Goal: Transaction & Acquisition: Book appointment/travel/reservation

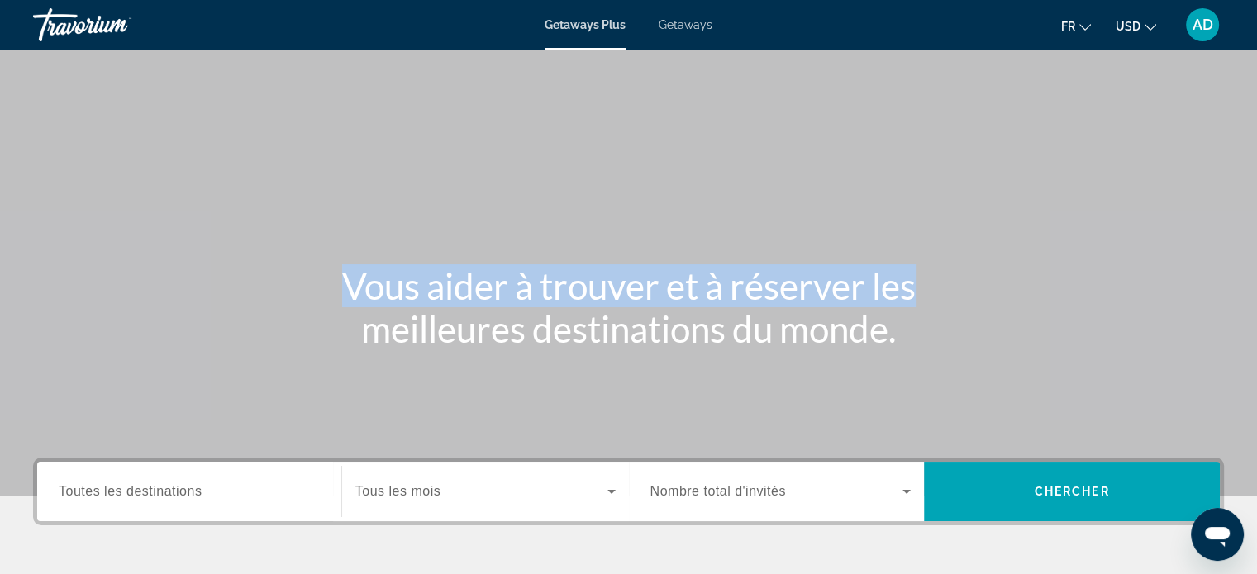
drag, startPoint x: 1264, startPoint y: 59, endPoint x: 1261, endPoint y: 114, distance: 55.5
click at [1257, 114] on html "Passer au contenu principal Getaways Plus Getaways fr English Español Français …" at bounding box center [628, 287] width 1257 height 574
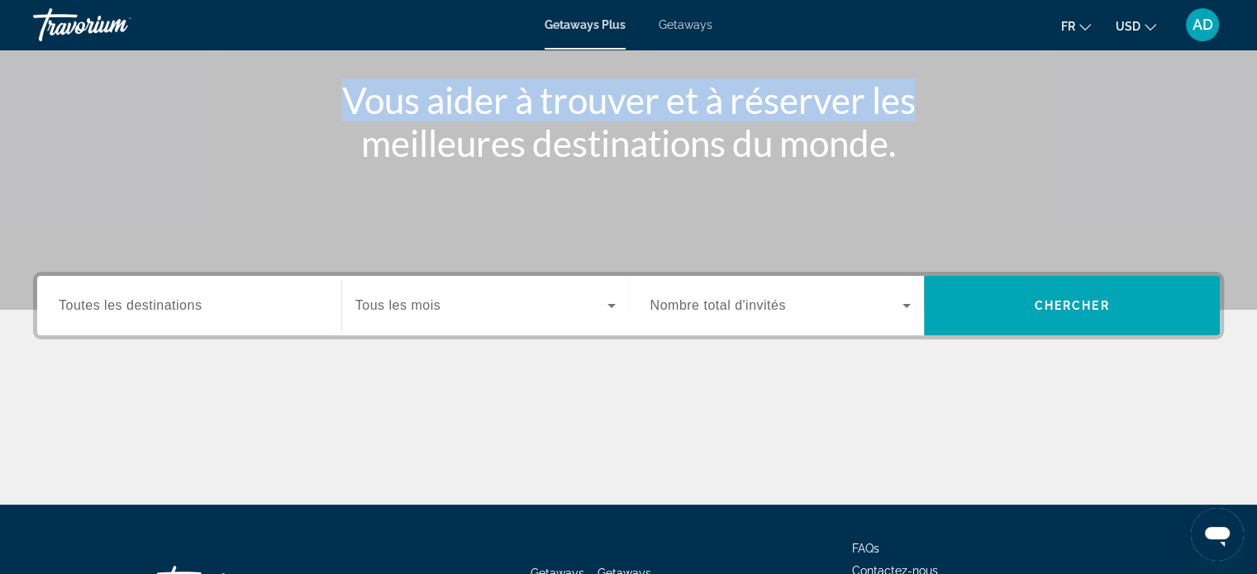
scroll to position [188, 0]
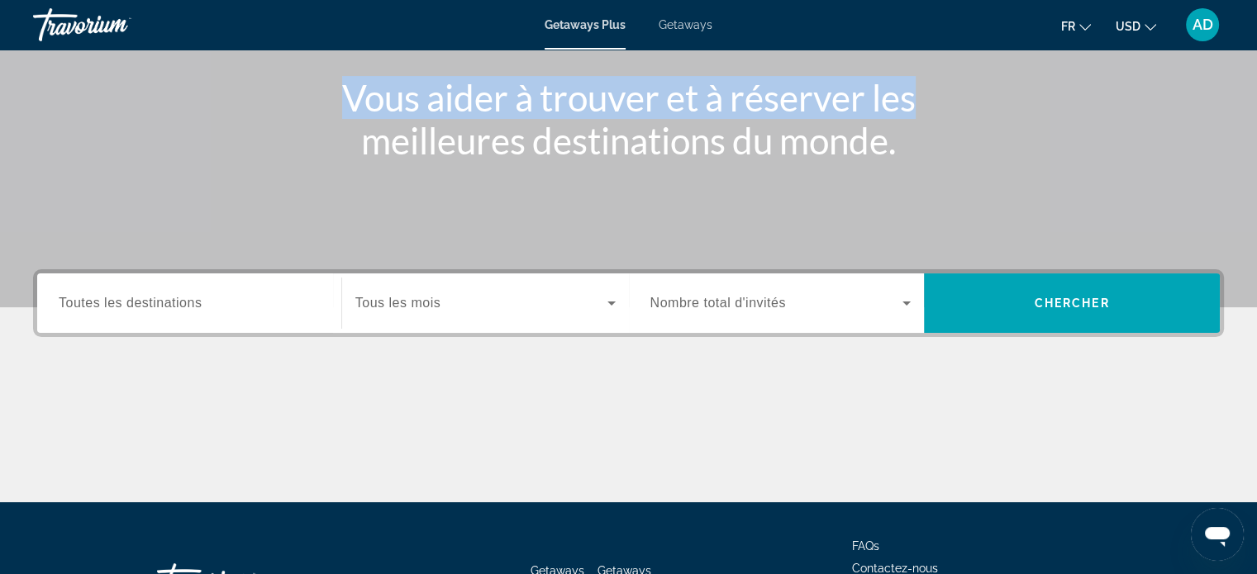
click at [1151, 36] on button "USD USD ($) MXN (Mex$) CAD (Can$) GBP (£) EUR (€) AUD (A$) NZD (NZ$) CNY (CN¥)" at bounding box center [1136, 26] width 40 height 24
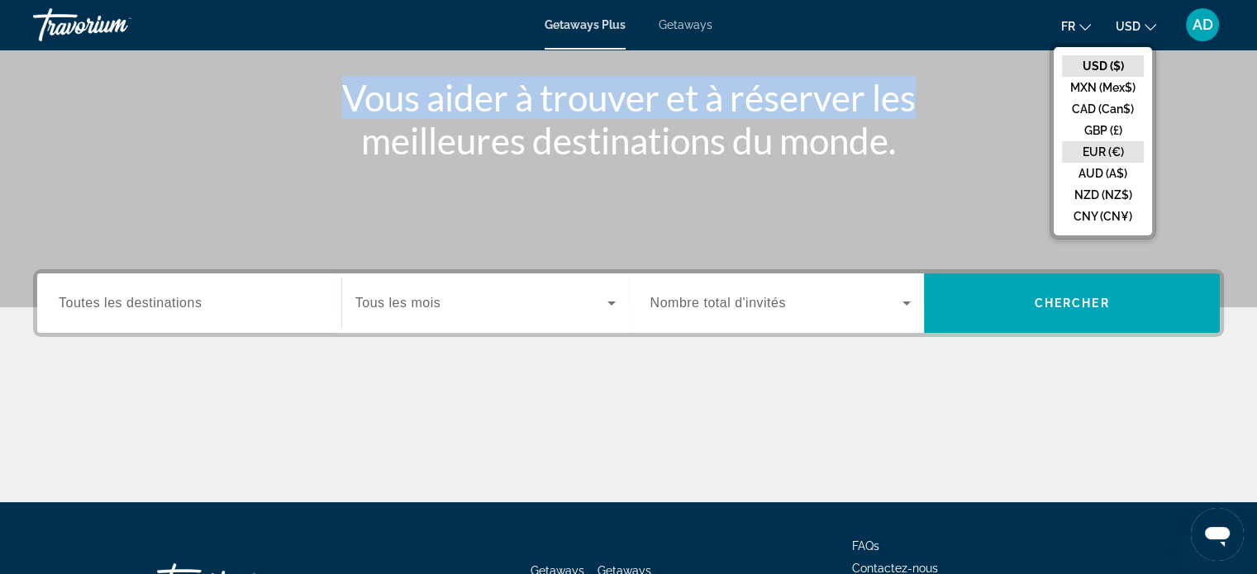
click at [1112, 155] on button "EUR (€)" at bounding box center [1103, 151] width 82 height 21
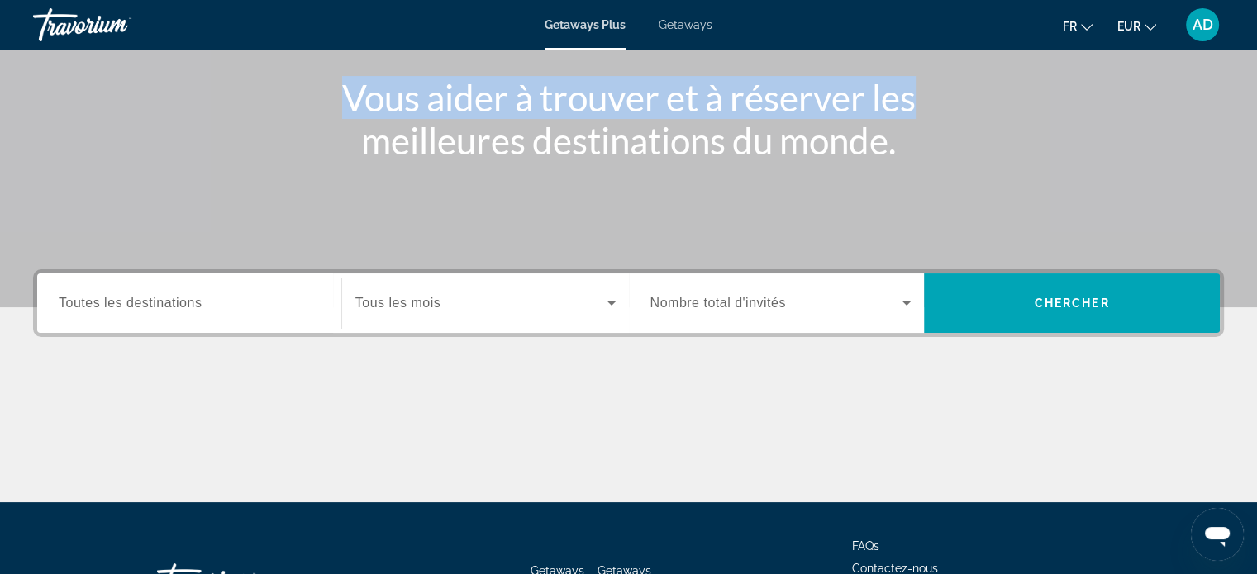
click at [686, 30] on span "Getaways" at bounding box center [686, 24] width 54 height 13
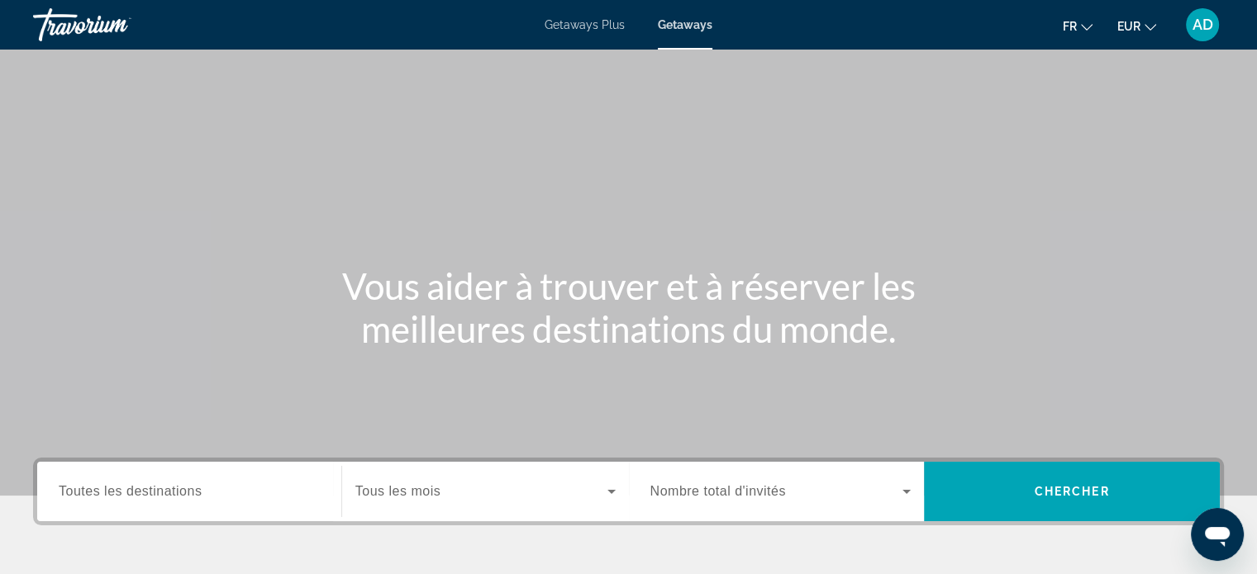
click at [583, 36] on div "Getaways Plus Getaways fr English Español Français Italiano Português русский E…" at bounding box center [628, 24] width 1257 height 43
click at [592, 18] on span "Getaways Plus" at bounding box center [585, 24] width 80 height 13
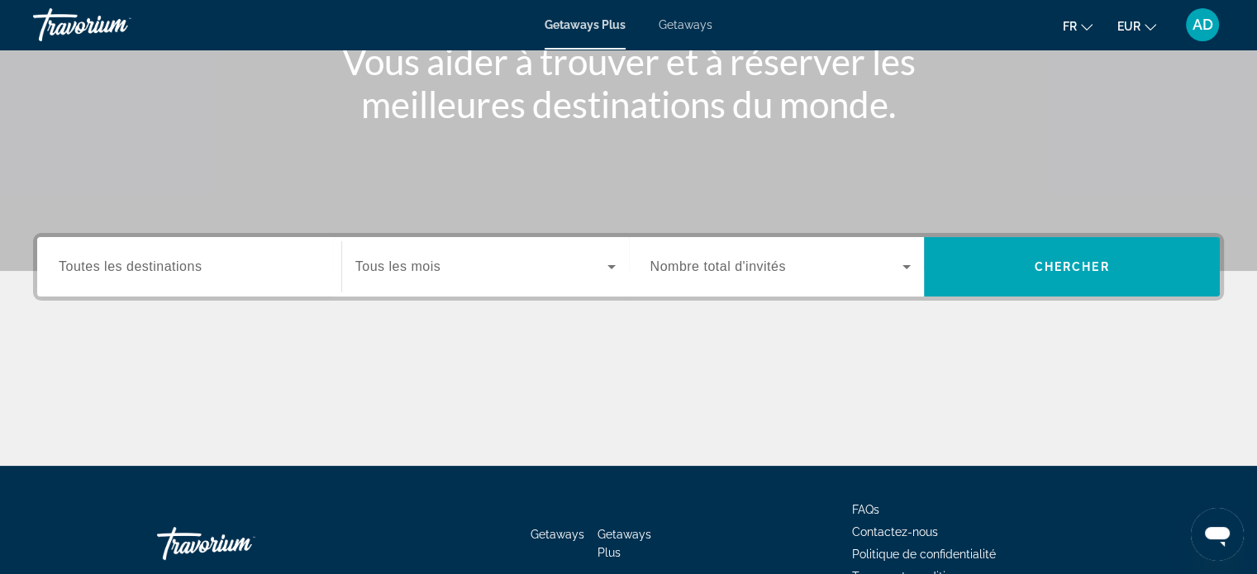
scroll to position [228, 0]
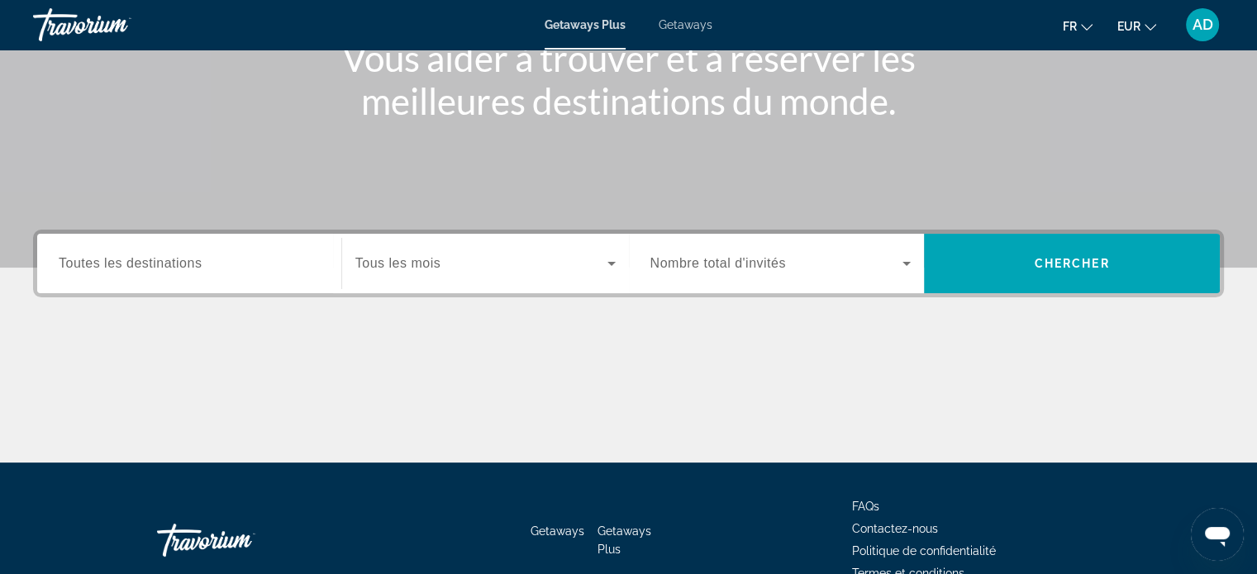
click at [534, 248] on div "Search widget" at bounding box center [485, 263] width 260 height 46
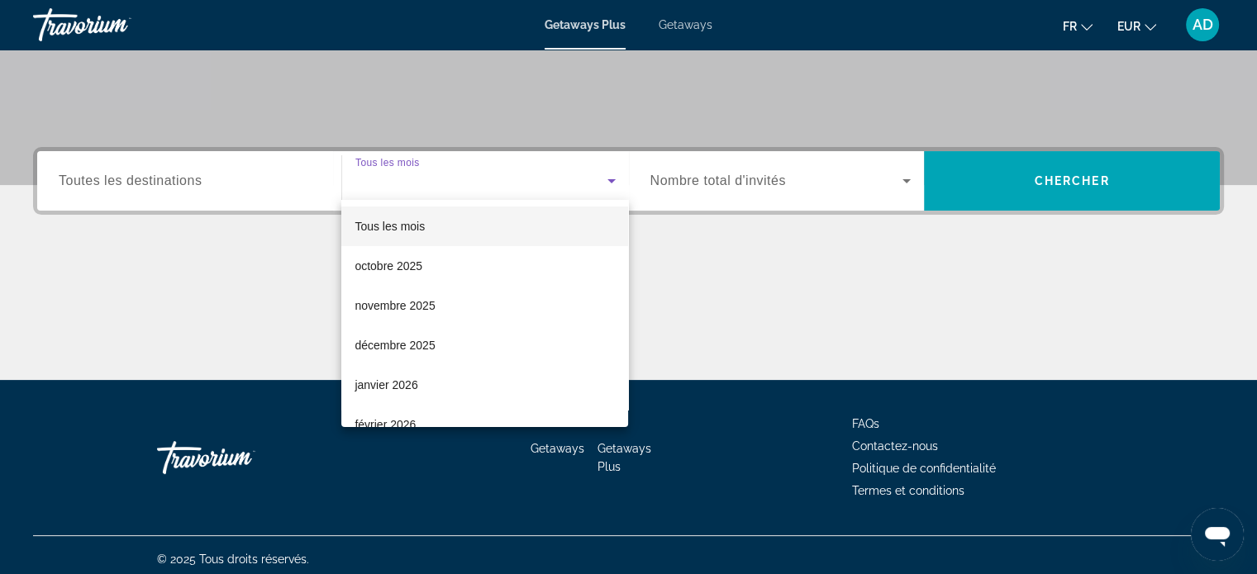
scroll to position [318, 0]
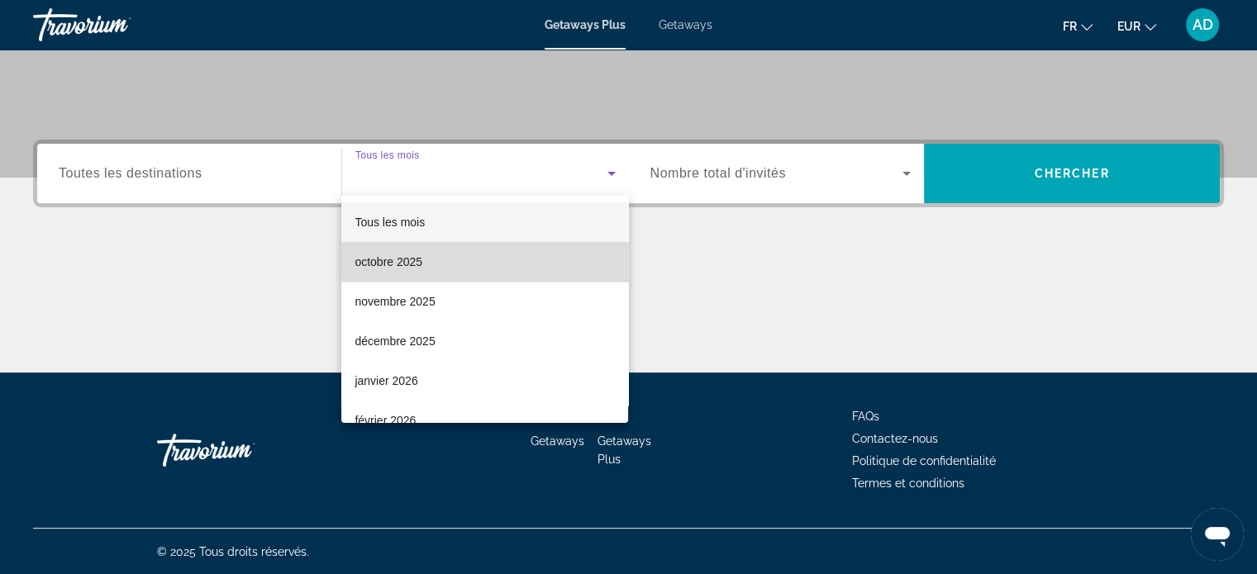
click at [611, 254] on mat-option "octobre 2025" at bounding box center [484, 262] width 287 height 40
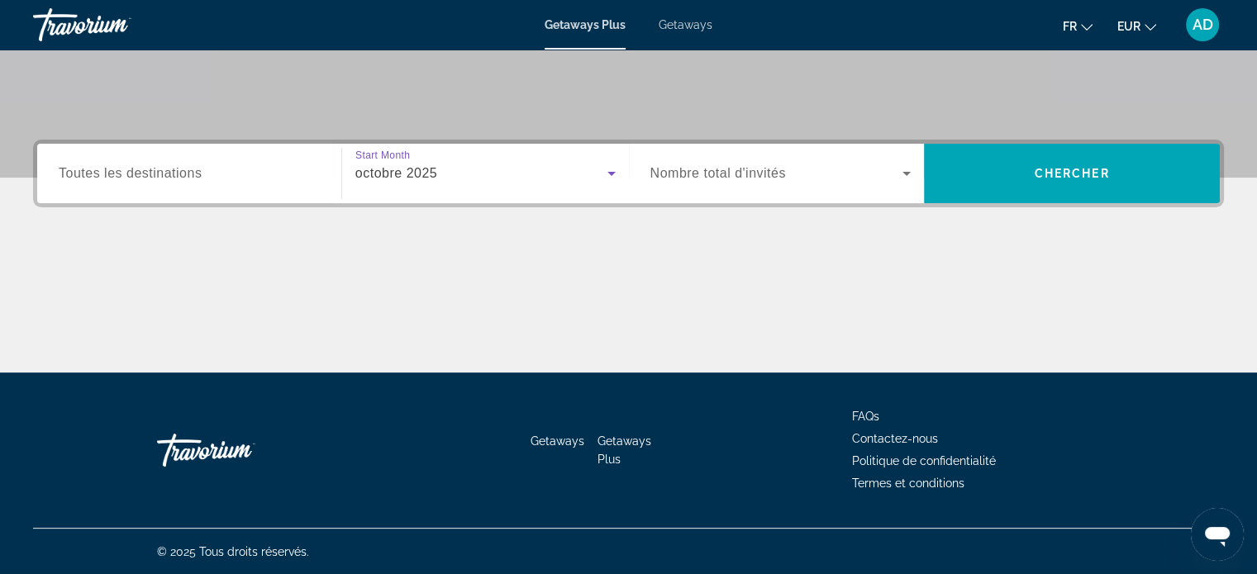
click at [754, 178] on span "Nombre total d'invités" at bounding box center [718, 173] width 136 height 14
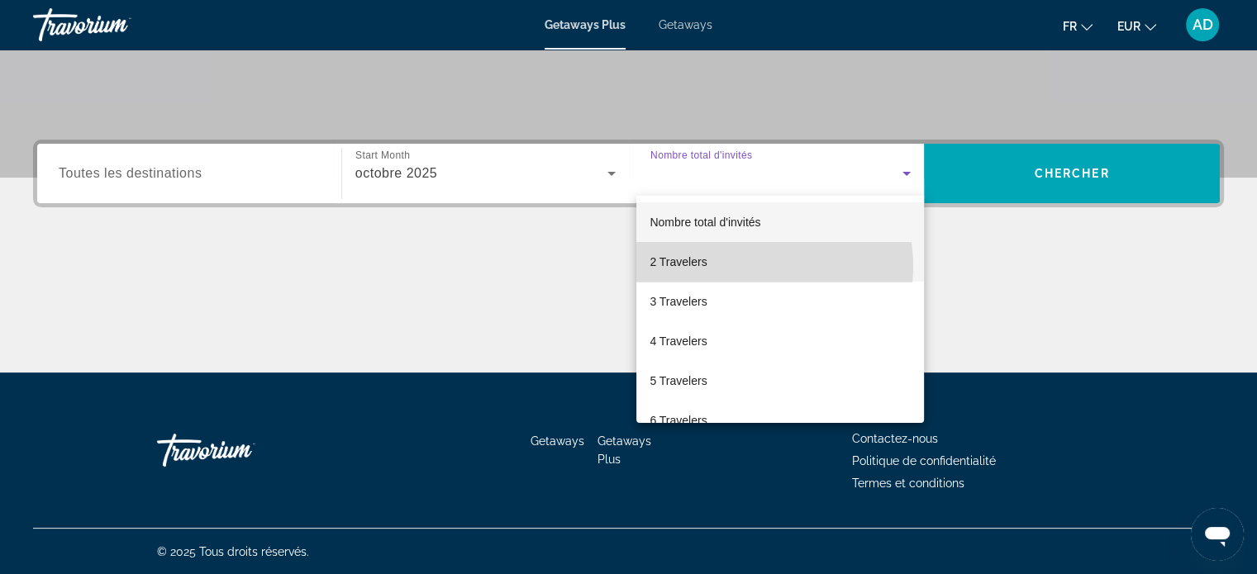
click at [753, 266] on mat-option "2 Travelers" at bounding box center [780, 262] width 288 height 40
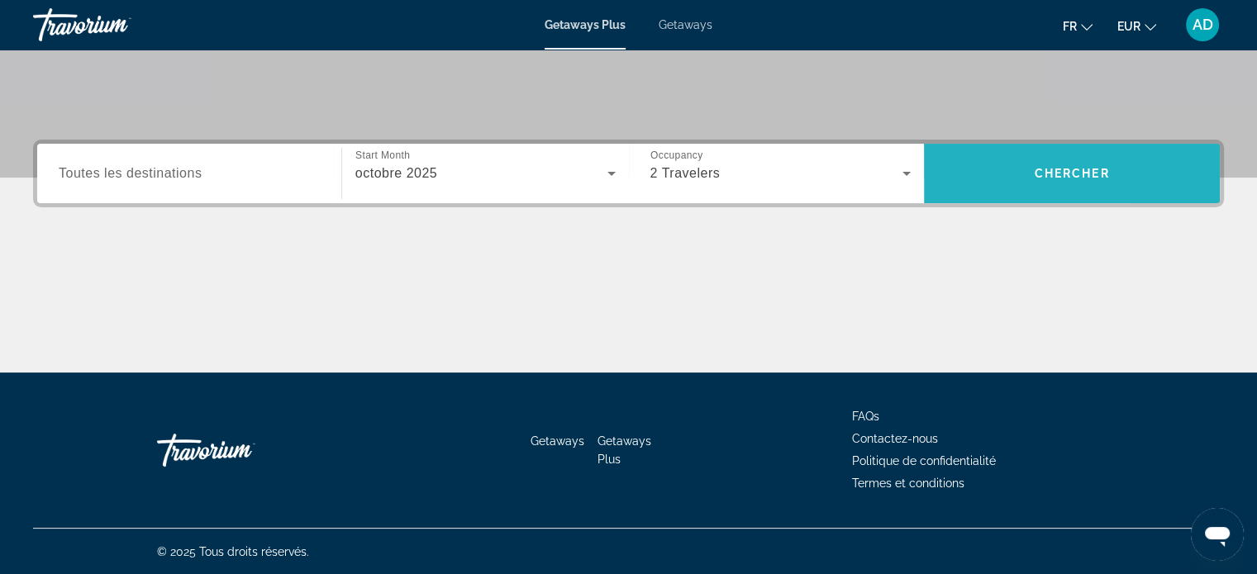
click at [1134, 178] on span "Search" at bounding box center [1072, 174] width 296 height 40
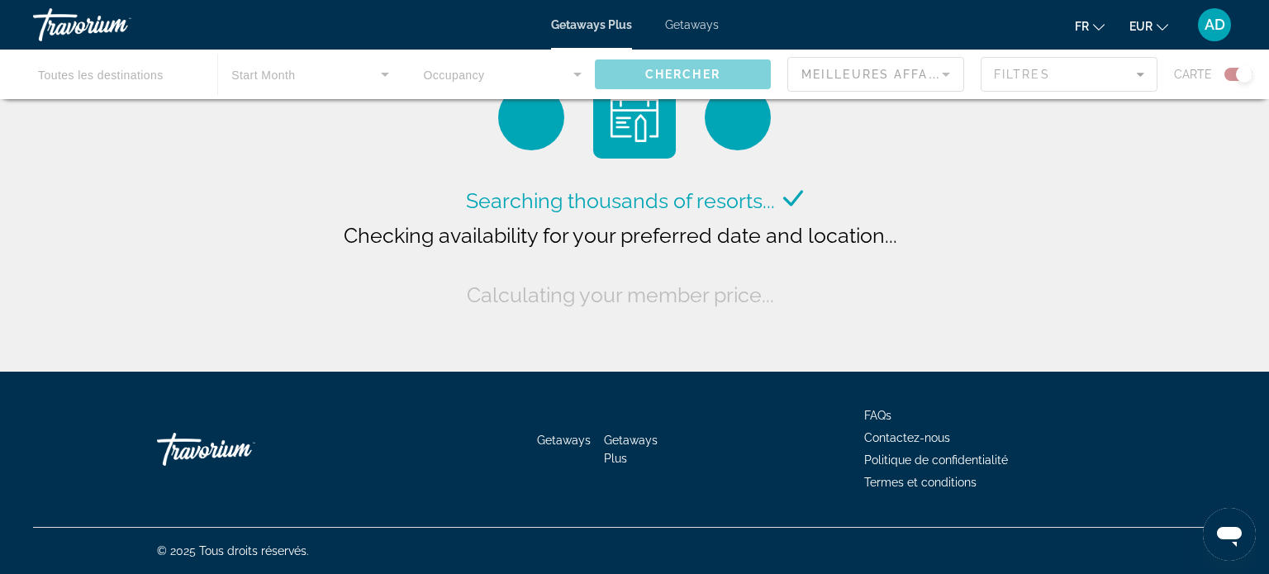
click at [1268, 152] on div "Searching thousands of resorts... Checking availability for your preferred date…" at bounding box center [634, 190] width 1269 height 380
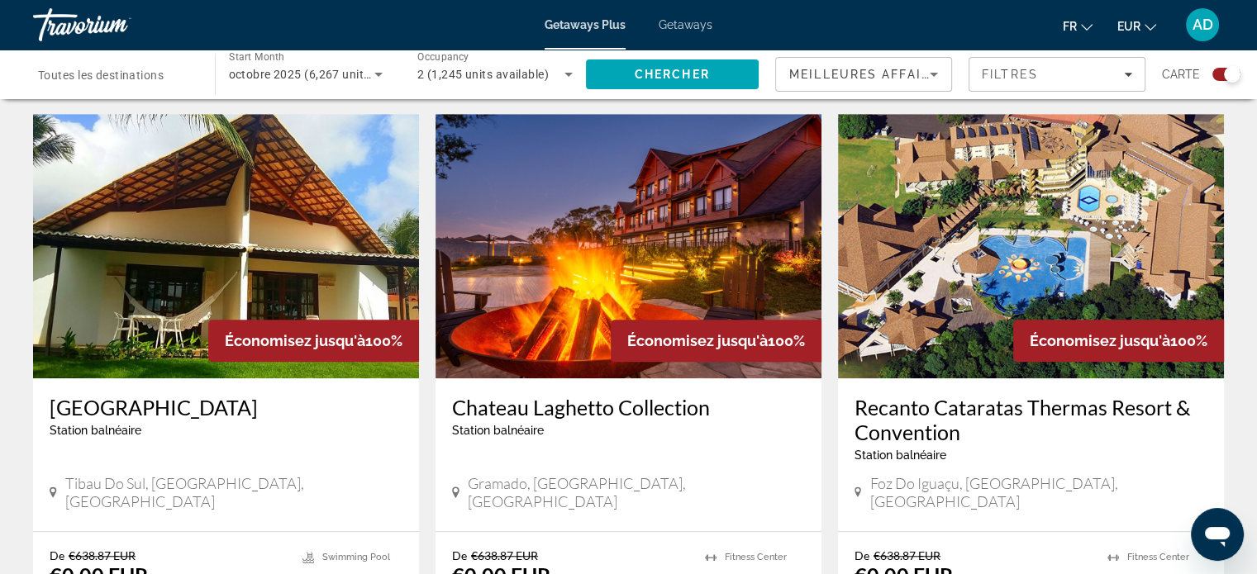
scroll to position [1140, 0]
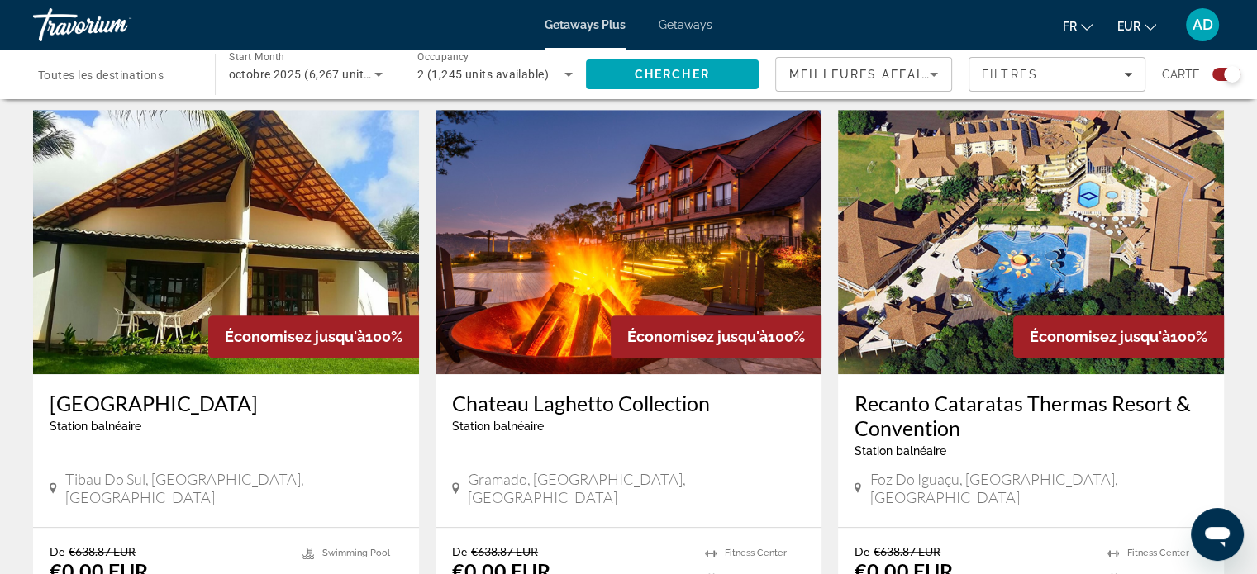
click at [752, 259] on img "Main content" at bounding box center [628, 242] width 386 height 264
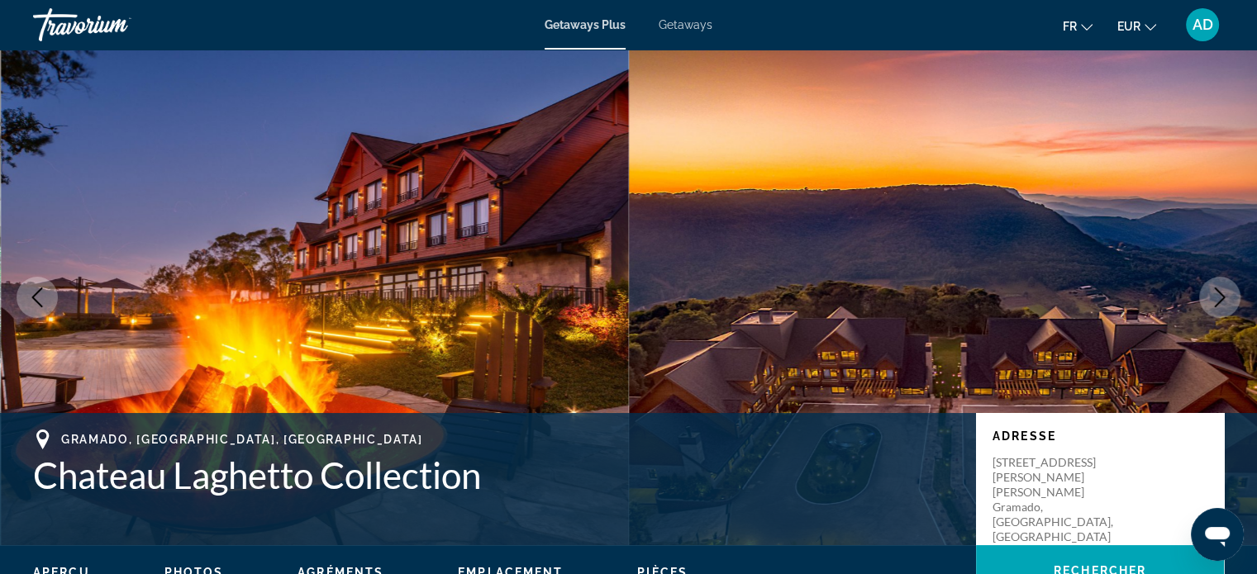
click at [1221, 289] on icon "Next image" at bounding box center [1220, 298] width 20 height 20
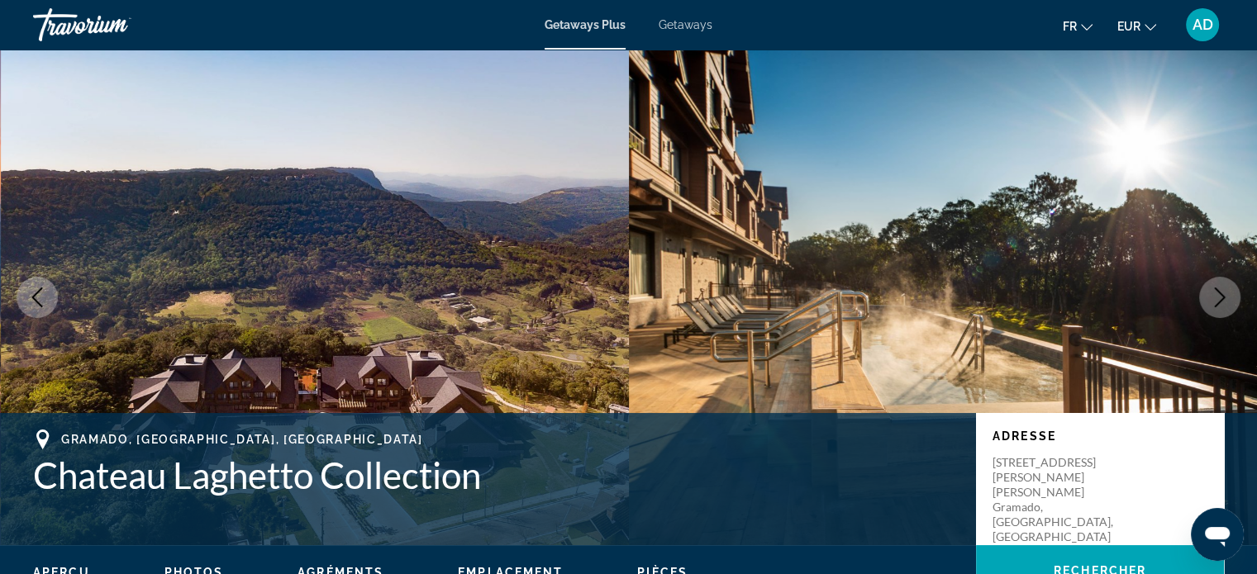
click at [1221, 289] on icon "Next image" at bounding box center [1220, 298] width 20 height 20
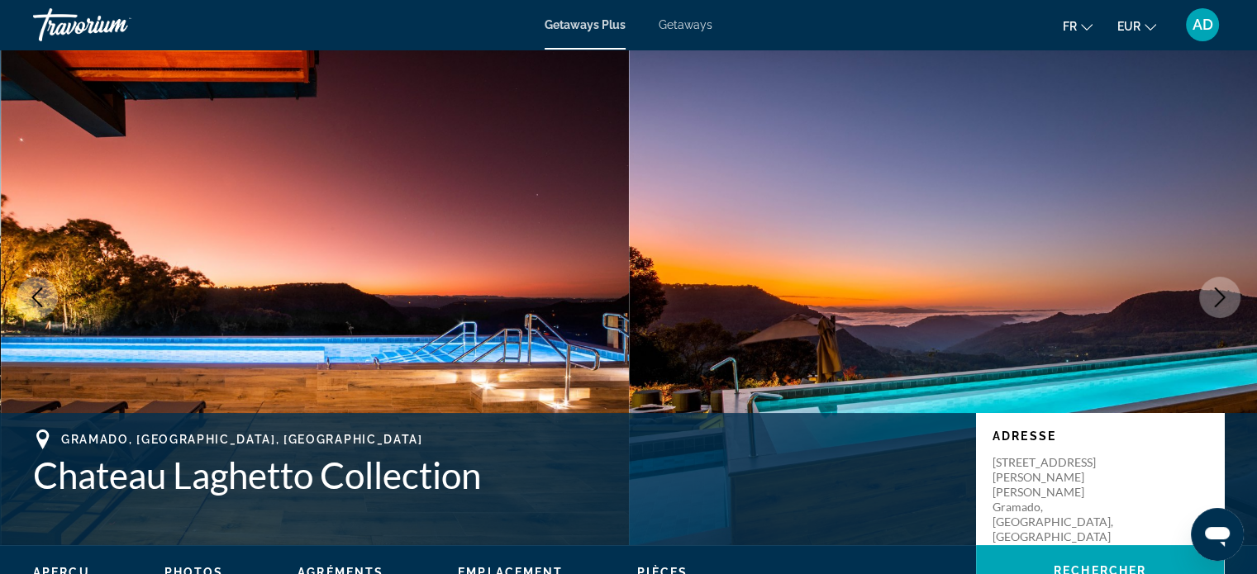
click at [1221, 289] on icon "Next image" at bounding box center [1220, 298] width 20 height 20
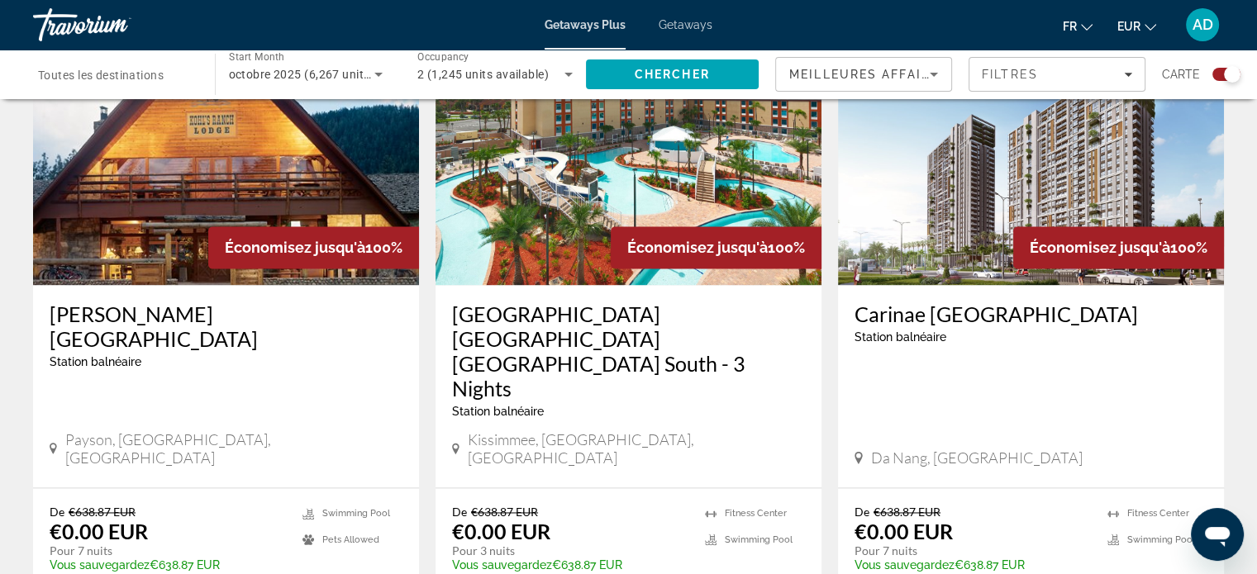
scroll to position [2476, 0]
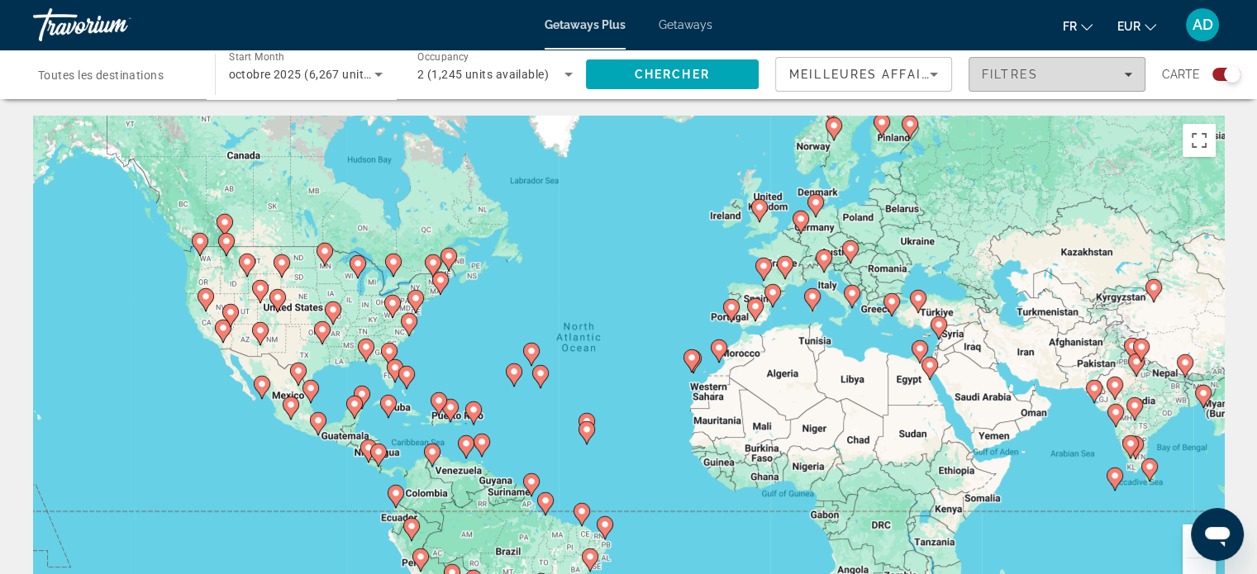
click at [1104, 79] on div "Filtres" at bounding box center [1057, 74] width 150 height 13
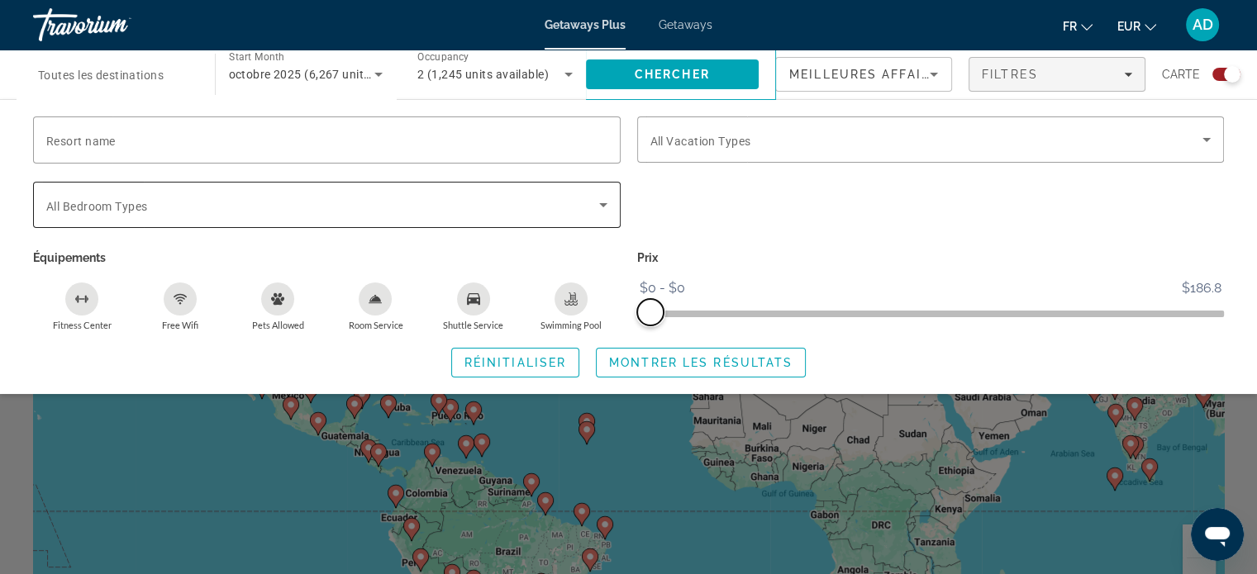
drag, startPoint x: 1210, startPoint y: 310, endPoint x: 440, endPoint y: 192, distance: 779.2
click at [440, 192] on div "Resort name Vacation Types All Vacation Types Bedroom Types All Bedroom Types É…" at bounding box center [628, 224] width 1207 height 215
click at [671, 83] on span "Search" at bounding box center [673, 75] width 174 height 40
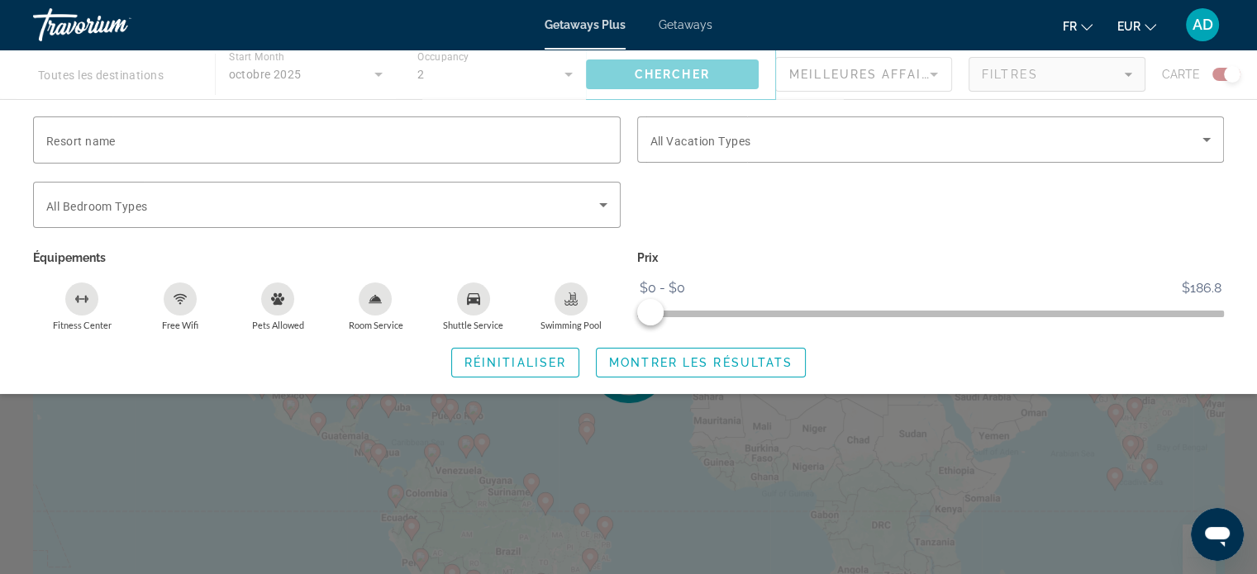
click at [1080, 531] on div "Search widget" at bounding box center [628, 411] width 1257 height 326
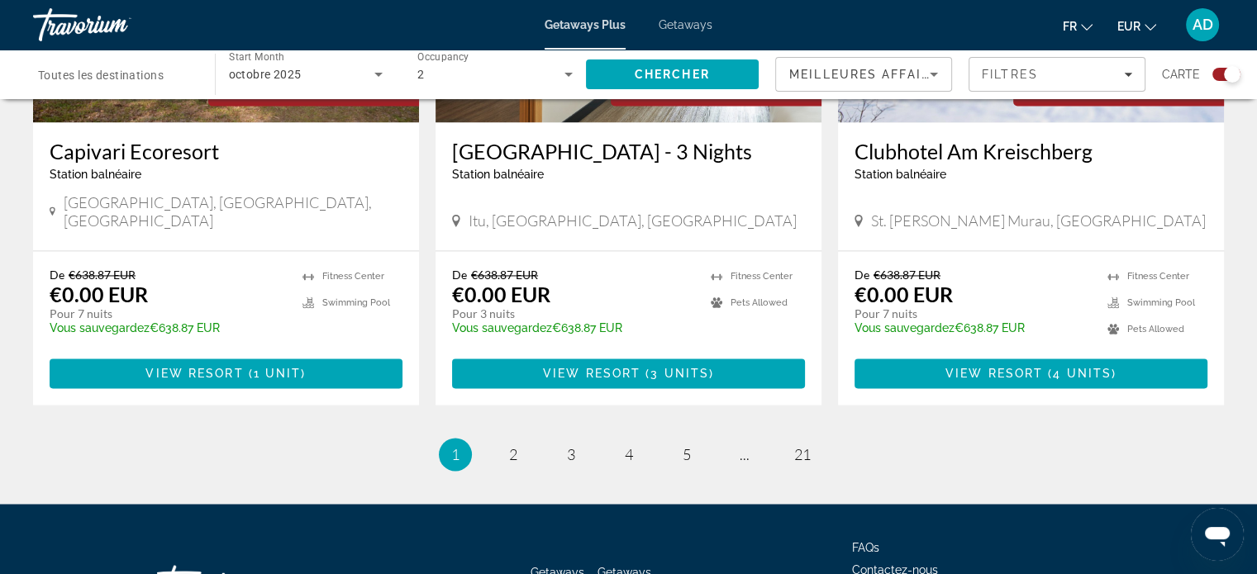
scroll to position [2610, 0]
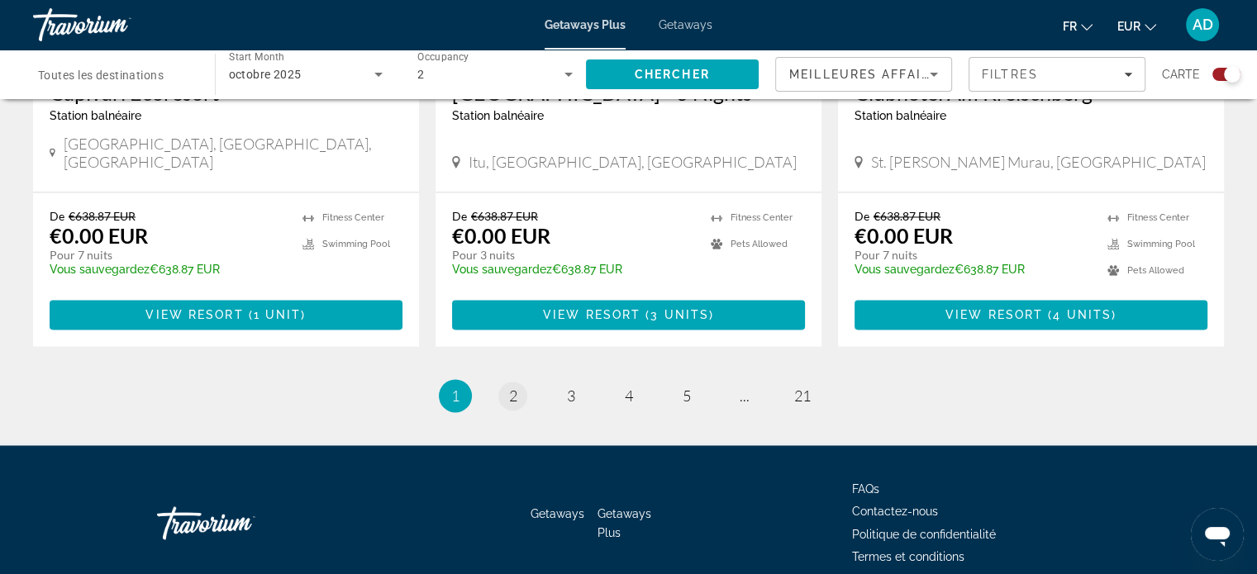
drag, startPoint x: 549, startPoint y: 321, endPoint x: 510, endPoint y: 326, distance: 39.1
click at [510, 379] on ul "1 / 21 You're on page 1 page 2 page 3 page 4 page 5 page ... page 21" at bounding box center [628, 395] width 1191 height 33
click at [510, 387] on span "2" at bounding box center [513, 396] width 8 height 18
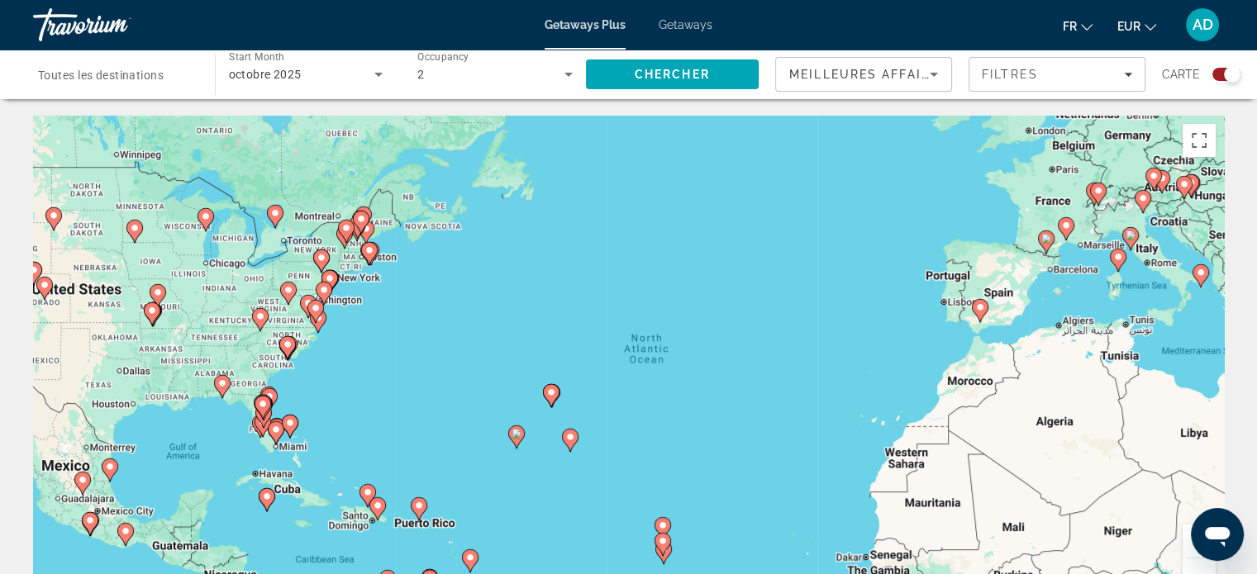
drag, startPoint x: 1249, startPoint y: 58, endPoint x: 1258, endPoint y: 56, distance: 8.4
click at [1257, 56] on html "Passer au contenu principal Getaways Plus Getaways fr English Español Français …" at bounding box center [628, 287] width 1257 height 574
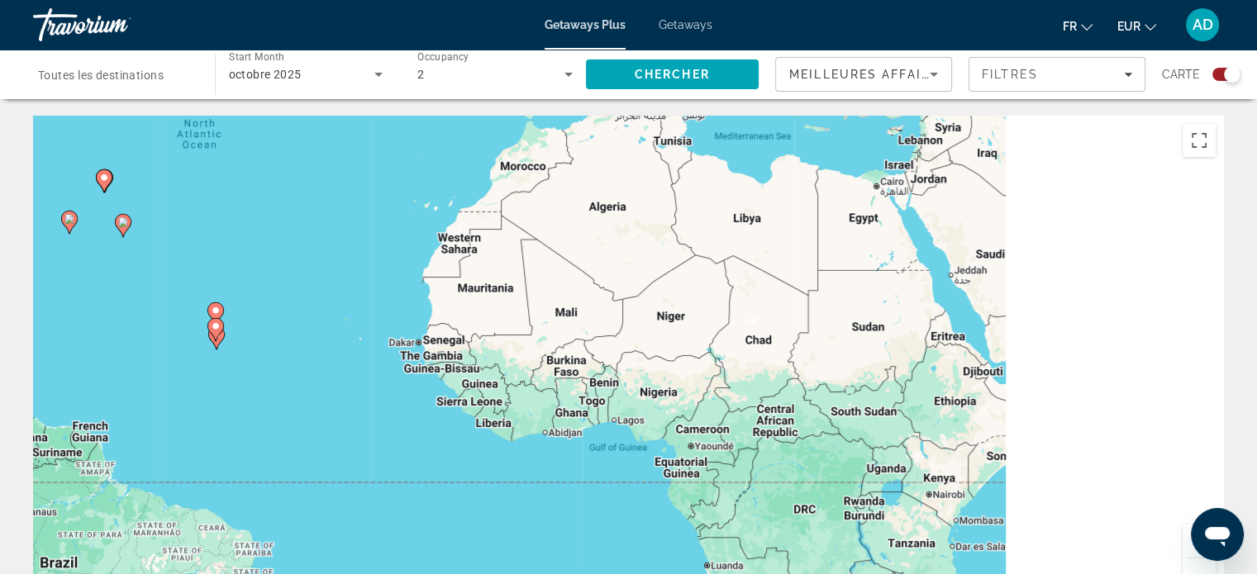
drag, startPoint x: 1080, startPoint y: 402, endPoint x: 630, endPoint y: 185, distance: 499.7
click at [630, 185] on div "To activate drag with keyboard, press Alt + Enter. Once in keyboard drag state,…" at bounding box center [628, 364] width 1191 height 496
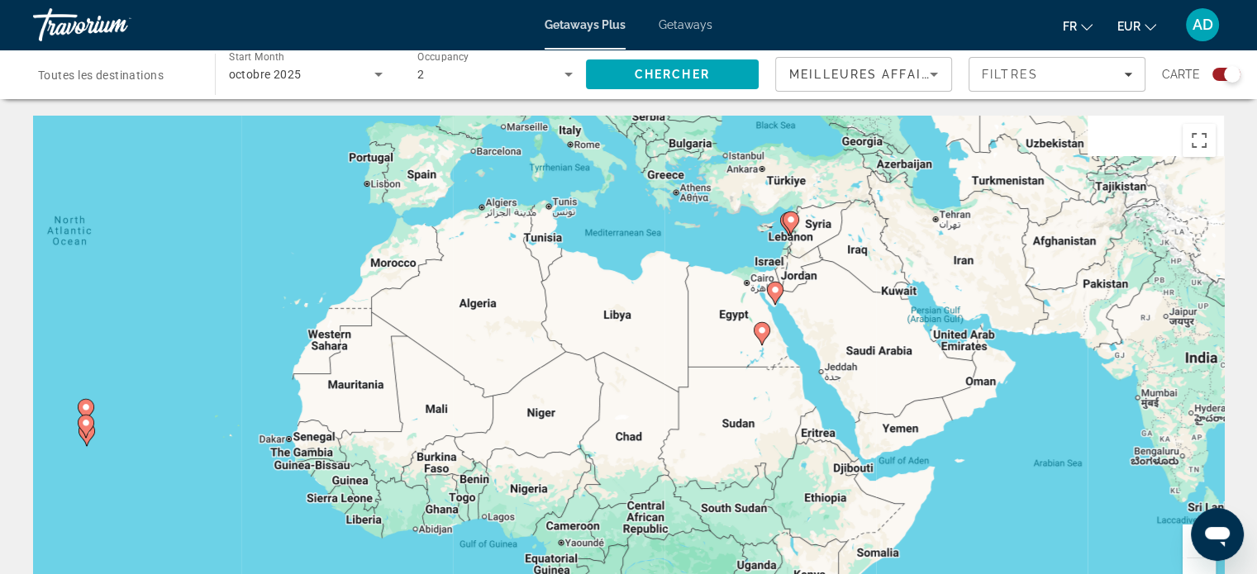
drag, startPoint x: 868, startPoint y: 250, endPoint x: 696, endPoint y: 364, distance: 205.8
click at [696, 364] on div "To activate drag with keyboard, press Alt + Enter. Once in keyboard drag state,…" at bounding box center [628, 364] width 1191 height 496
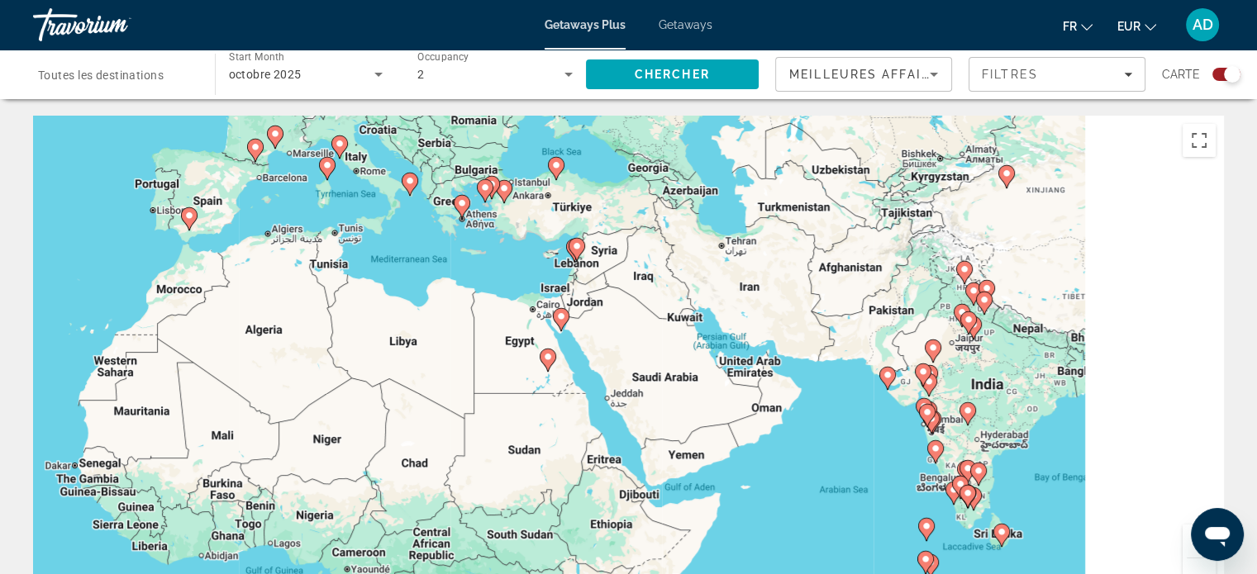
drag, startPoint x: 1025, startPoint y: 349, endPoint x: 802, endPoint y: 374, distance: 224.6
click at [802, 374] on div "To activate drag with keyboard, press Alt + Enter. Once in keyboard drag state,…" at bounding box center [628, 364] width 1191 height 496
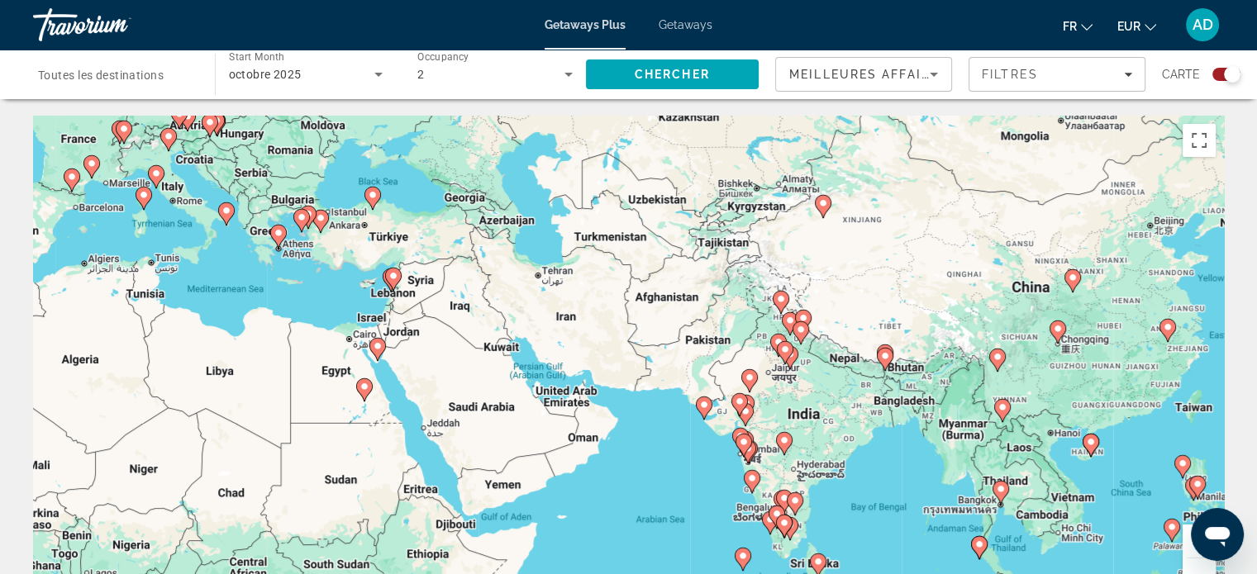
drag, startPoint x: 1078, startPoint y: 429, endPoint x: 888, endPoint y: 378, distance: 195.8
click at [888, 378] on div "To activate drag with keyboard, press Alt + Enter. Once in keyboard drag state,…" at bounding box center [628, 364] width 1191 height 496
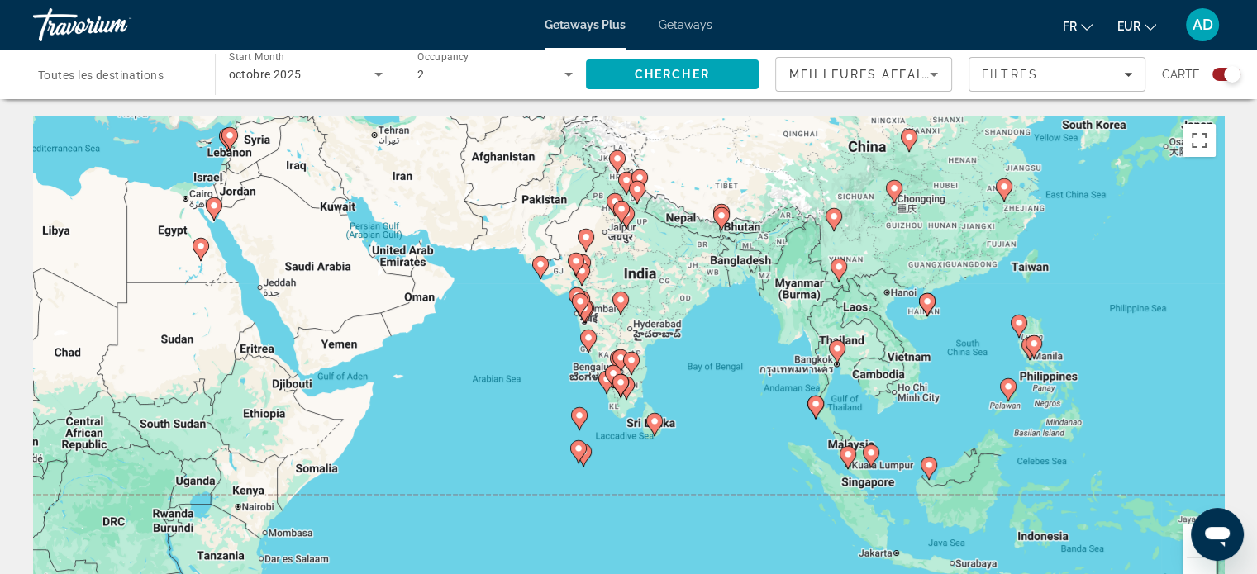
drag, startPoint x: 918, startPoint y: 533, endPoint x: 930, endPoint y: 462, distance: 72.1
click at [930, 462] on image "Main content" at bounding box center [929, 465] width 10 height 10
click at [813, 407] on image "Main content" at bounding box center [816, 404] width 10 height 10
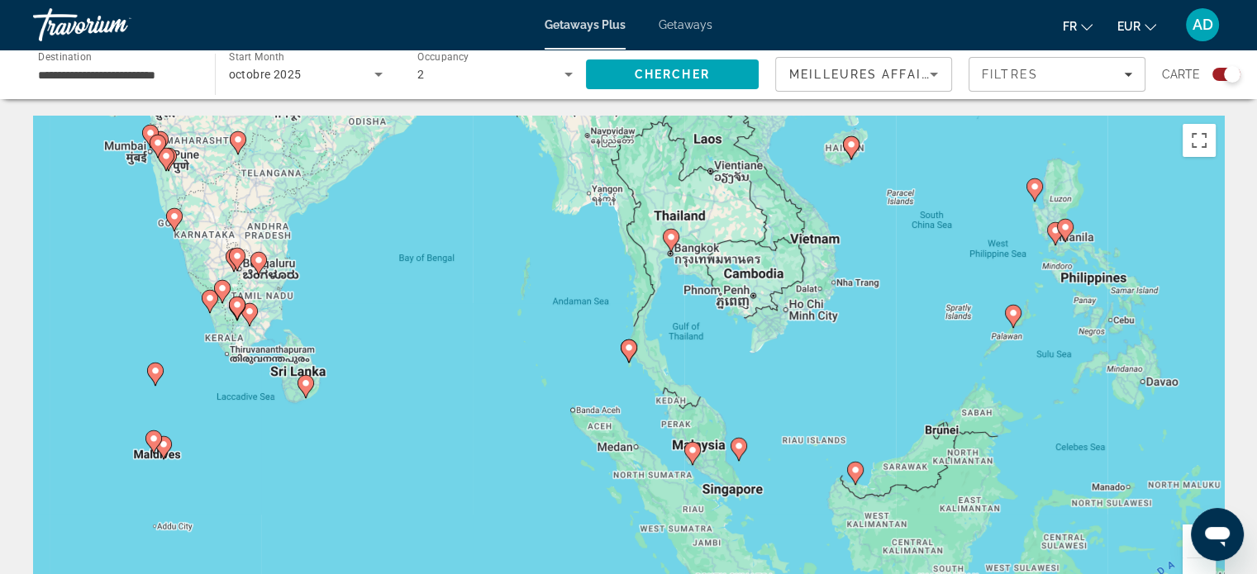
click at [621, 355] on gmp-advanced-marker "Main content" at bounding box center [629, 351] width 17 height 25
type input "**********"
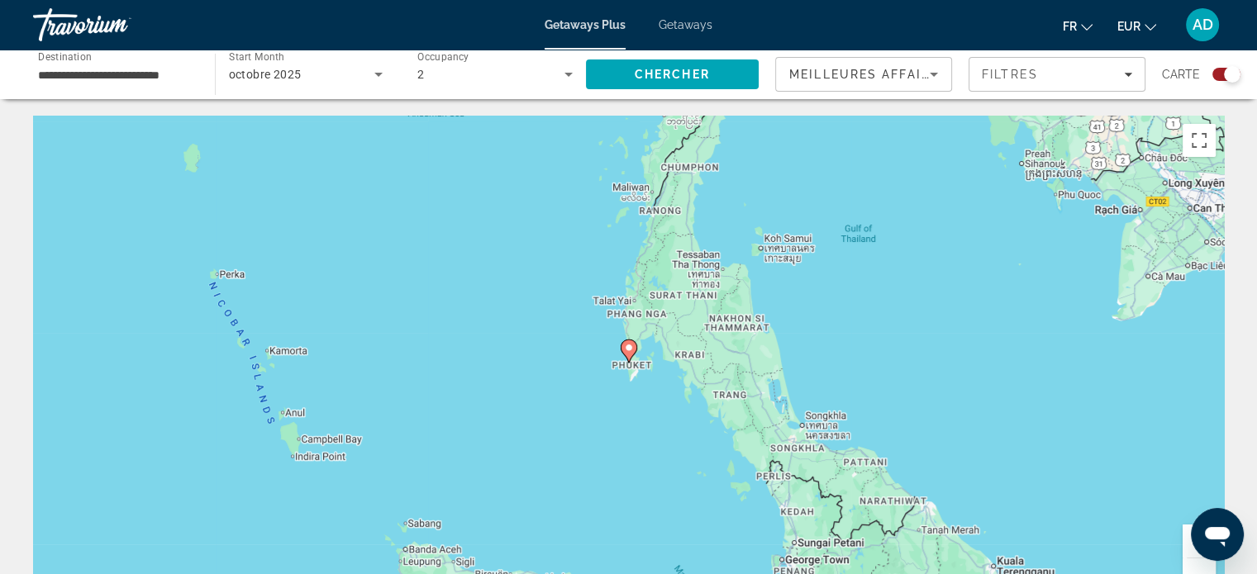
click at [635, 353] on gmp-advanced-marker "Main content" at bounding box center [629, 351] width 17 height 25
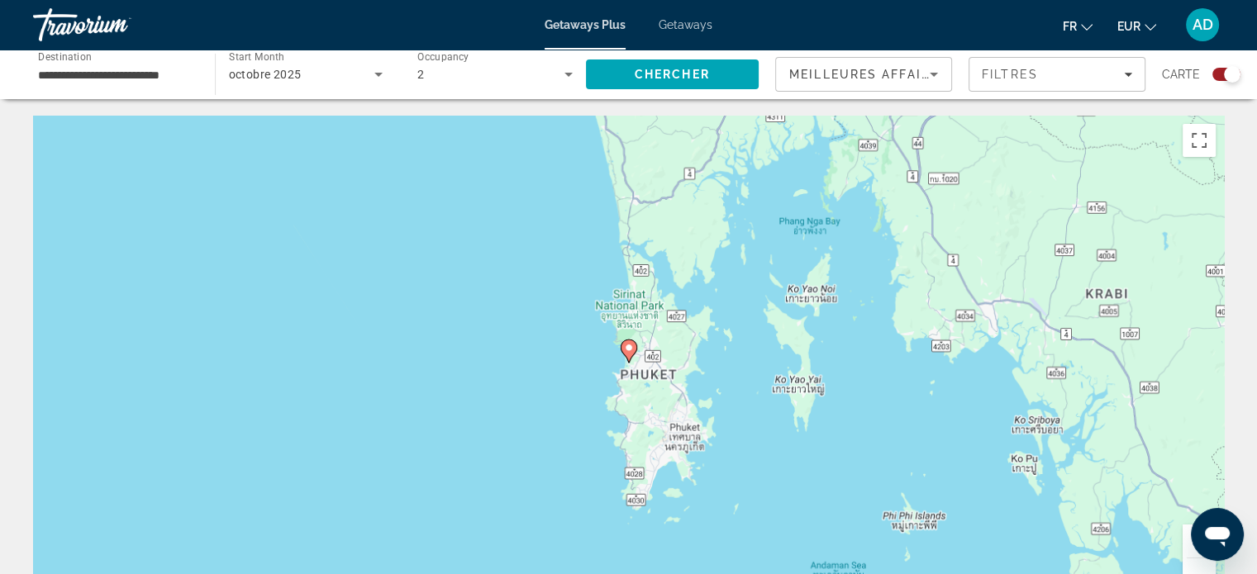
click at [621, 353] on gmp-advanced-marker "Main content" at bounding box center [629, 351] width 17 height 25
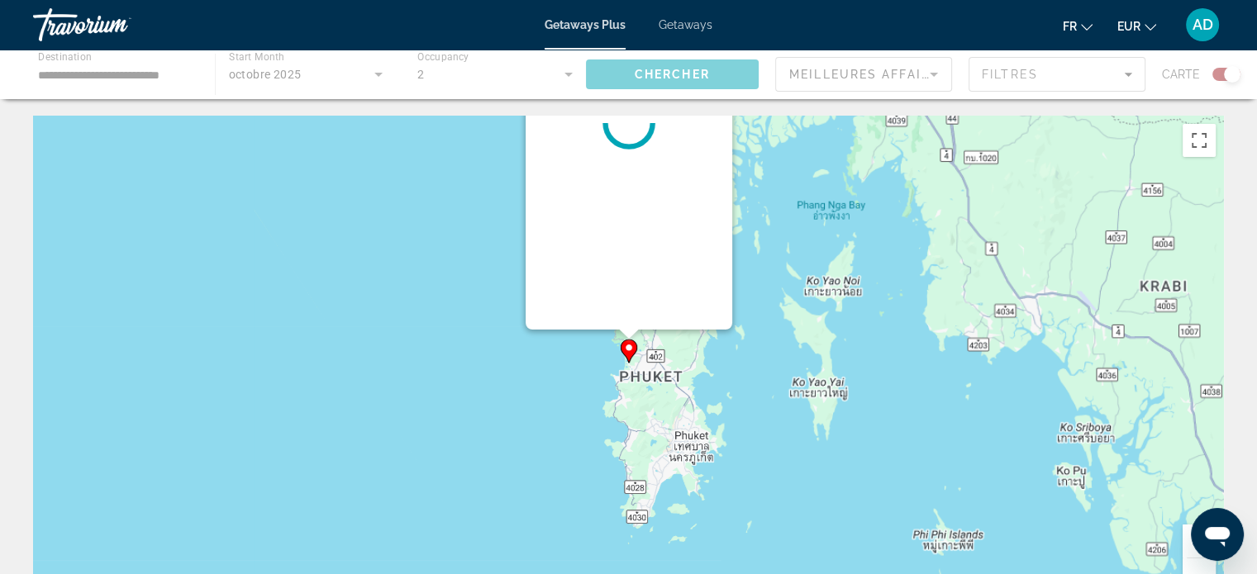
click at [621, 353] on gmp-advanced-marker "Main content" at bounding box center [629, 351] width 17 height 25
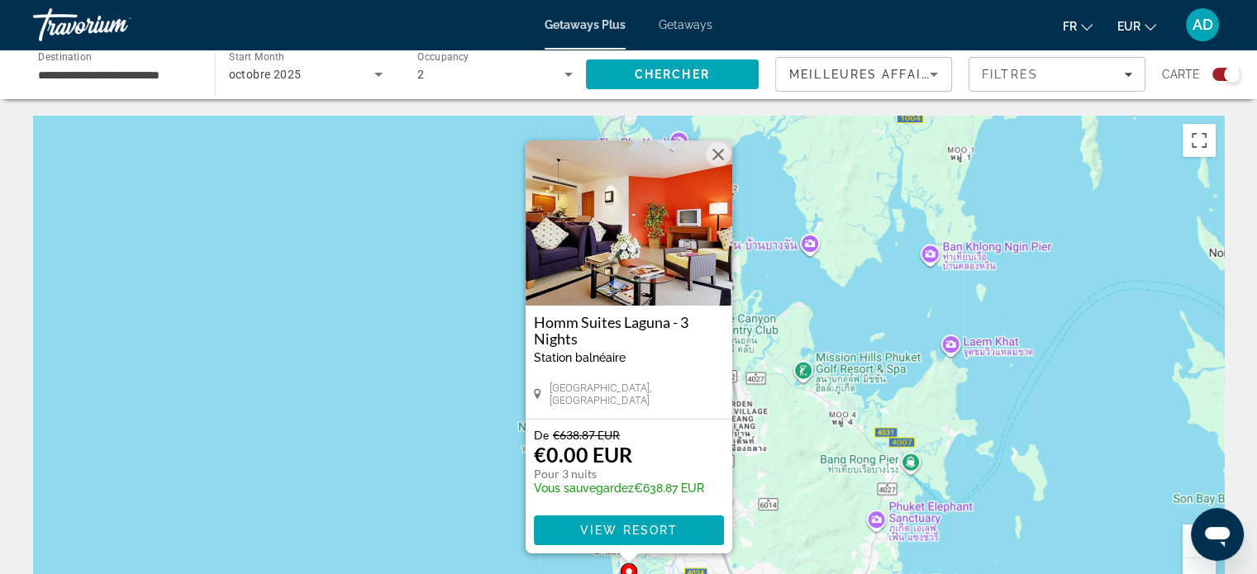
click at [664, 393] on div "[GEOGRAPHIC_DATA], [GEOGRAPHIC_DATA]" at bounding box center [629, 394] width 190 height 25
click at [651, 207] on img "Main content" at bounding box center [629, 222] width 207 height 165
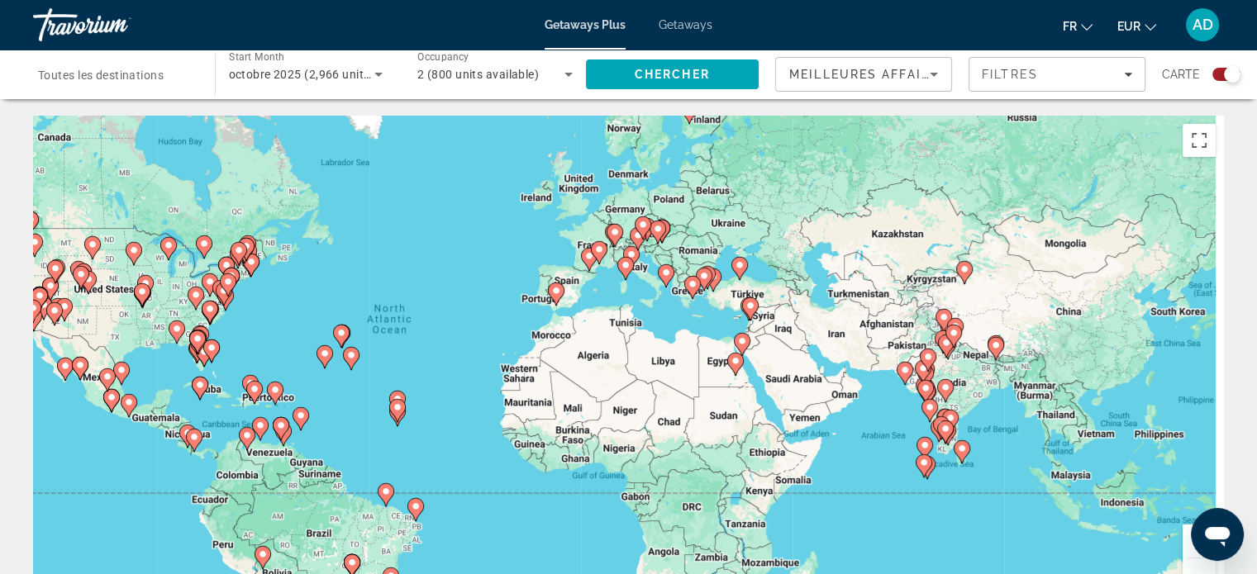
drag, startPoint x: 1087, startPoint y: 380, endPoint x: 840, endPoint y: 355, distance: 249.1
click at [840, 355] on div "To activate drag with keyboard, press Alt + Enter. Once in keyboard drag state,…" at bounding box center [628, 364] width 1191 height 496
click at [840, 345] on div "Main content" at bounding box center [1035, 345] width 1191 height 0
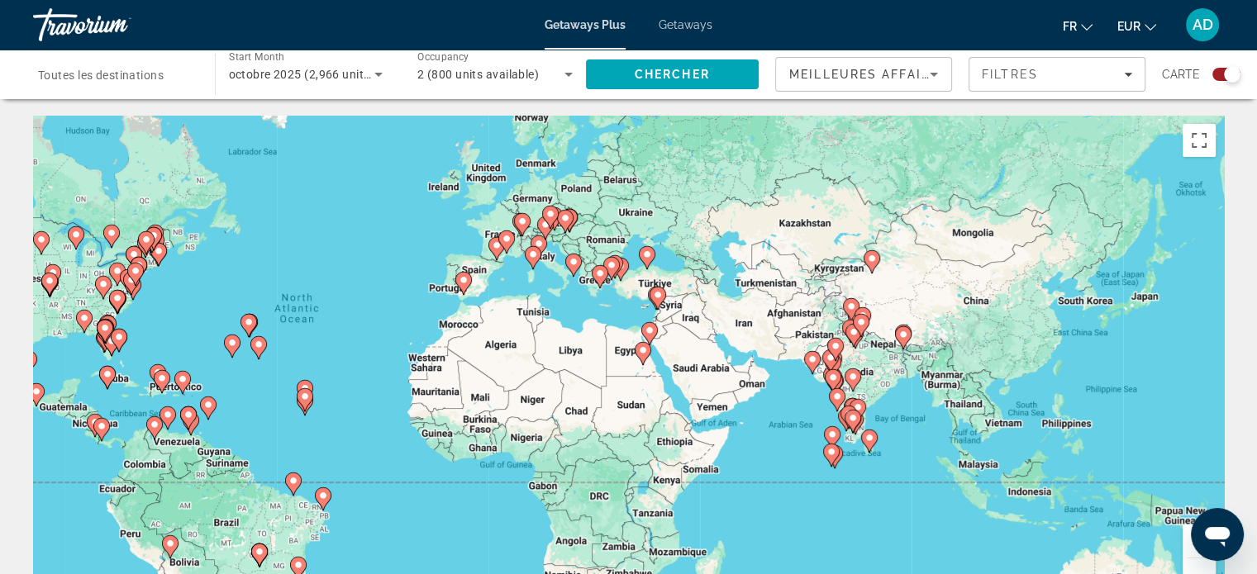
click at [840, 355] on div "To activate drag with keyboard, press Alt + Enter. Once in keyboard drag state,…" at bounding box center [628, 364] width 1191 height 496
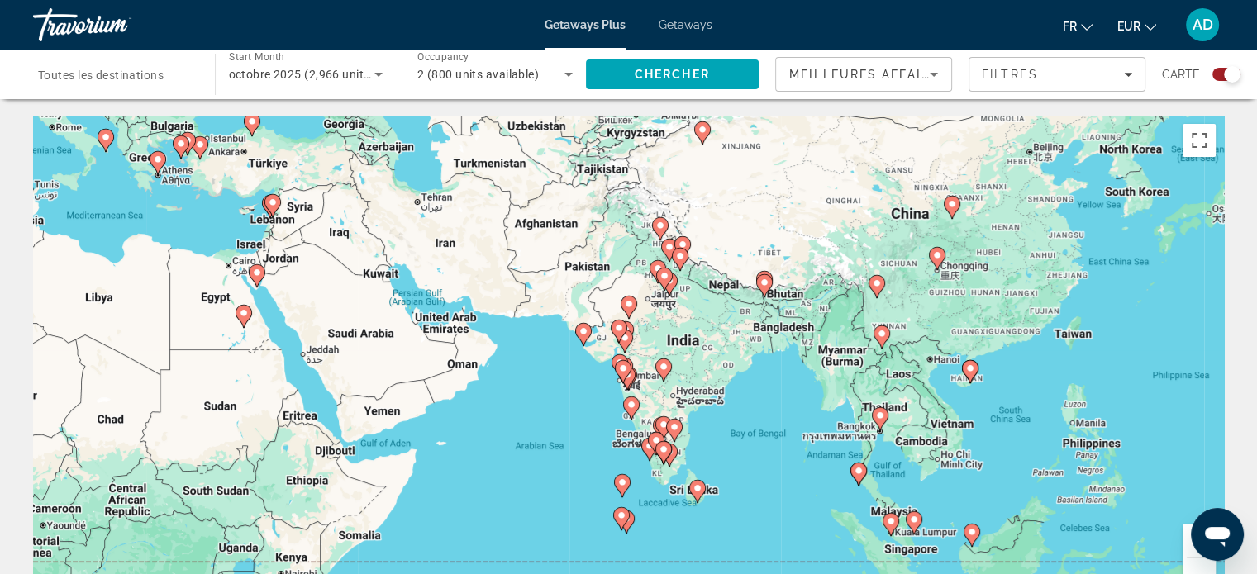
drag, startPoint x: 1115, startPoint y: 416, endPoint x: 919, endPoint y: 369, distance: 201.2
click at [919, 369] on div "To activate drag with keyboard, press Alt + Enter. Once in keyboard drag state,…" at bounding box center [628, 364] width 1191 height 496
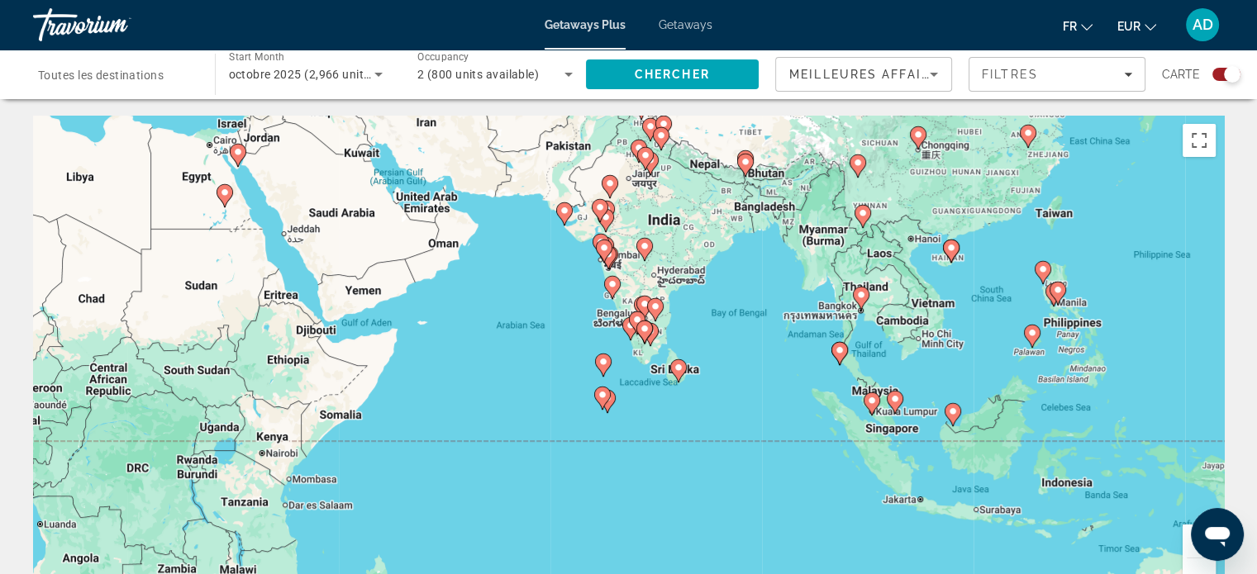
drag, startPoint x: 1055, startPoint y: 402, endPoint x: 1048, endPoint y: 274, distance: 129.1
click at [1048, 248] on div "Main content" at bounding box center [1220, 248] width 1191 height 0
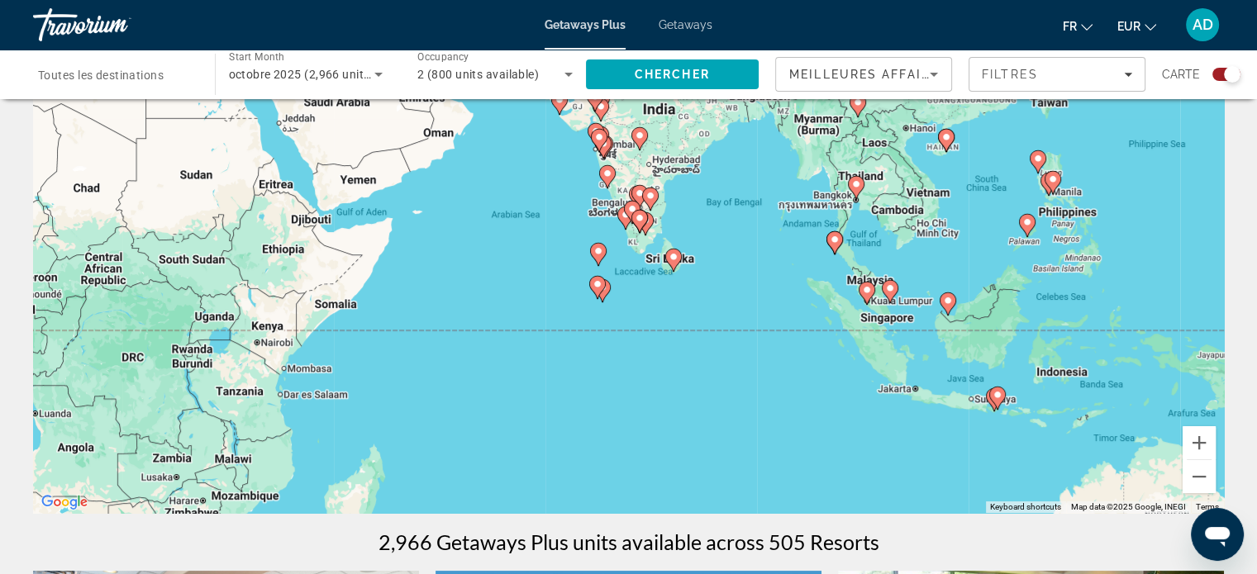
scroll to position [83, 0]
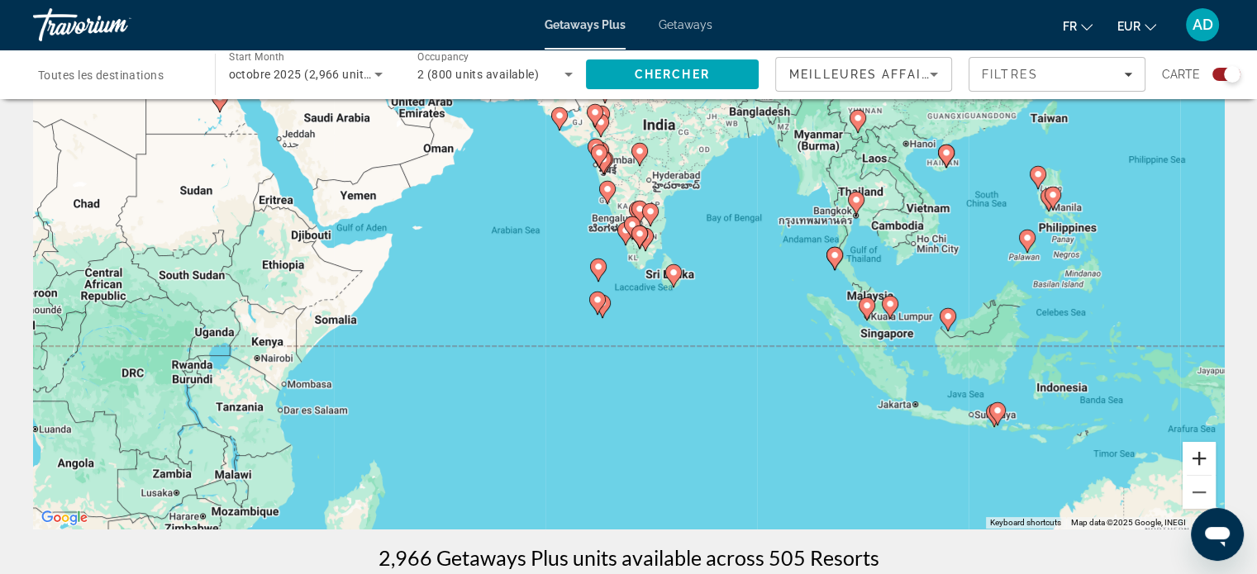
click at [1198, 472] on button "Zoom in" at bounding box center [1198, 458] width 33 height 33
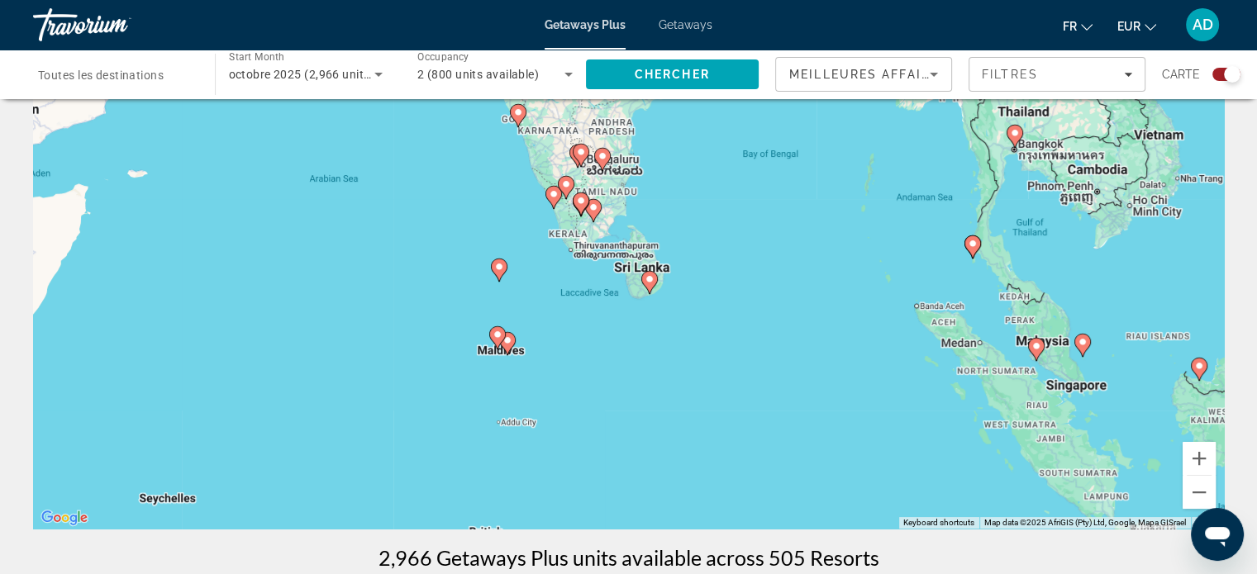
drag, startPoint x: 1032, startPoint y: 350, endPoint x: 839, endPoint y: 338, distance: 193.7
click at [839, 338] on div "To activate drag with keyboard, press Alt + Enter. Once in keyboard drag state,…" at bounding box center [628, 281] width 1191 height 496
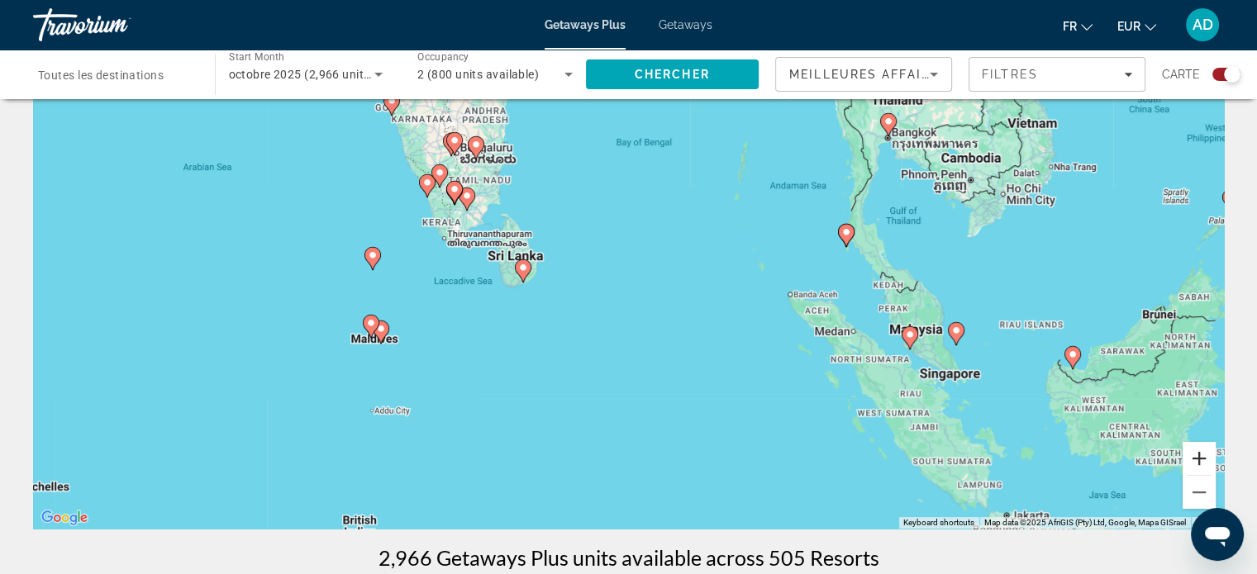
click at [1201, 459] on button "Zoom in" at bounding box center [1198, 458] width 33 height 33
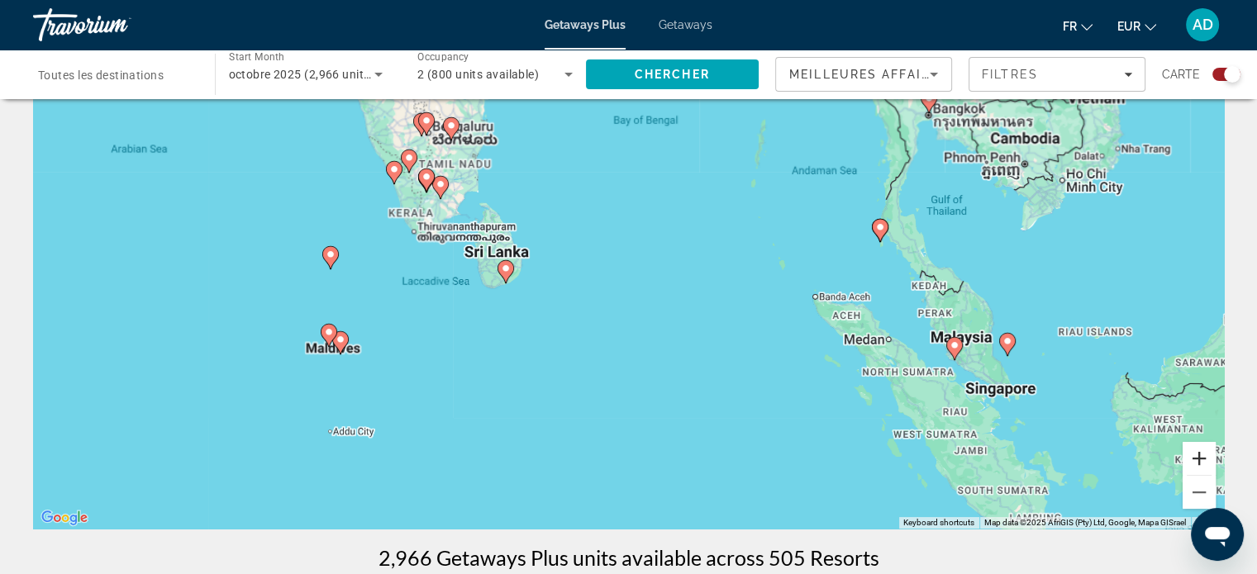
click at [1201, 459] on button "Zoom in" at bounding box center [1198, 458] width 33 height 33
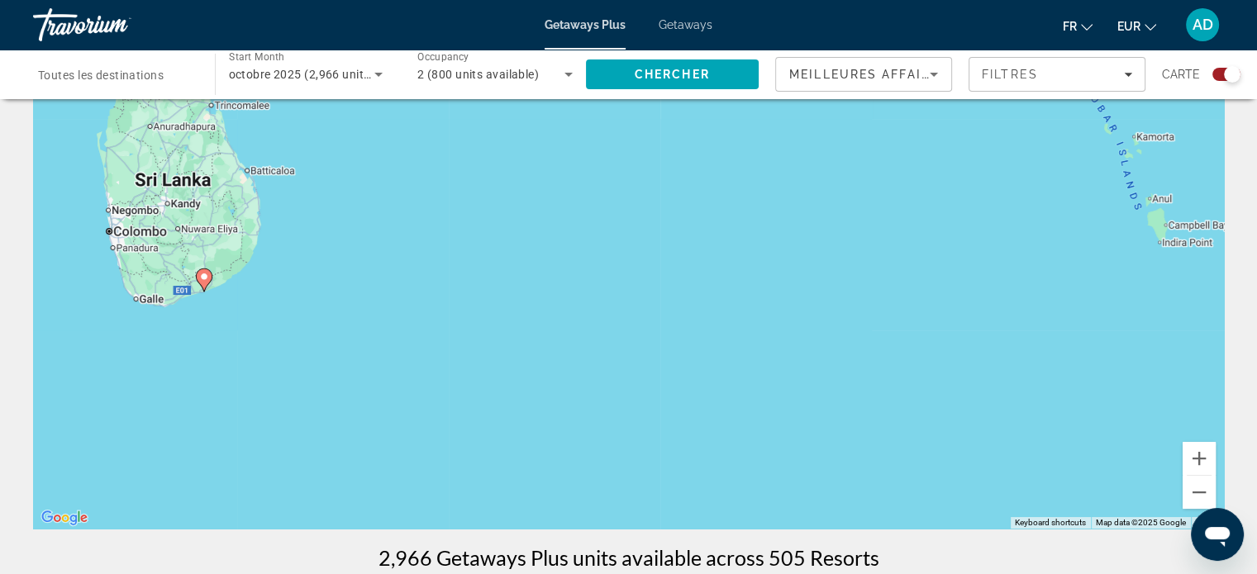
drag, startPoint x: 1072, startPoint y: 366, endPoint x: 817, endPoint y: 333, distance: 256.7
click at [830, 335] on div "To activate drag with keyboard, press Alt + Enter. Once in keyboard drag state,…" at bounding box center [628, 281] width 1191 height 496
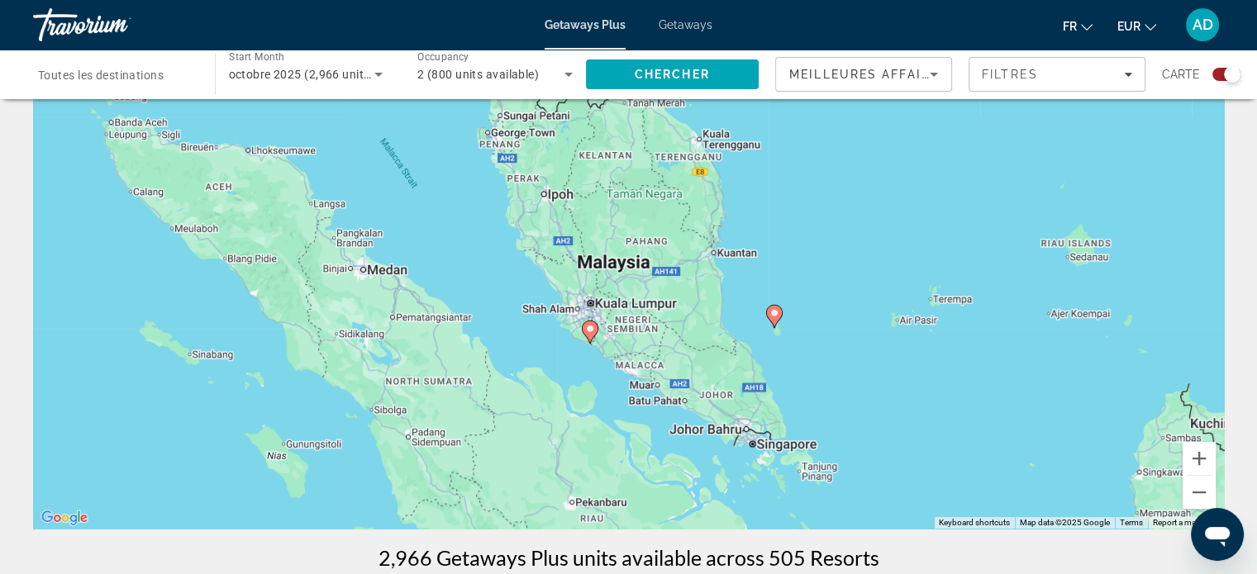
drag, startPoint x: 786, startPoint y: 398, endPoint x: 995, endPoint y: 355, distance: 213.4
click at [995, 355] on div "To activate drag with keyboard, press Alt + Enter. Once in keyboard drag state,…" at bounding box center [628, 281] width 1191 height 496
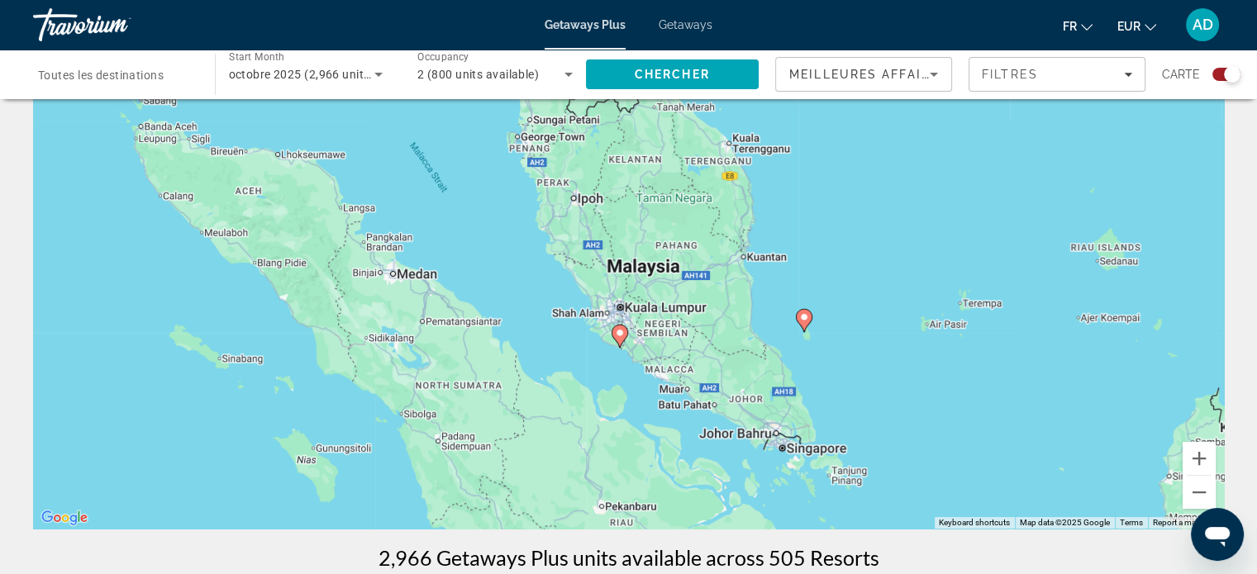
click at [802, 320] on image "Main content" at bounding box center [804, 317] width 10 height 10
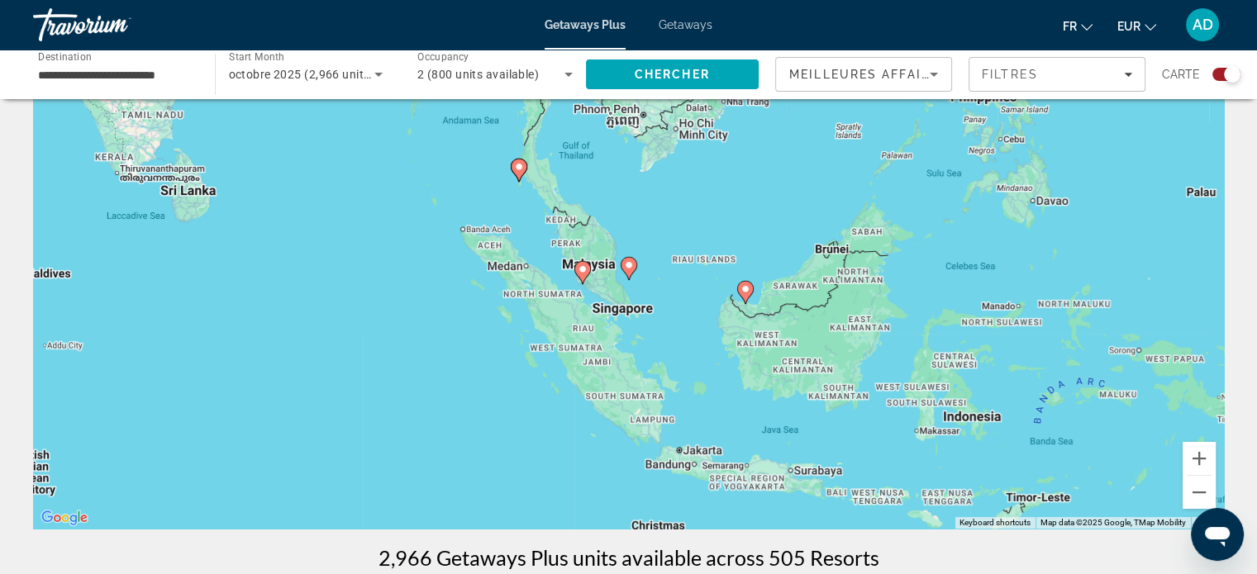
click at [624, 267] on image "Main content" at bounding box center [629, 265] width 10 height 10
type input "**********"
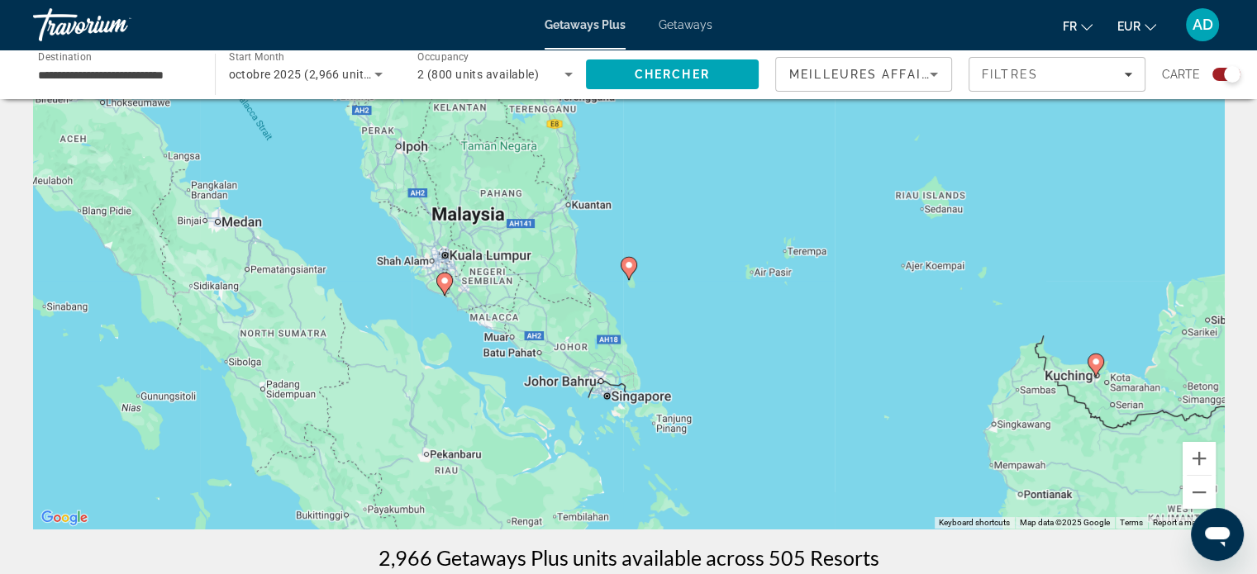
click at [627, 267] on image "Main content" at bounding box center [629, 265] width 10 height 10
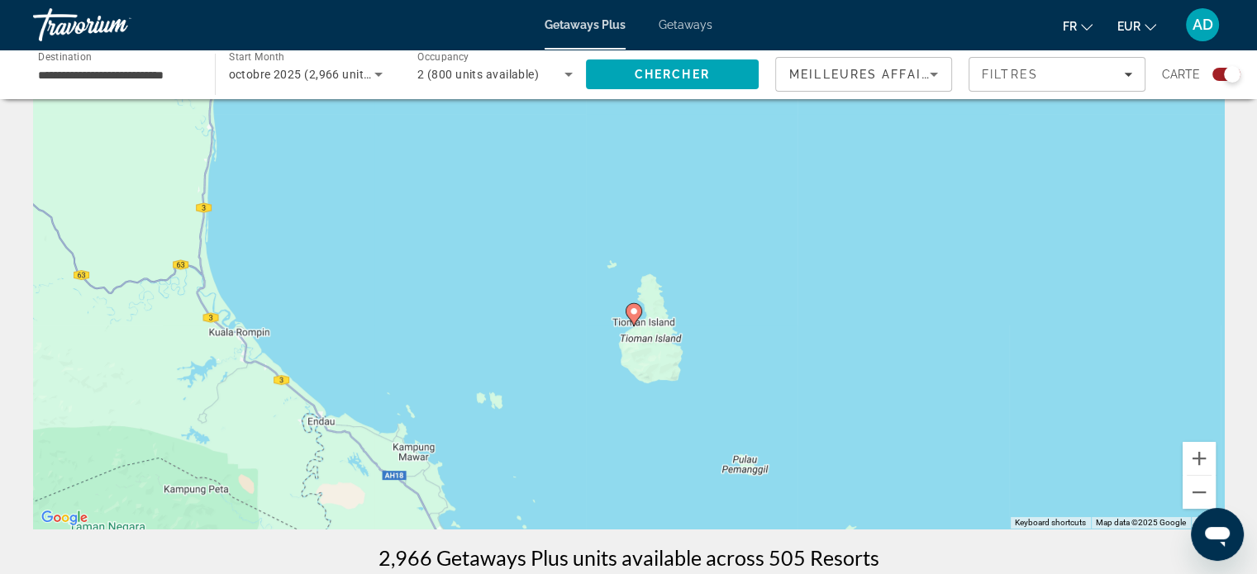
drag, startPoint x: 709, startPoint y: 221, endPoint x: 714, endPoint y: 271, distance: 49.8
click at [714, 271] on div "To activate drag with keyboard, press Alt + Enter. Once in keyboard drag state,…" at bounding box center [628, 281] width 1191 height 496
click at [631, 312] on image "Main content" at bounding box center [634, 311] width 10 height 10
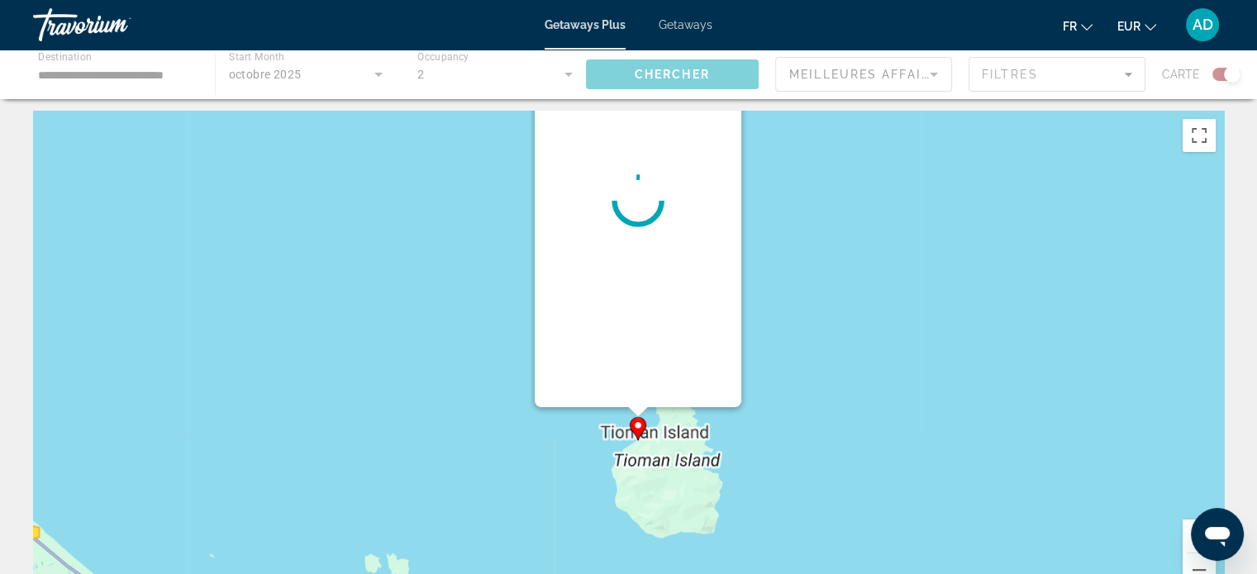
scroll to position [0, 0]
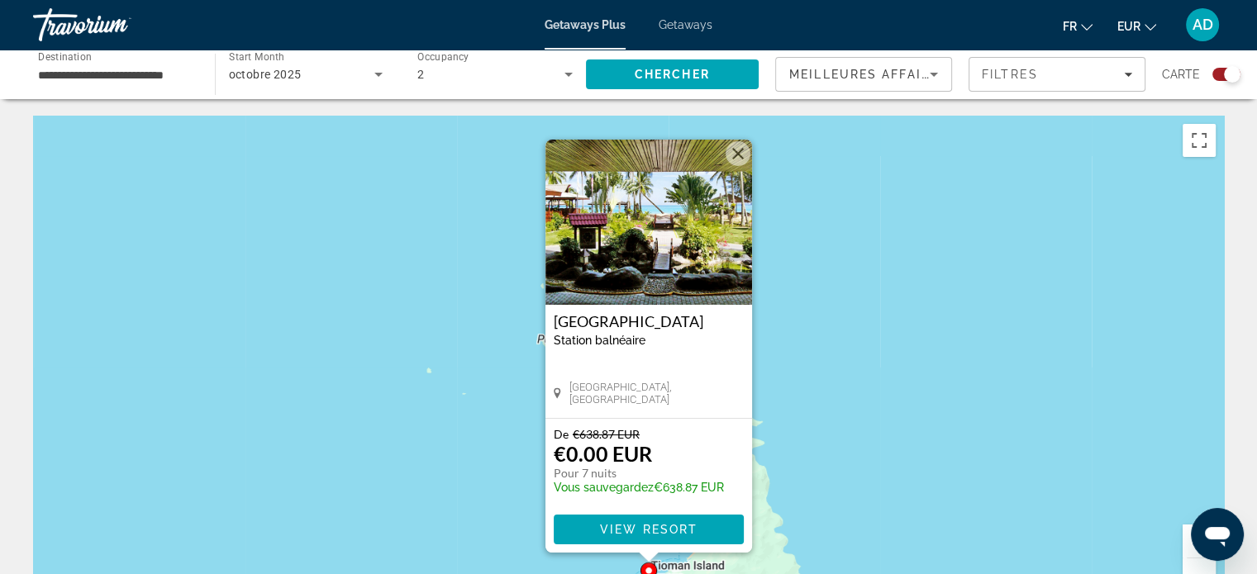
click at [833, 385] on div "To activate drag with keyboard, press Alt + Enter. Once in keyboard drag state,…" at bounding box center [628, 364] width 1191 height 496
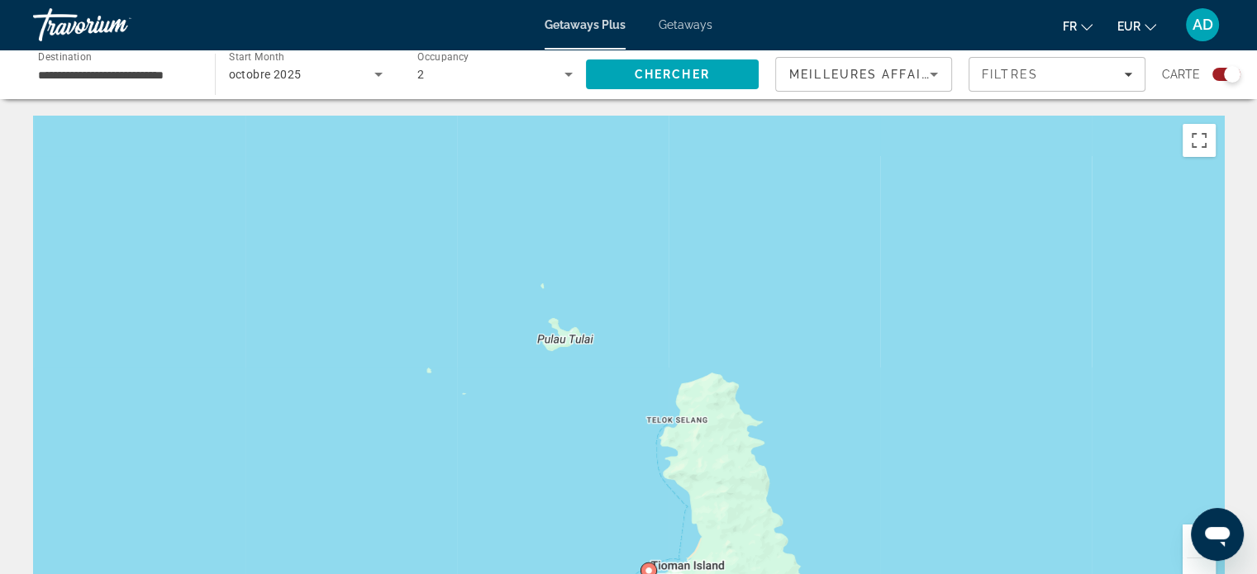
click at [649, 569] on image "Main content" at bounding box center [649, 571] width 10 height 10
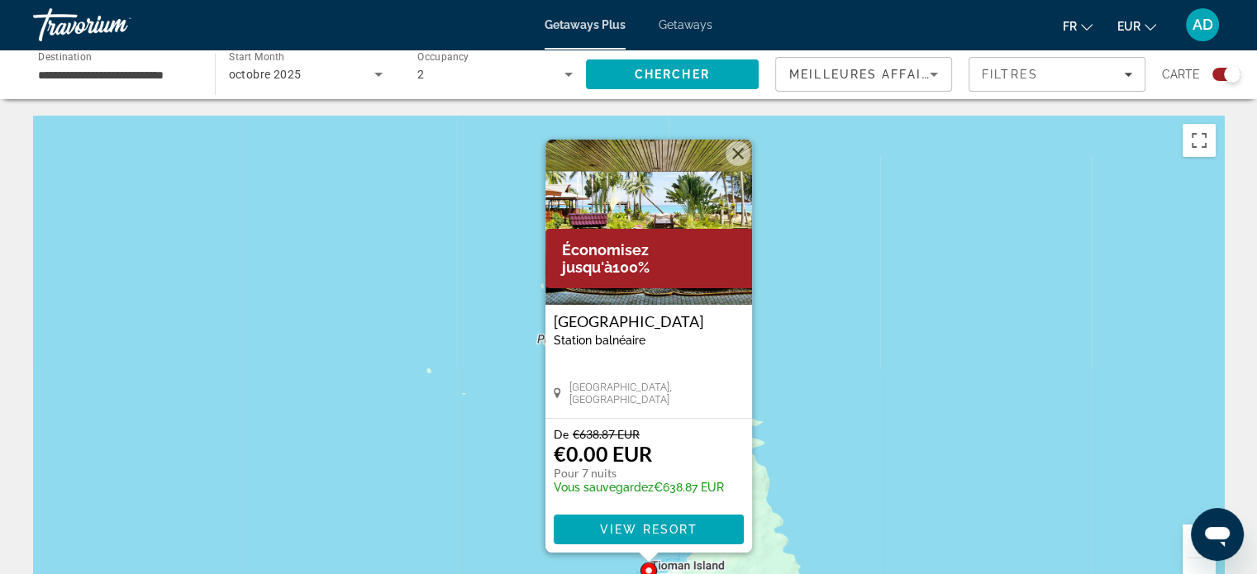
click at [644, 223] on img "Main content" at bounding box center [648, 222] width 207 height 165
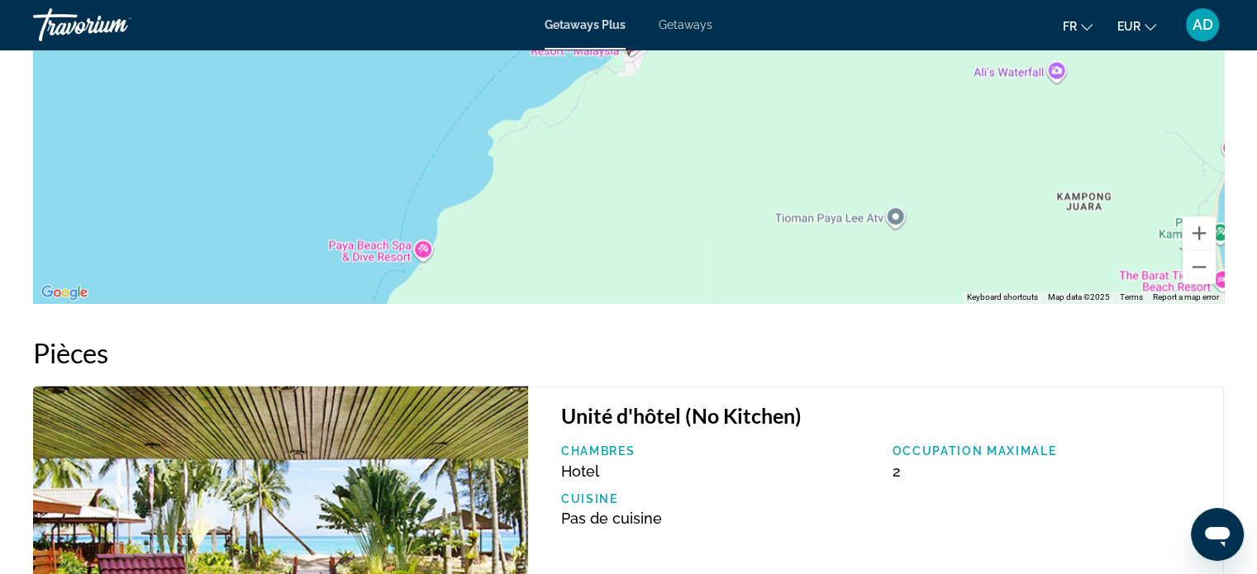
scroll to position [689, 0]
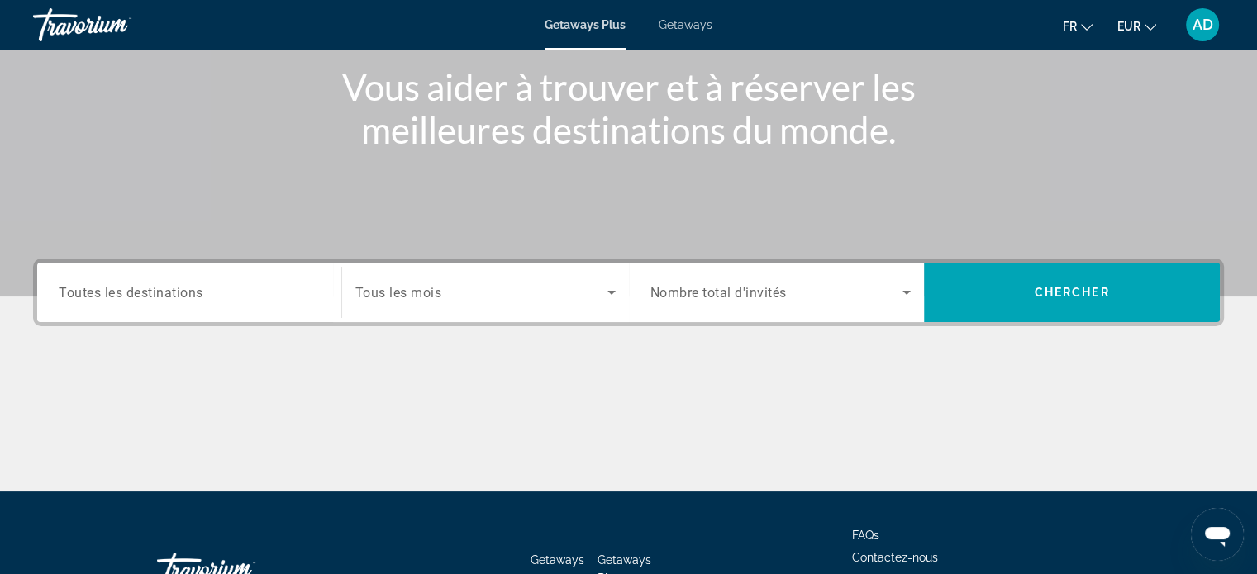
scroll to position [297, 0]
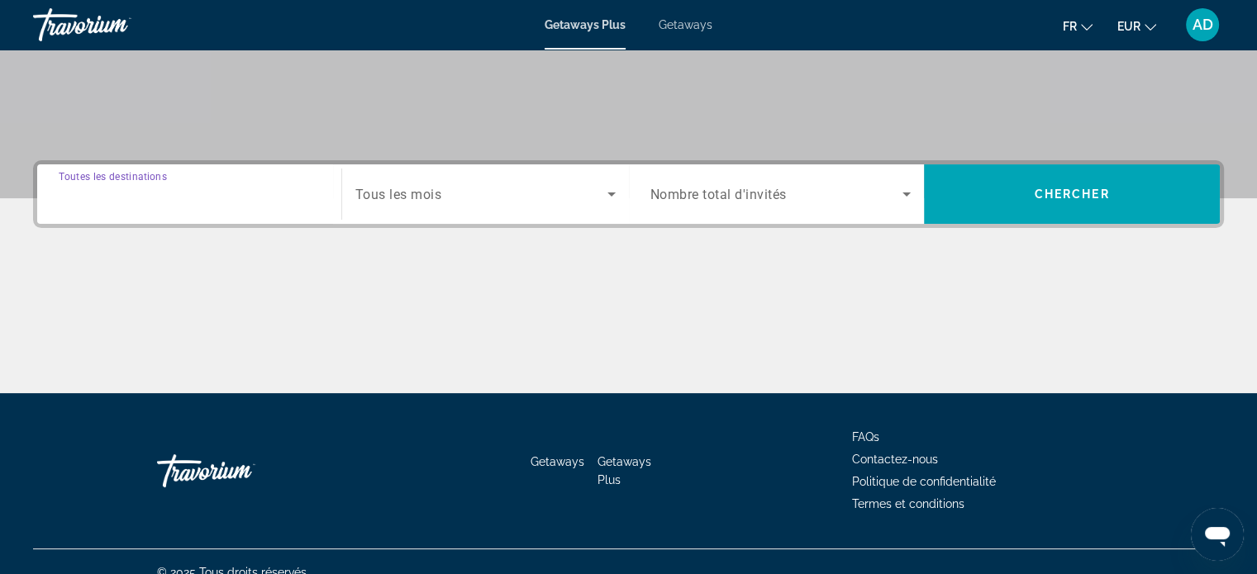
click at [227, 193] on input "Destination Toutes les destinations" at bounding box center [189, 195] width 261 height 20
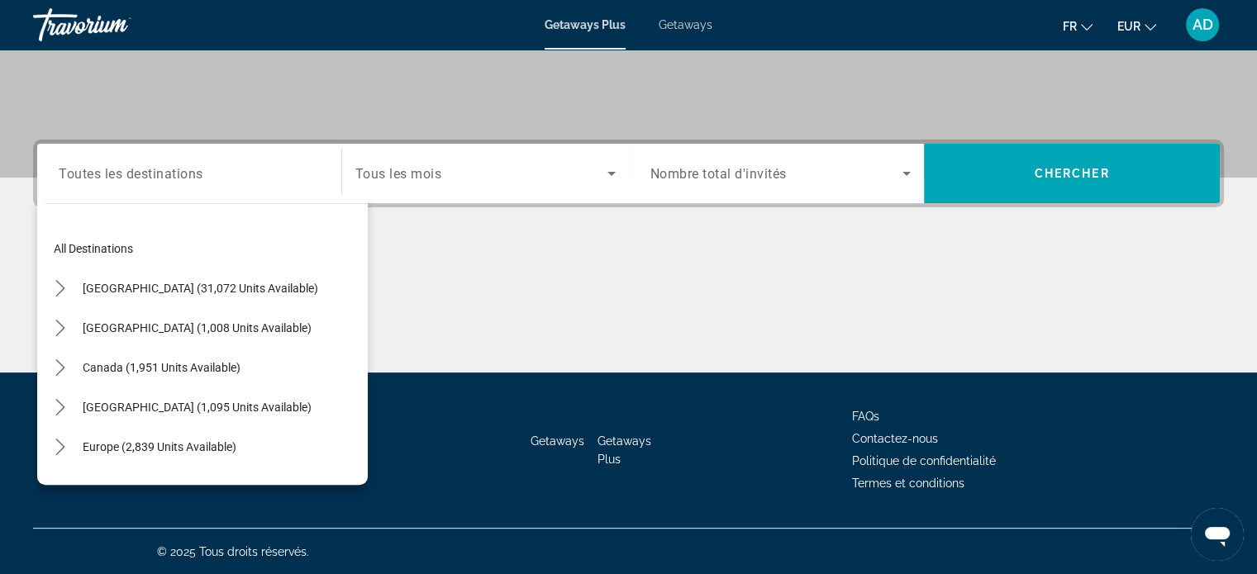
scroll to position [223, 0]
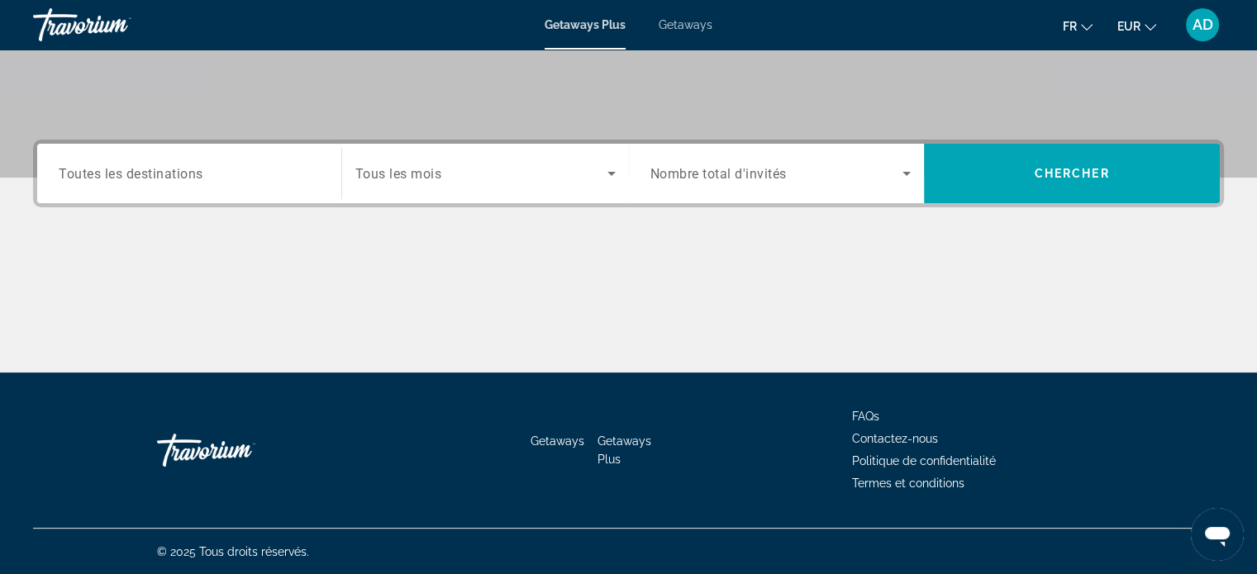
click at [294, 186] on div "Search widget" at bounding box center [189, 173] width 261 height 47
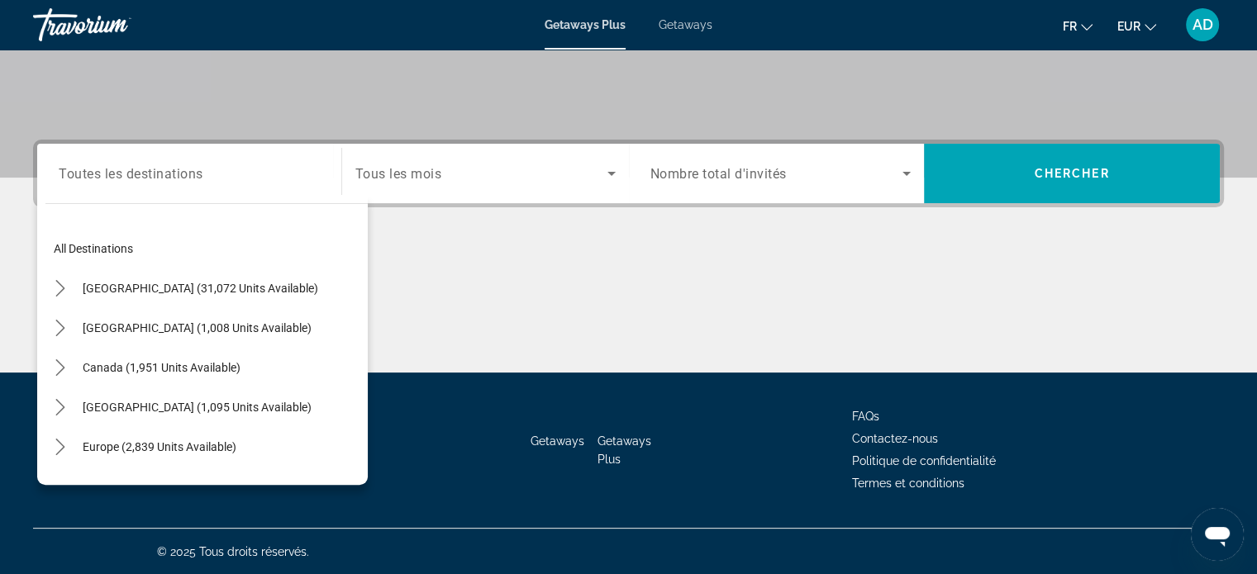
click at [514, 250] on div "Main content" at bounding box center [628, 311] width 1191 height 124
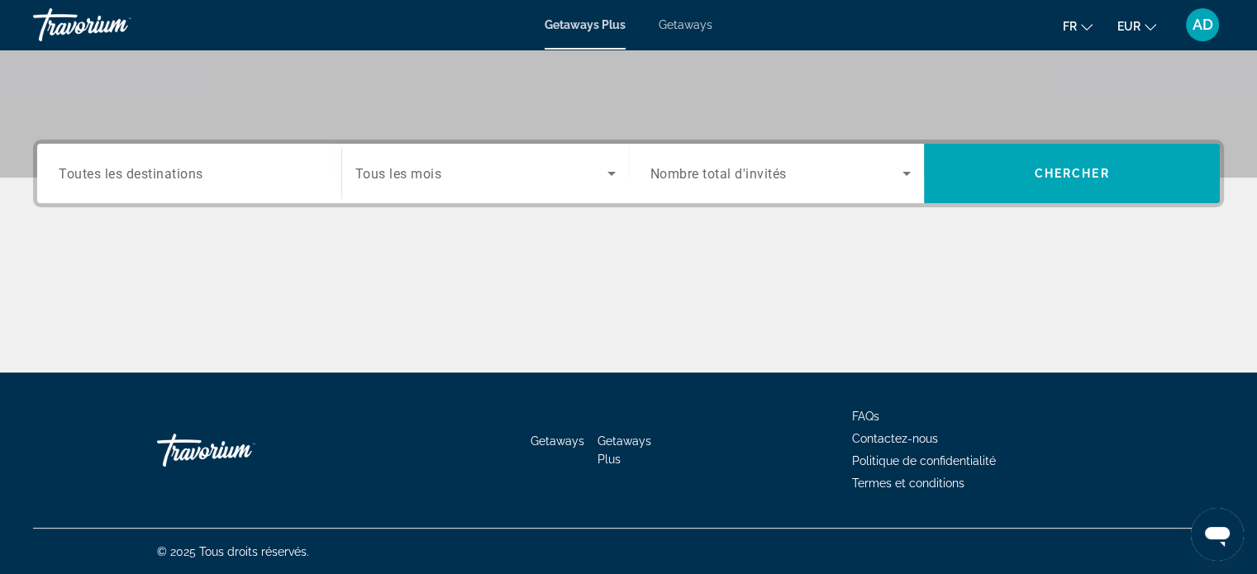
click at [829, 159] on div "Search widget" at bounding box center [780, 173] width 261 height 46
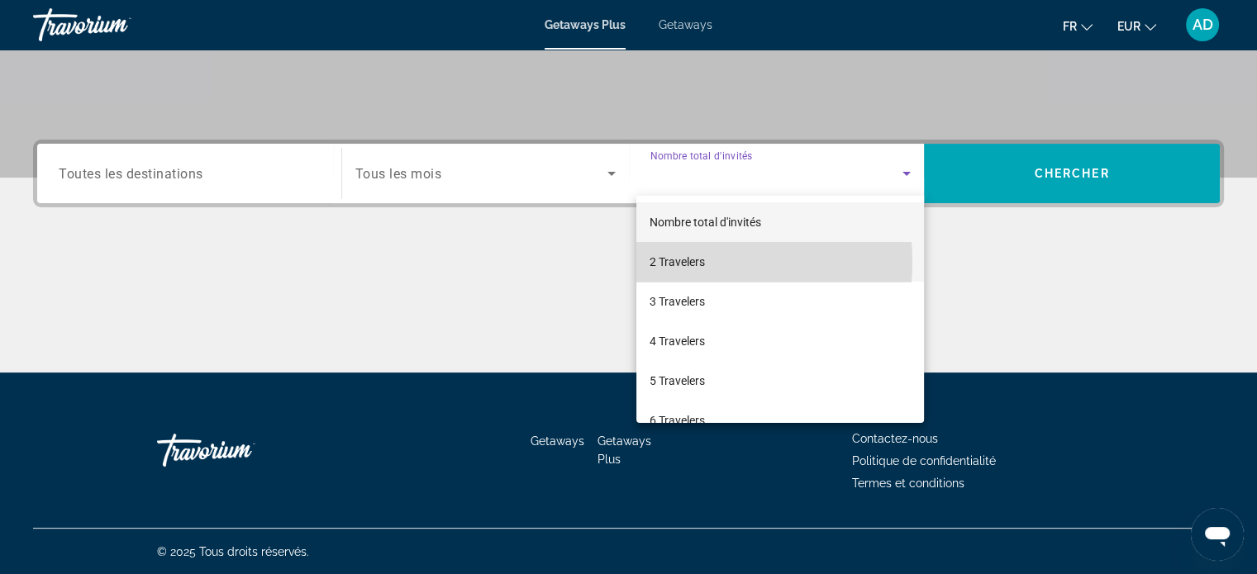
click at [683, 262] on span "2 Travelers" at bounding box center [677, 262] width 55 height 20
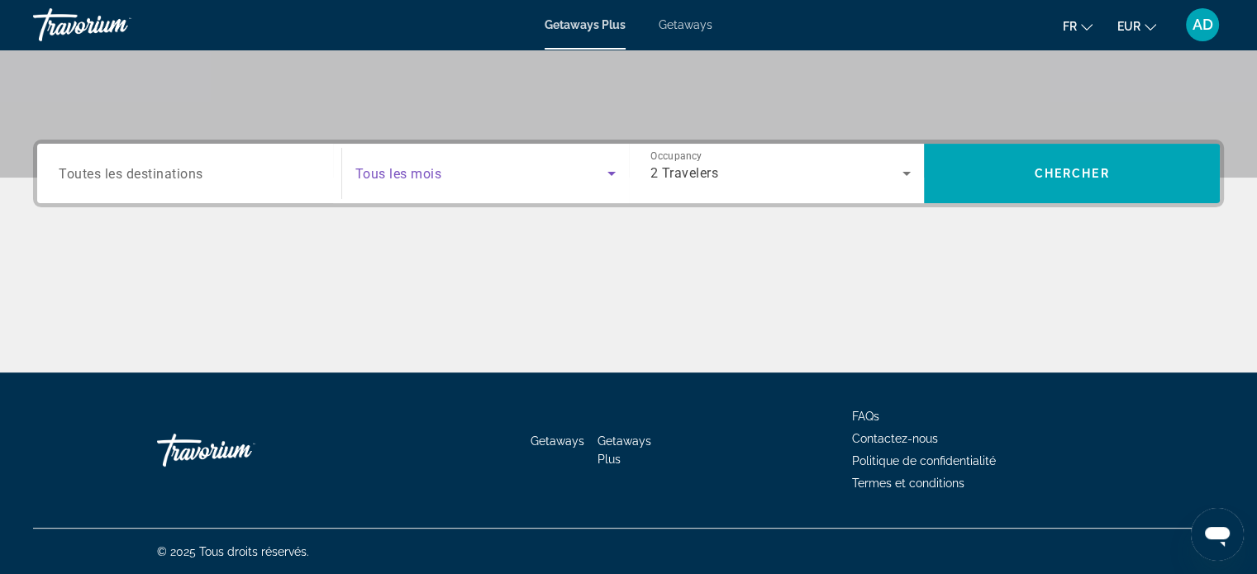
click at [588, 169] on span "Search widget" at bounding box center [481, 174] width 252 height 20
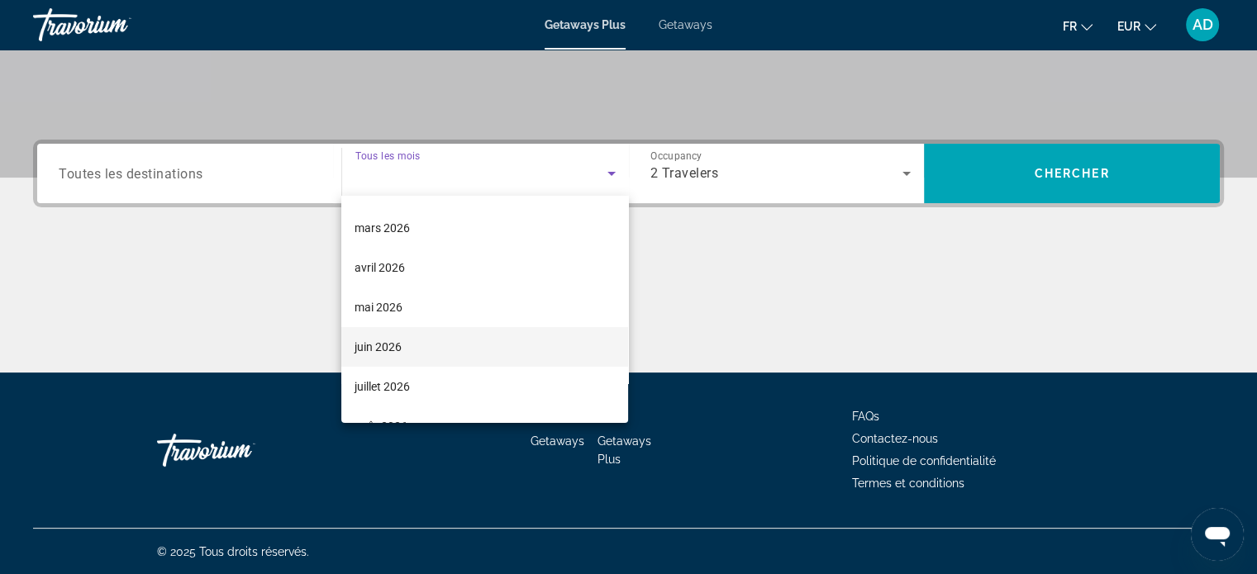
scroll to position [235, 0]
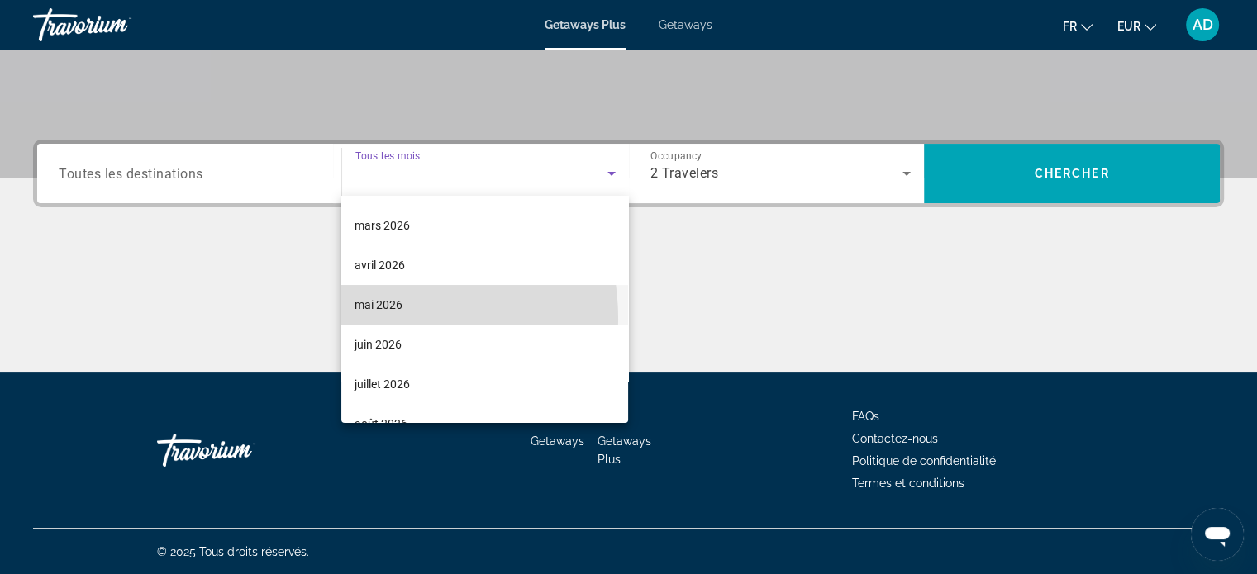
click at [363, 319] on mat-option "mai 2026" at bounding box center [484, 305] width 287 height 40
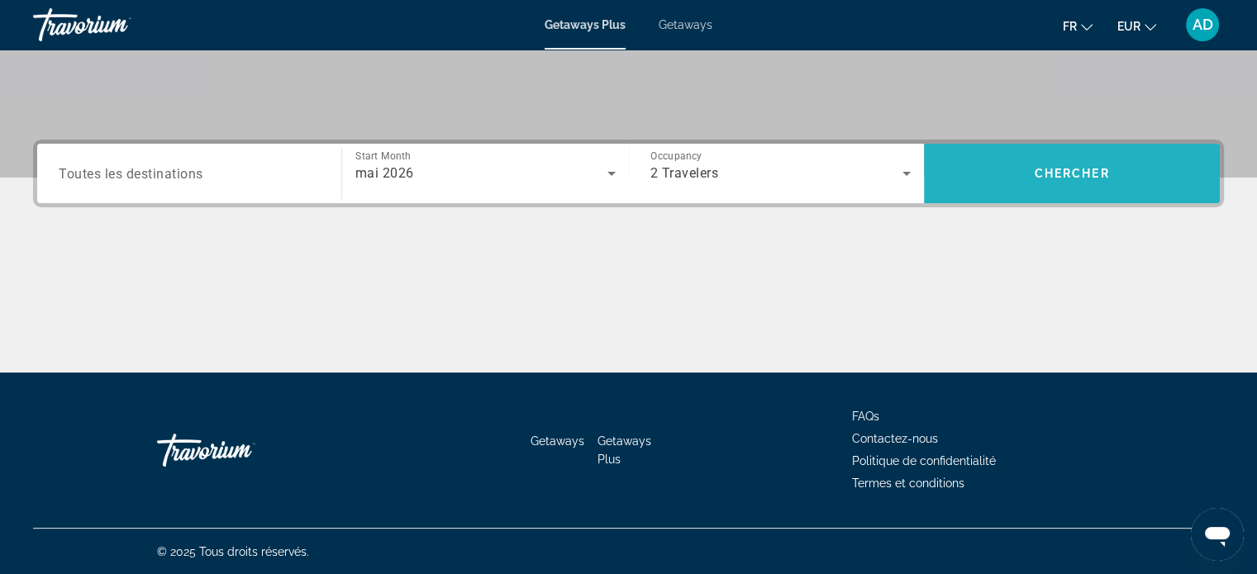
click at [1090, 192] on span "Search" at bounding box center [1072, 174] width 296 height 40
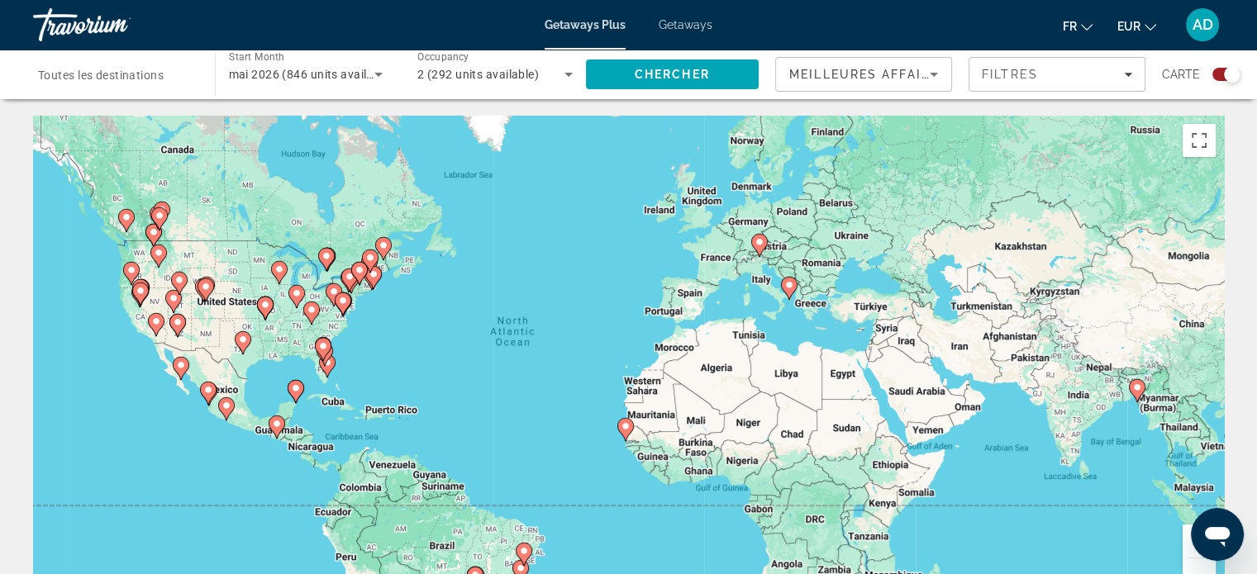
drag, startPoint x: 998, startPoint y: 292, endPoint x: 929, endPoint y: 287, distance: 69.6
click at [929, 287] on div "To activate drag with keyboard, press Alt + Enter. Once in keyboard drag state,…" at bounding box center [628, 364] width 1191 height 496
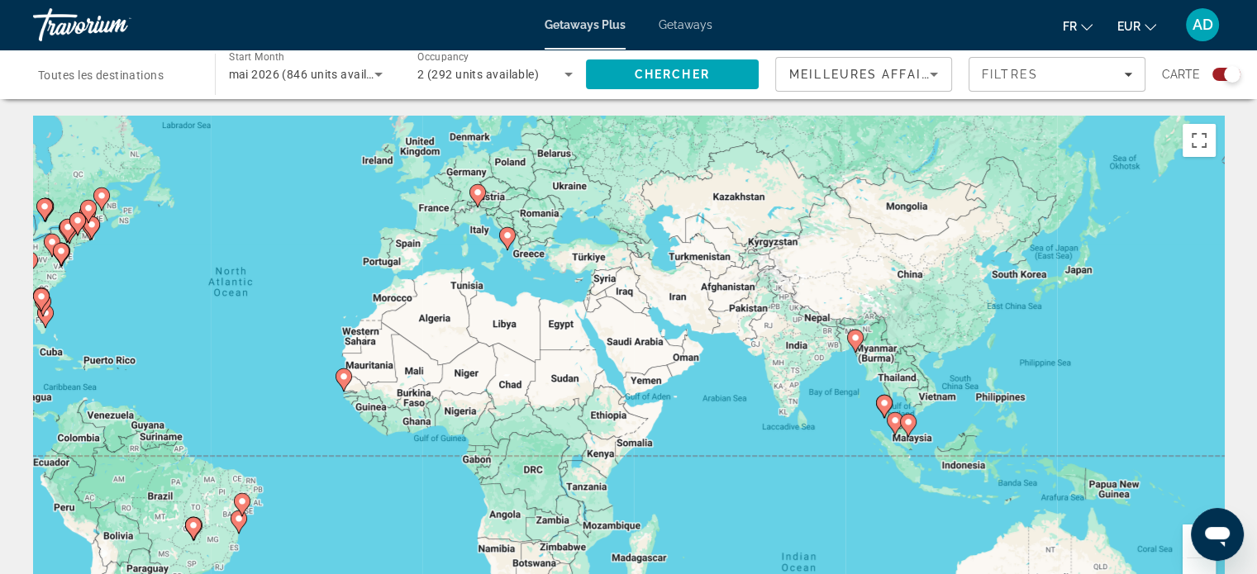
drag, startPoint x: 920, startPoint y: 384, endPoint x: 590, endPoint y: 316, distance: 336.8
click at [590, 316] on div "To activate drag with keyboard, press Alt + Enter. Once in keyboard drag state,…" at bounding box center [628, 364] width 1191 height 496
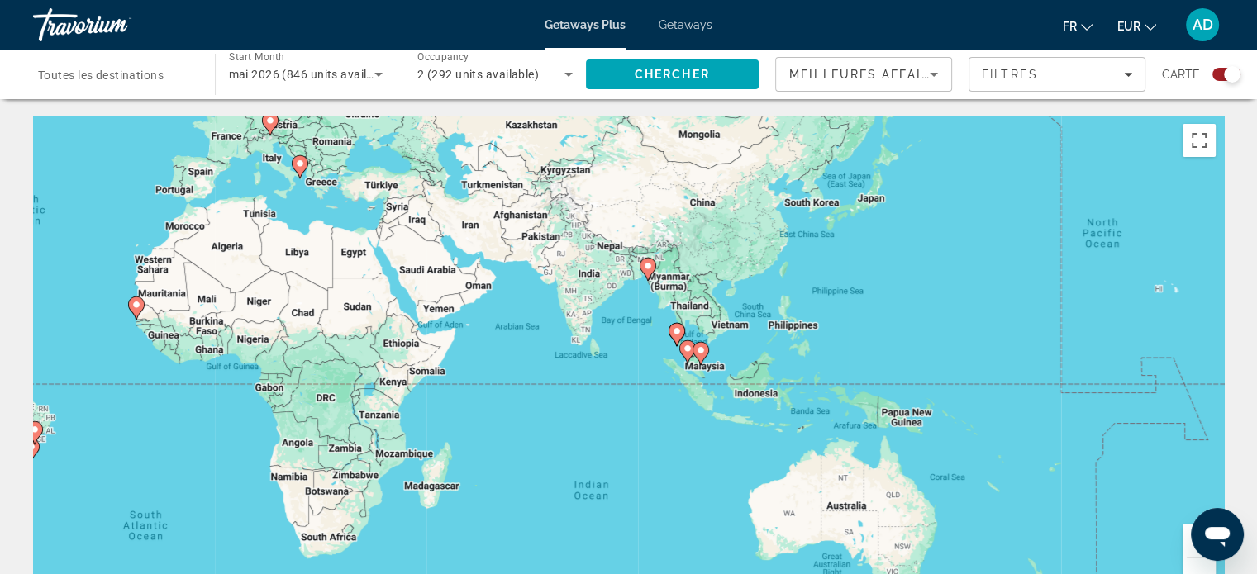
click at [590, 316] on div "To activate drag with keyboard, press Alt + Enter. Once in keyboard drag state,…" at bounding box center [628, 364] width 1191 height 496
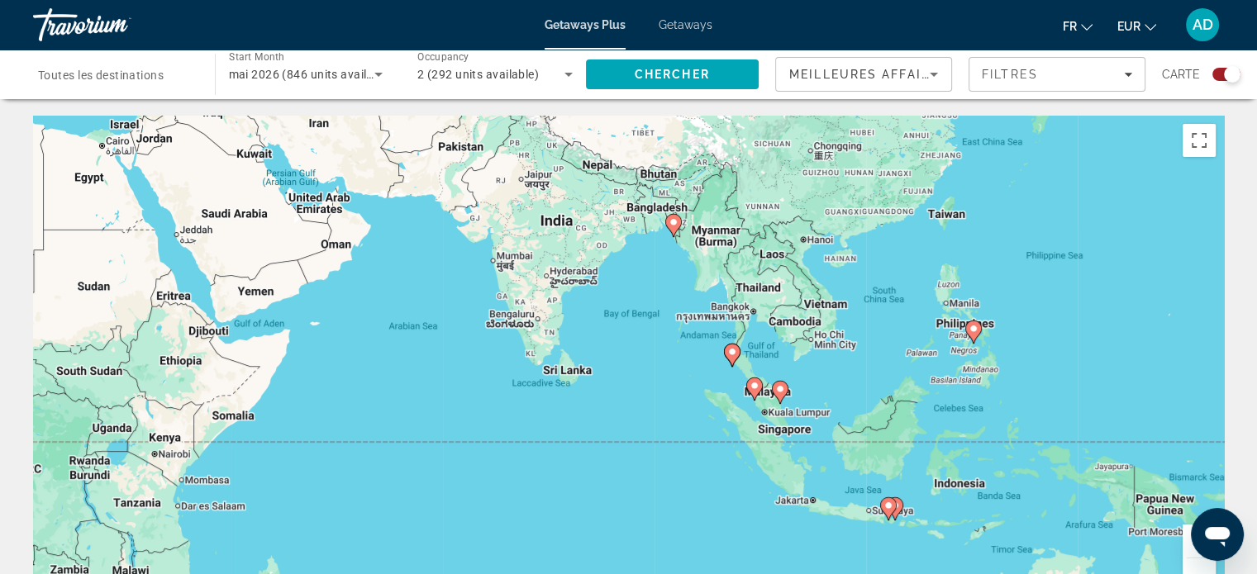
click at [757, 394] on icon "Main content" at bounding box center [754, 389] width 17 height 23
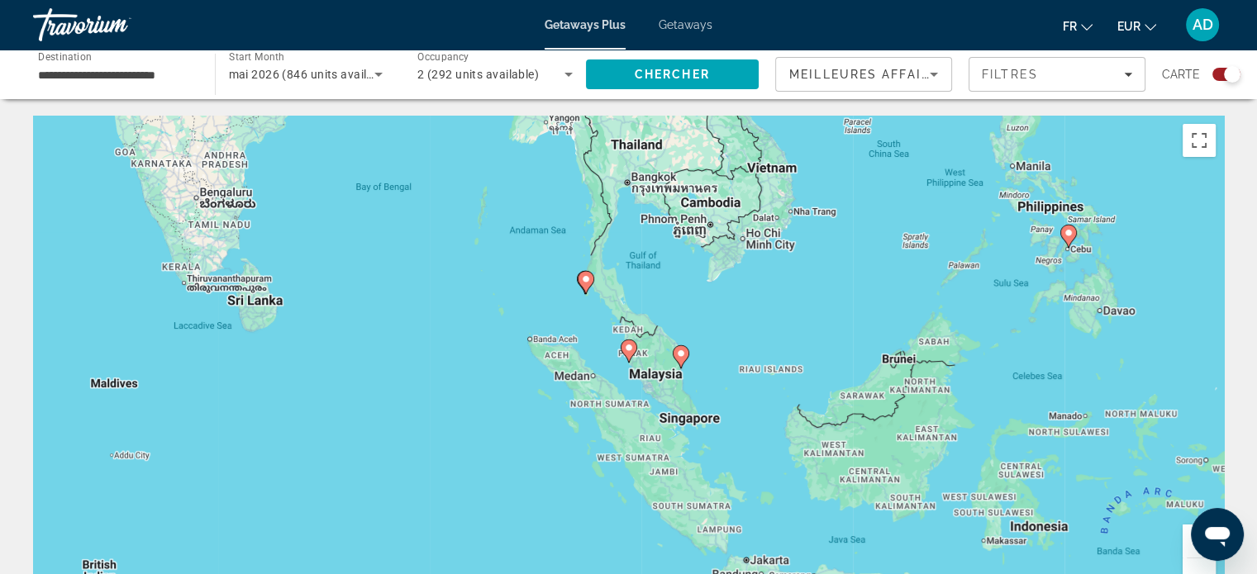
click at [627, 350] on image "Main content" at bounding box center [629, 348] width 10 height 10
type input "**********"
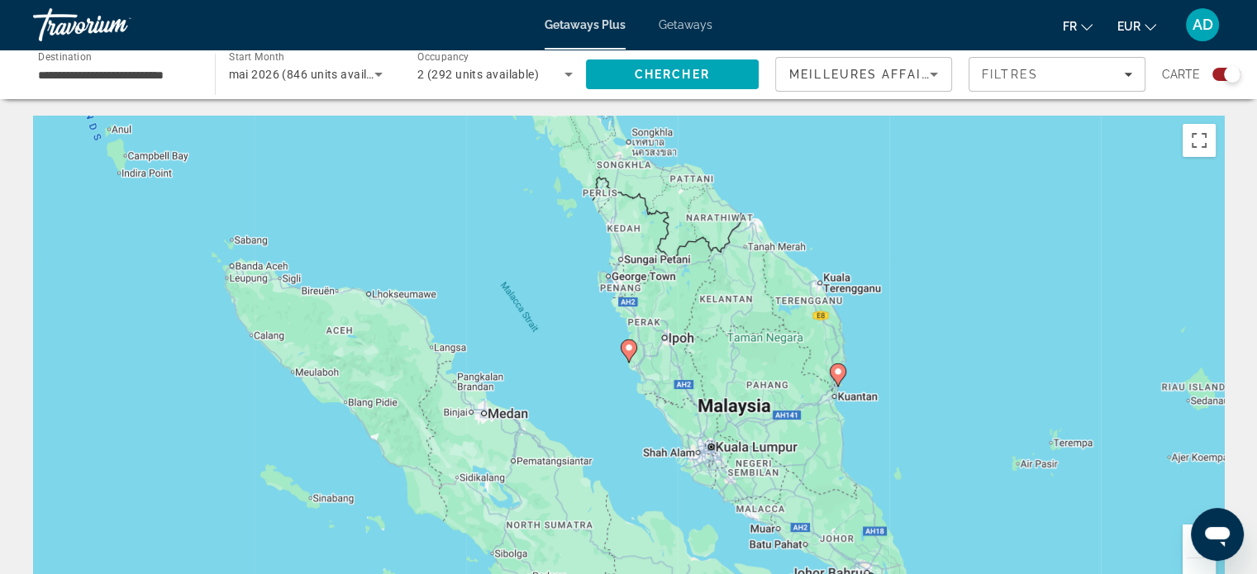
click at [627, 349] on image "Main content" at bounding box center [629, 348] width 10 height 10
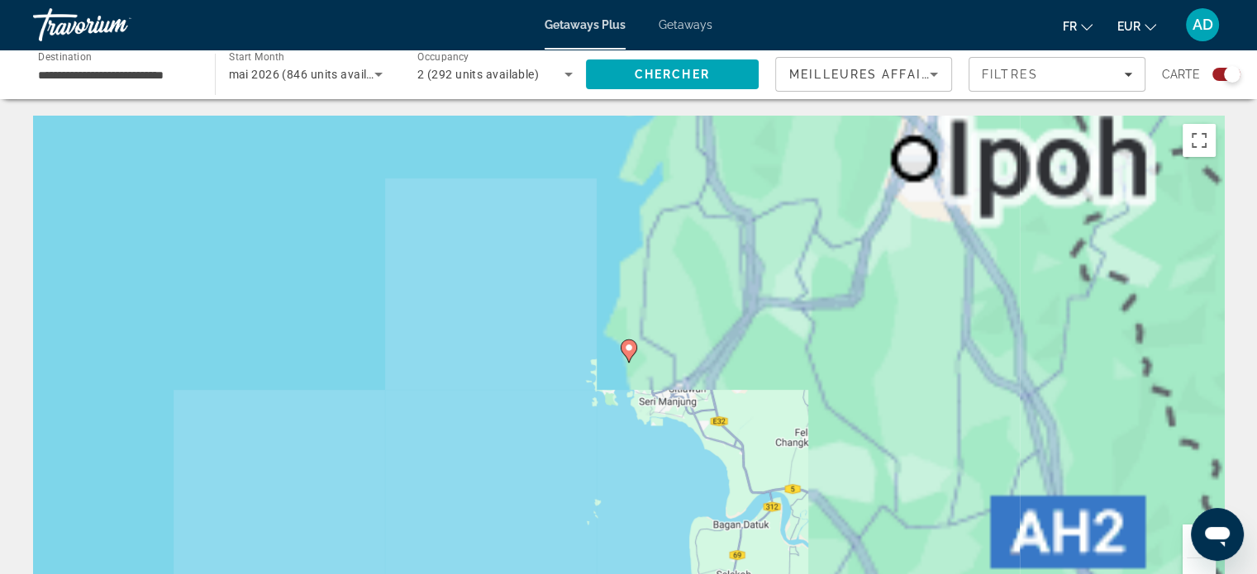
click at [627, 349] on image "Main content" at bounding box center [629, 348] width 10 height 10
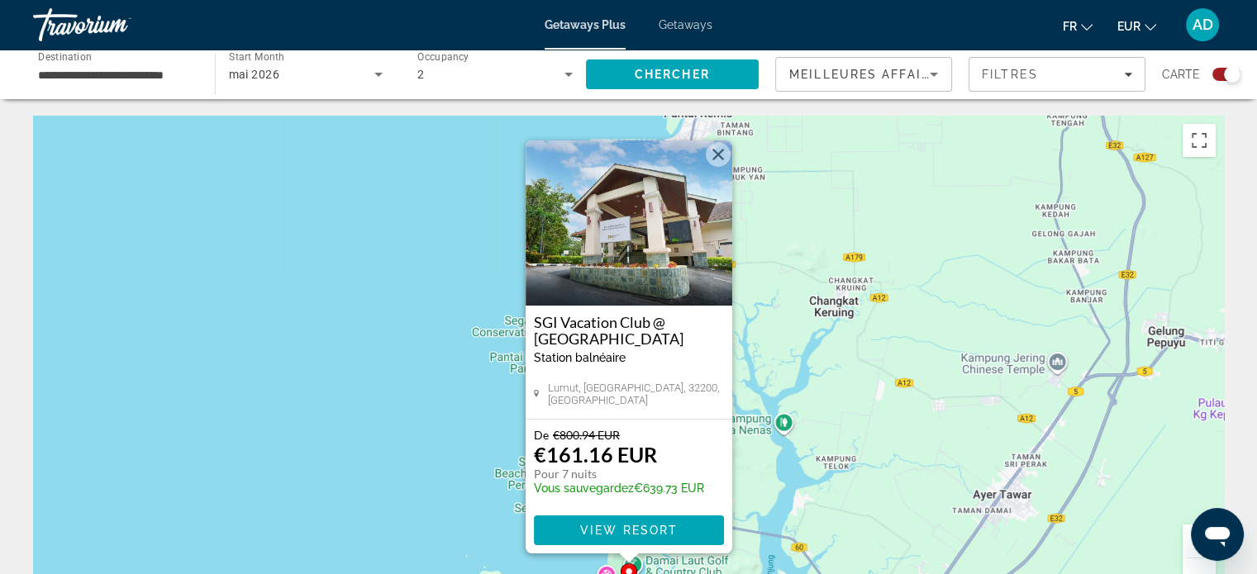
click at [721, 161] on button "Close" at bounding box center [718, 154] width 25 height 25
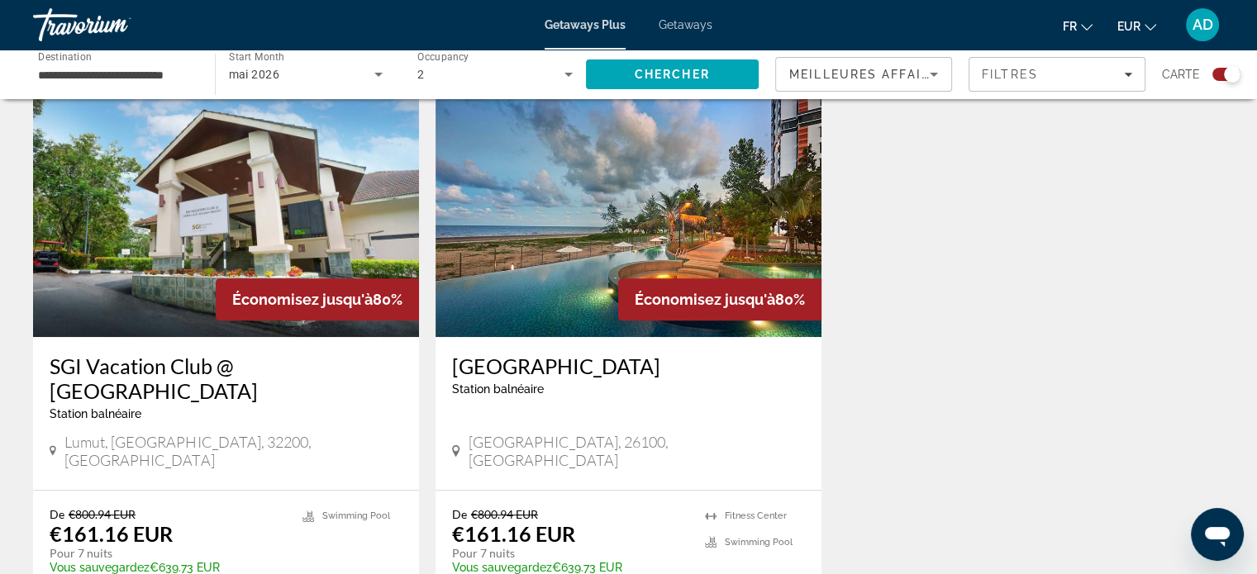
scroll to position [598, 0]
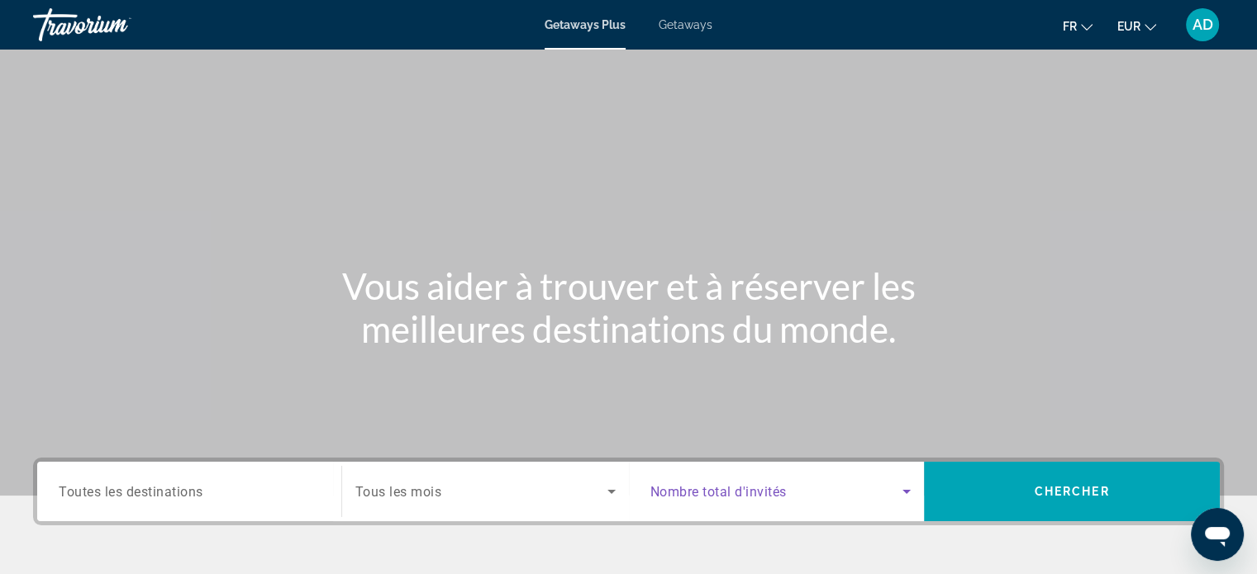
click at [914, 482] on icon "Search widget" at bounding box center [907, 492] width 20 height 20
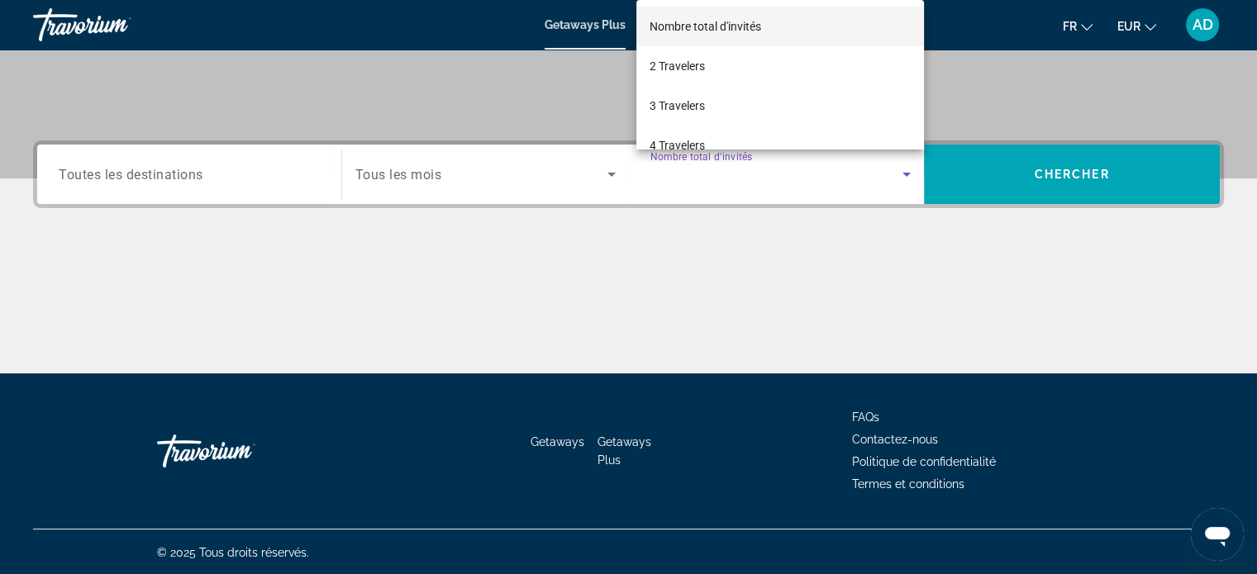
scroll to position [318, 0]
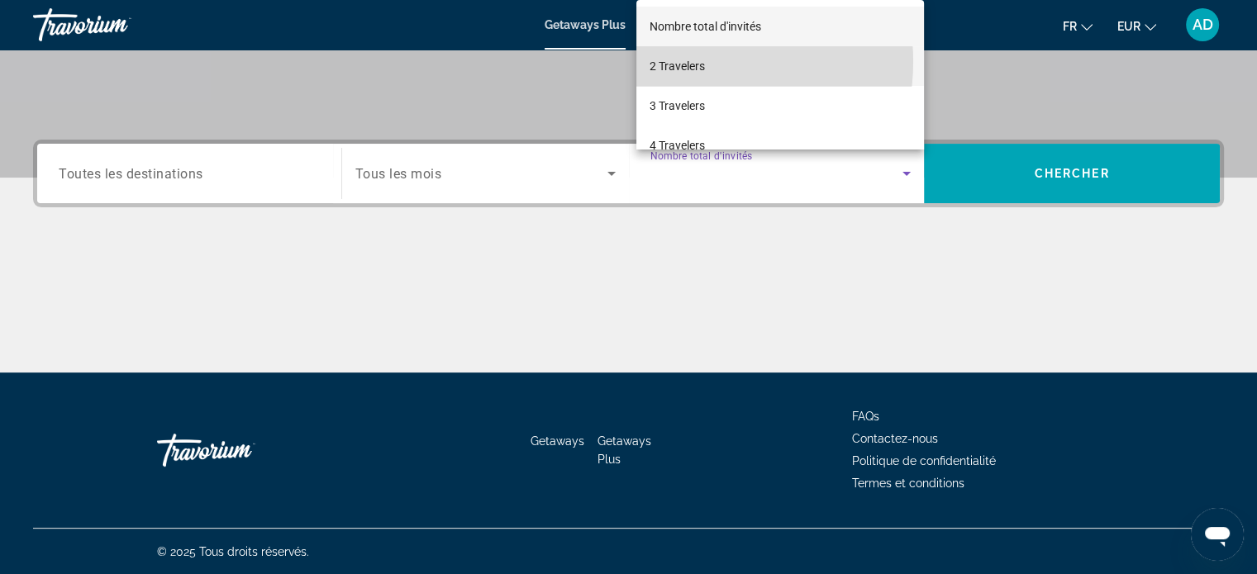
click at [685, 62] on span "2 Travelers" at bounding box center [677, 66] width 55 height 20
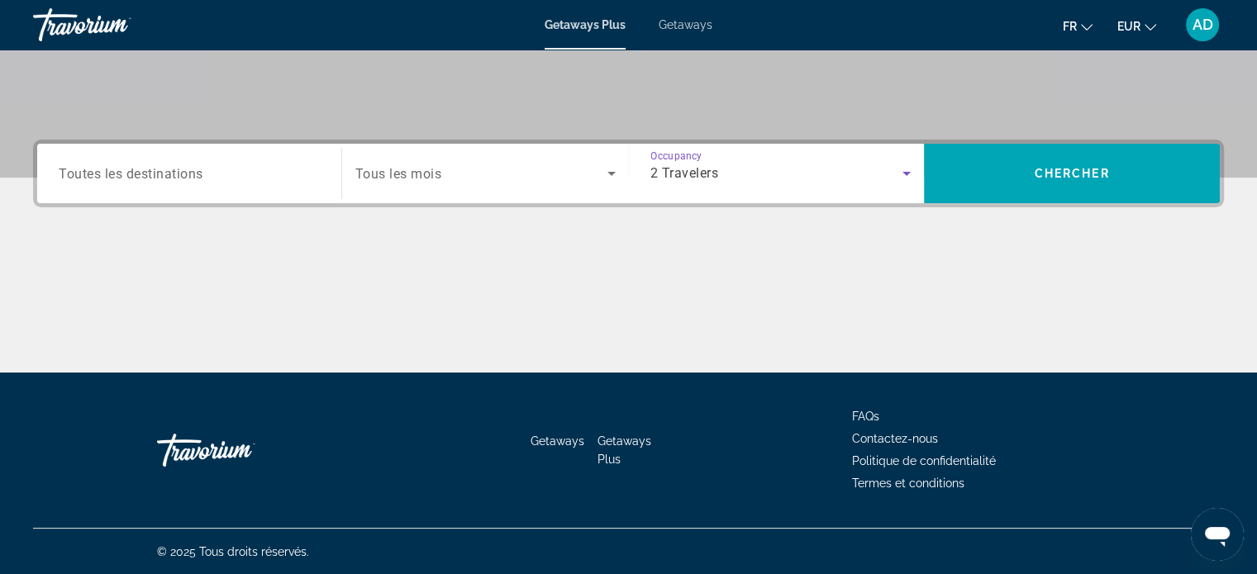
click at [525, 184] on div "Search widget" at bounding box center [485, 173] width 260 height 46
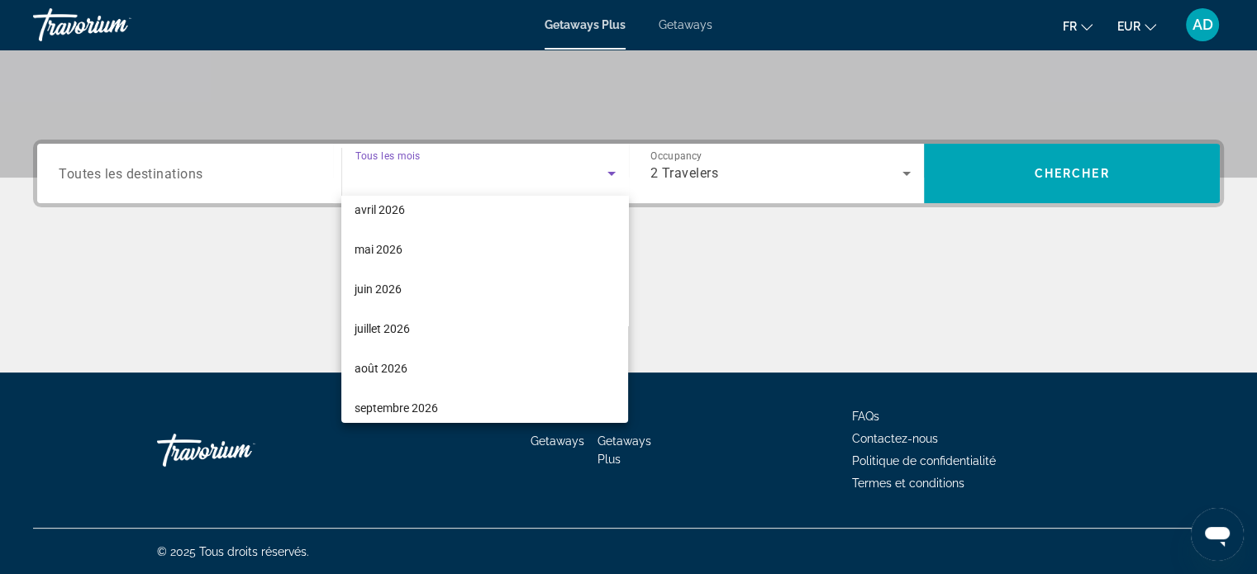
scroll to position [340, 0]
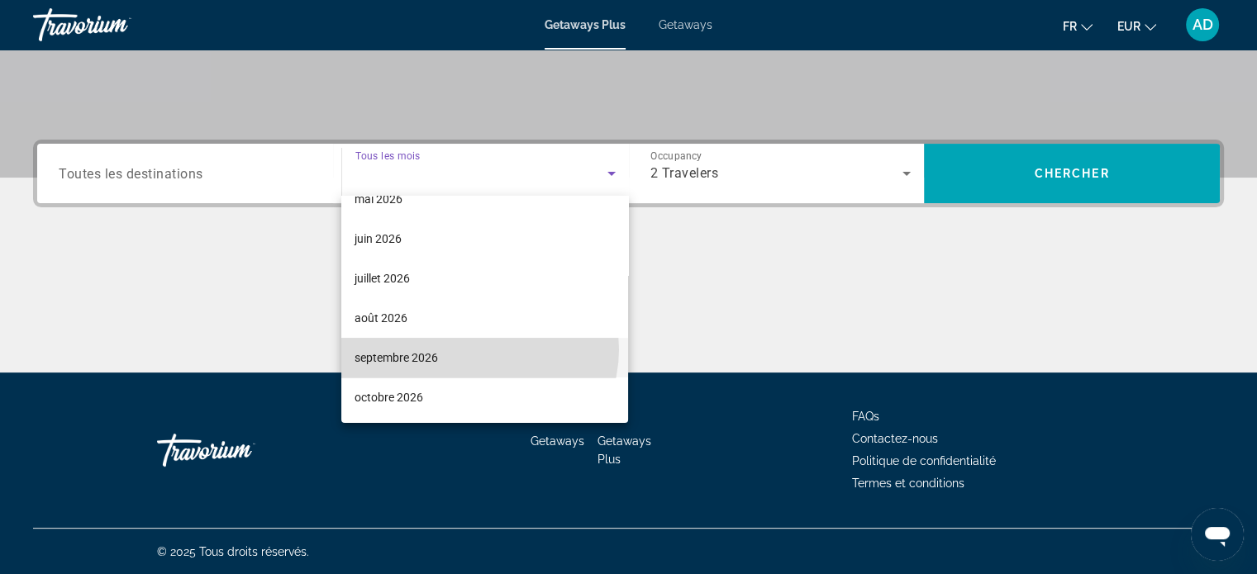
click at [476, 349] on mat-option "septembre 2026" at bounding box center [484, 358] width 287 height 40
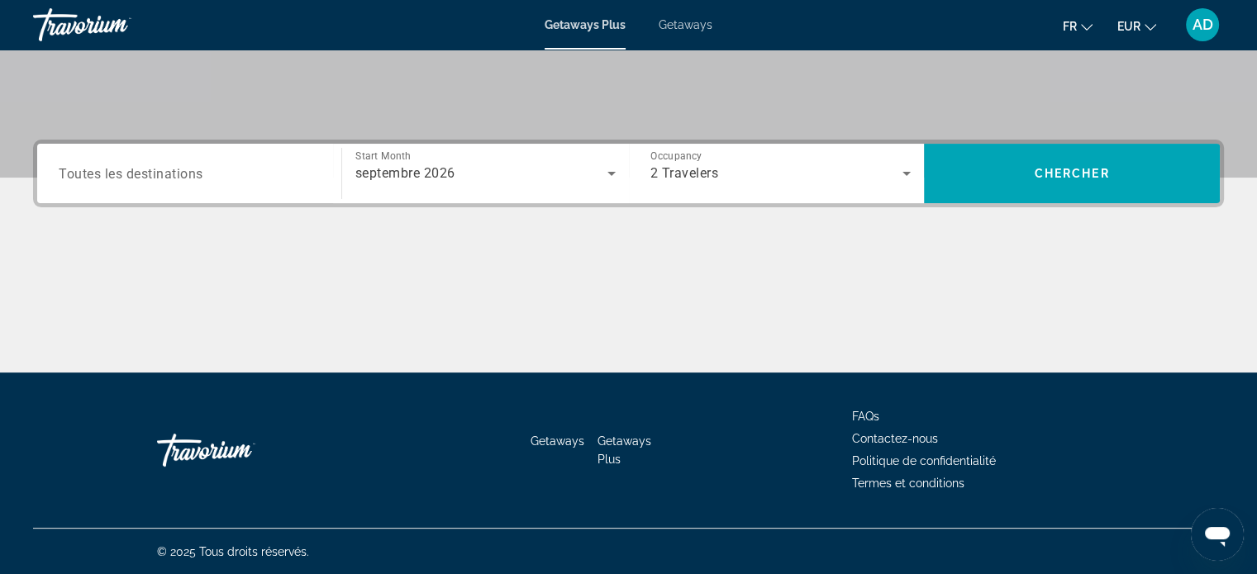
click at [978, 207] on div "Destination Toutes les destinations Start Month Tous les mois septembre 2026 Oc…" at bounding box center [628, 256] width 1257 height 233
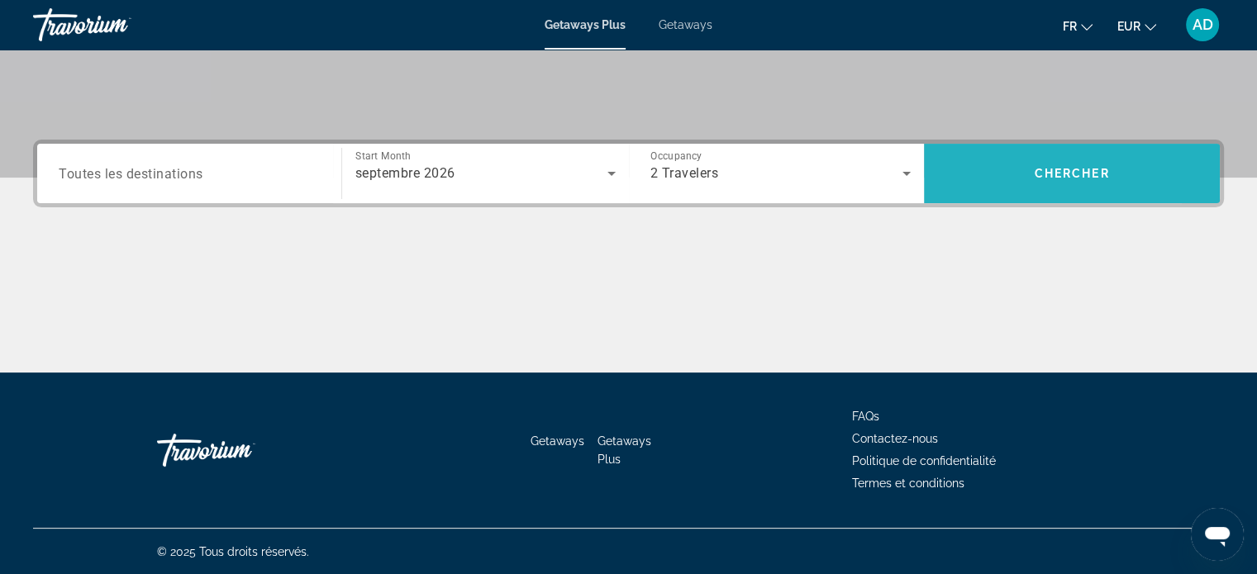
click at [992, 185] on span "Search" at bounding box center [1072, 174] width 296 height 40
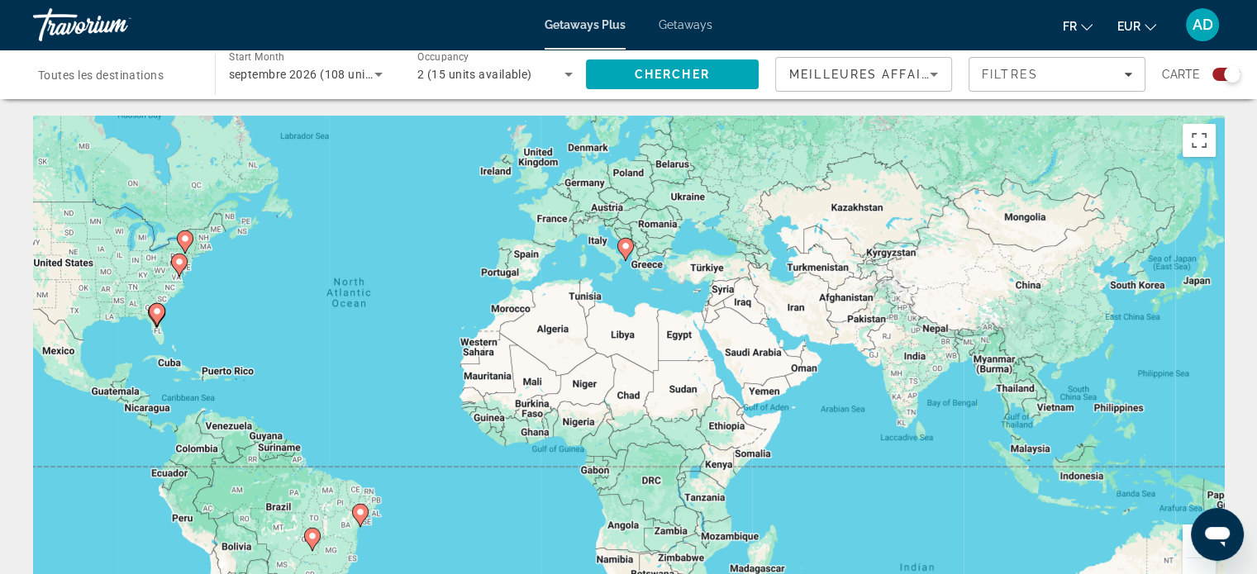
drag, startPoint x: 785, startPoint y: 326, endPoint x: 535, endPoint y: 280, distance: 253.7
click at [535, 280] on div "To activate drag with keyboard, press Alt + Enter. Once in keyboard drag state,…" at bounding box center [628, 364] width 1191 height 496
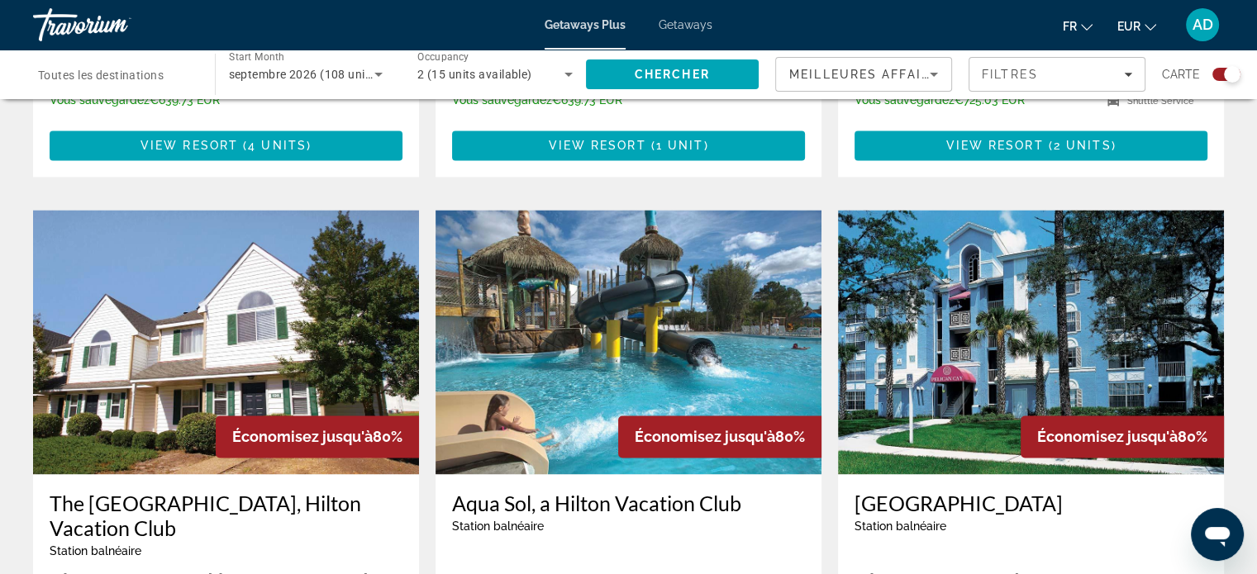
scroll to position [2648, 0]
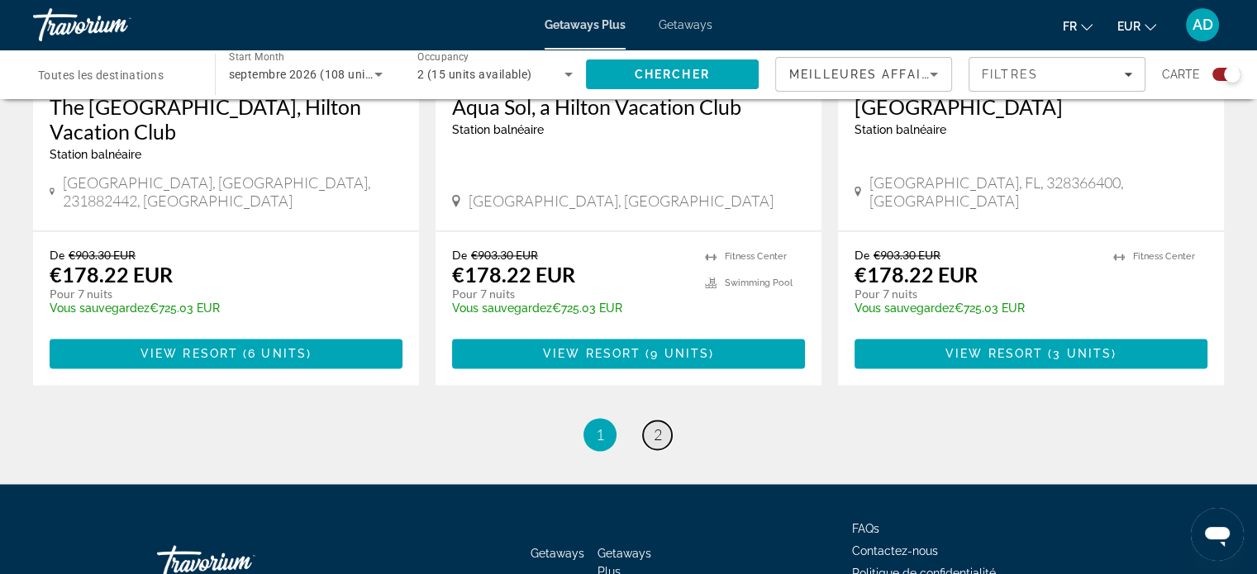
click at [668, 421] on link "page 2" at bounding box center [657, 435] width 29 height 29
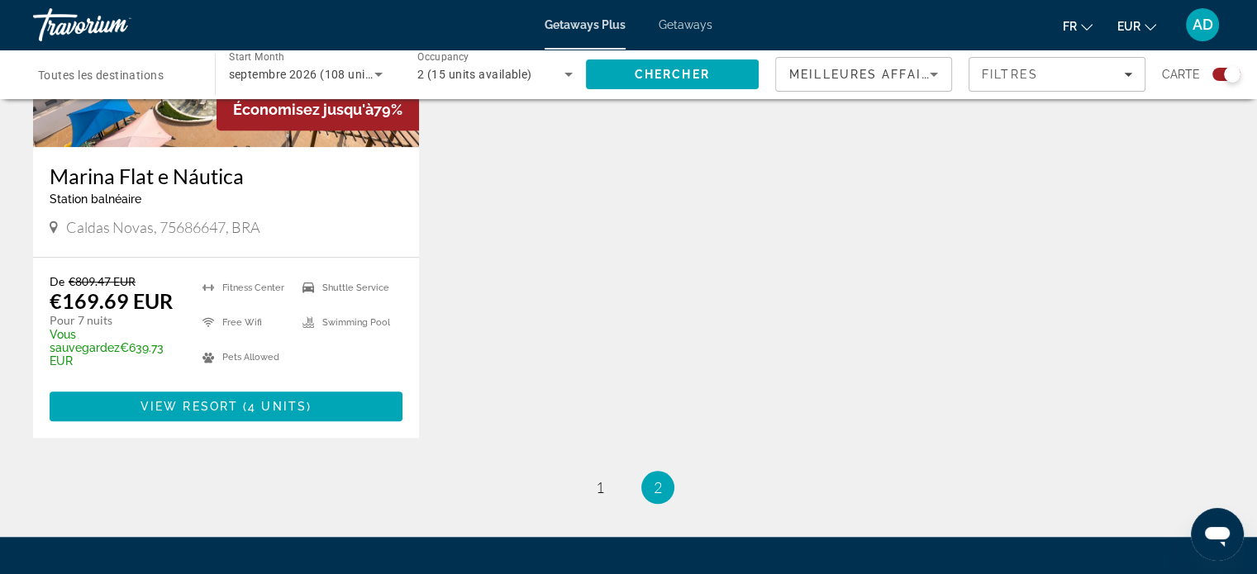
scroll to position [1387, 0]
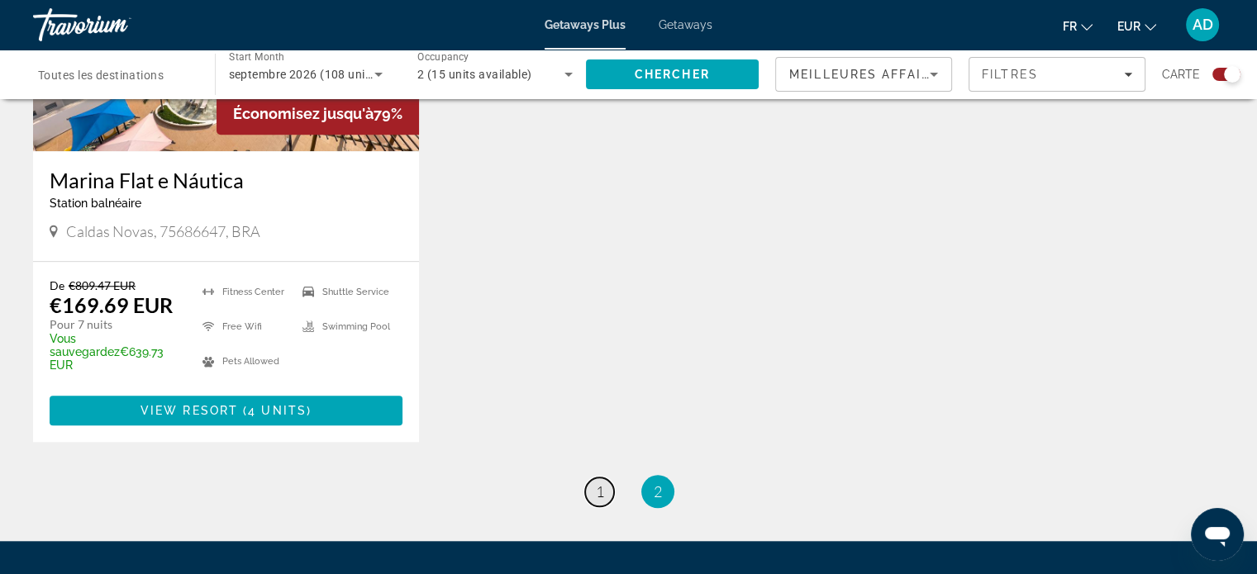
click at [606, 478] on link "page 1" at bounding box center [599, 492] width 29 height 29
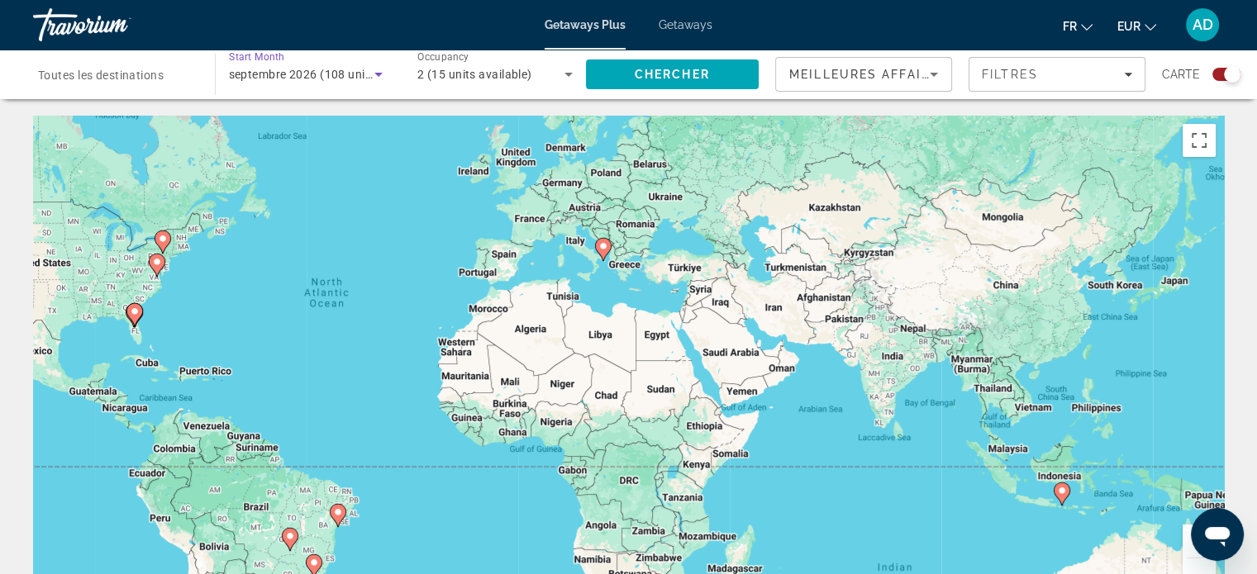
click at [336, 83] on div "septembre 2026 (108 units available)" at bounding box center [302, 74] width 146 height 20
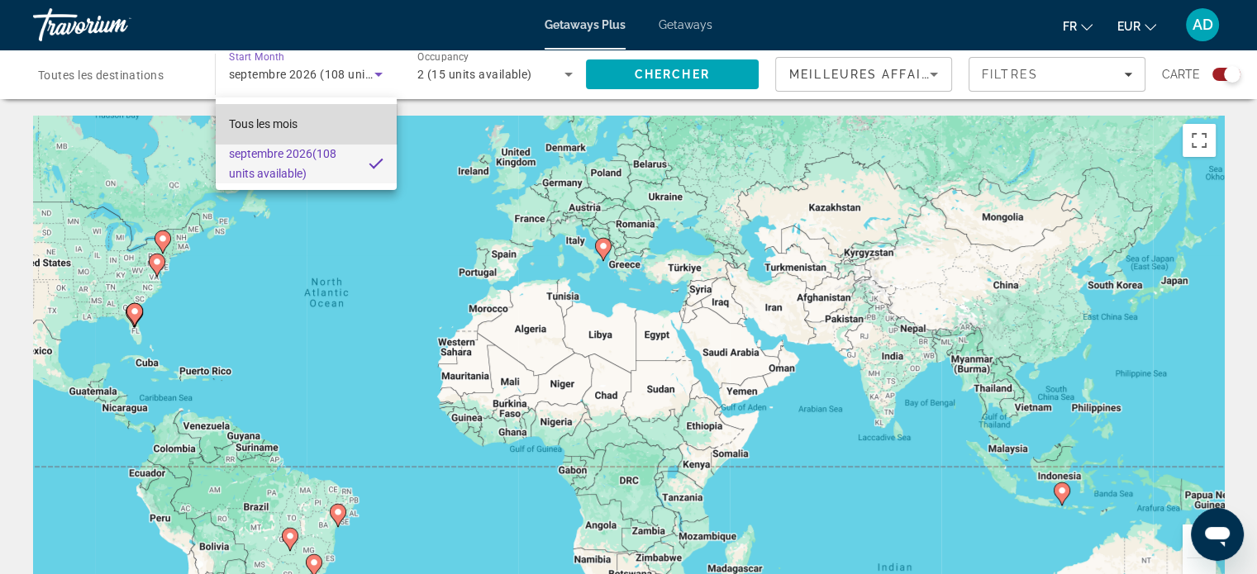
click at [321, 125] on mat-option "Tous les mois" at bounding box center [306, 124] width 181 height 40
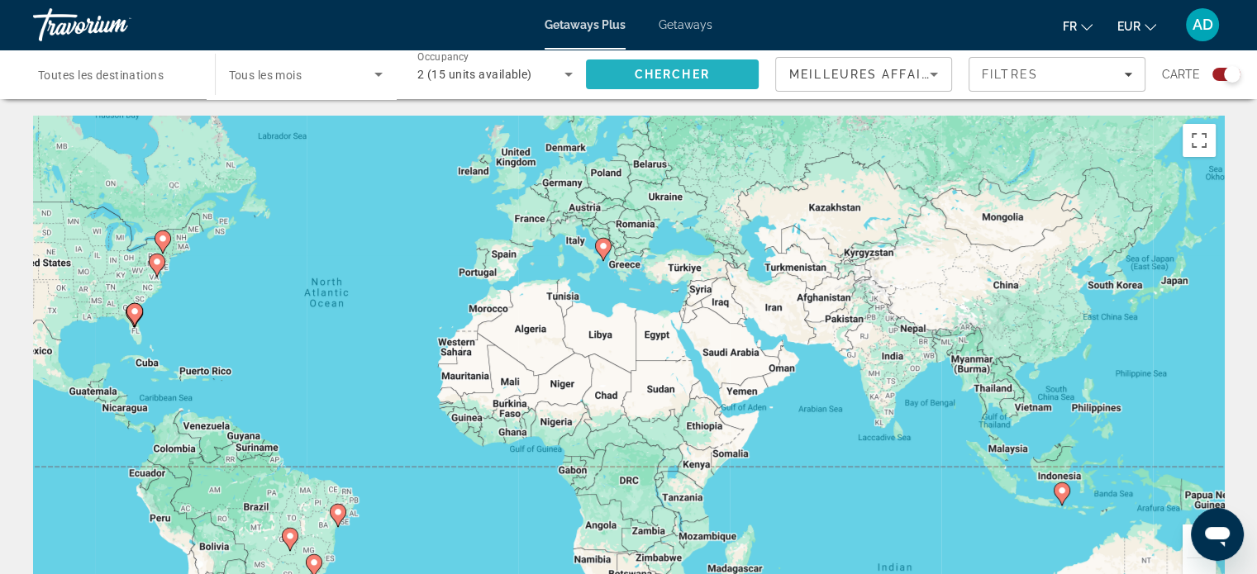
click at [700, 76] on span "Chercher" at bounding box center [672, 74] width 75 height 13
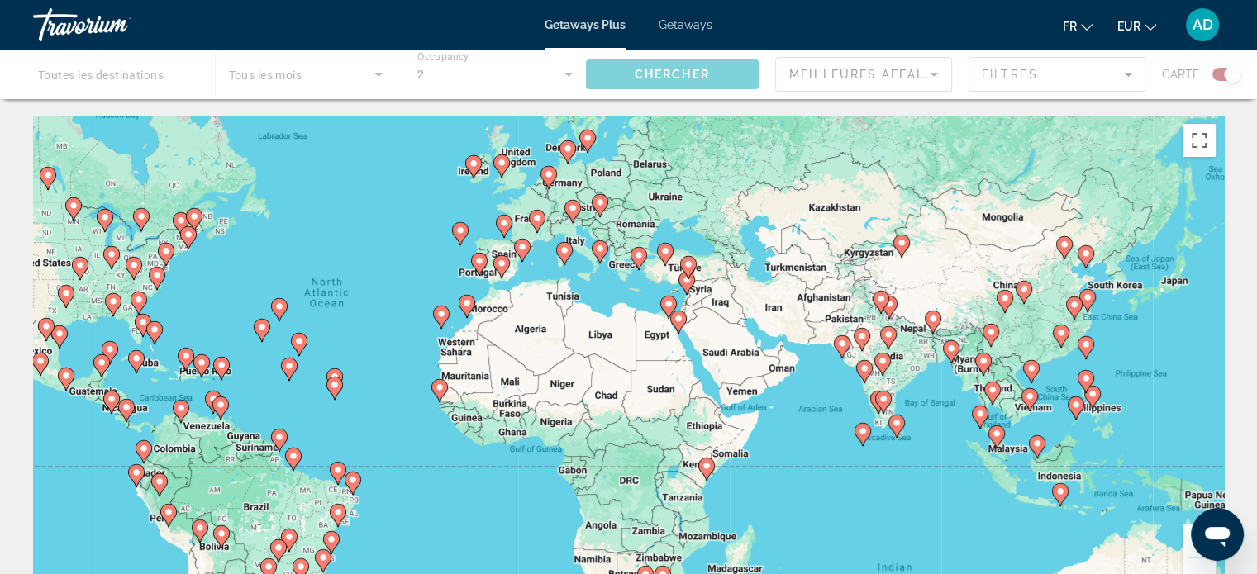
click at [473, 301] on icon "Main content" at bounding box center [466, 306] width 15 height 21
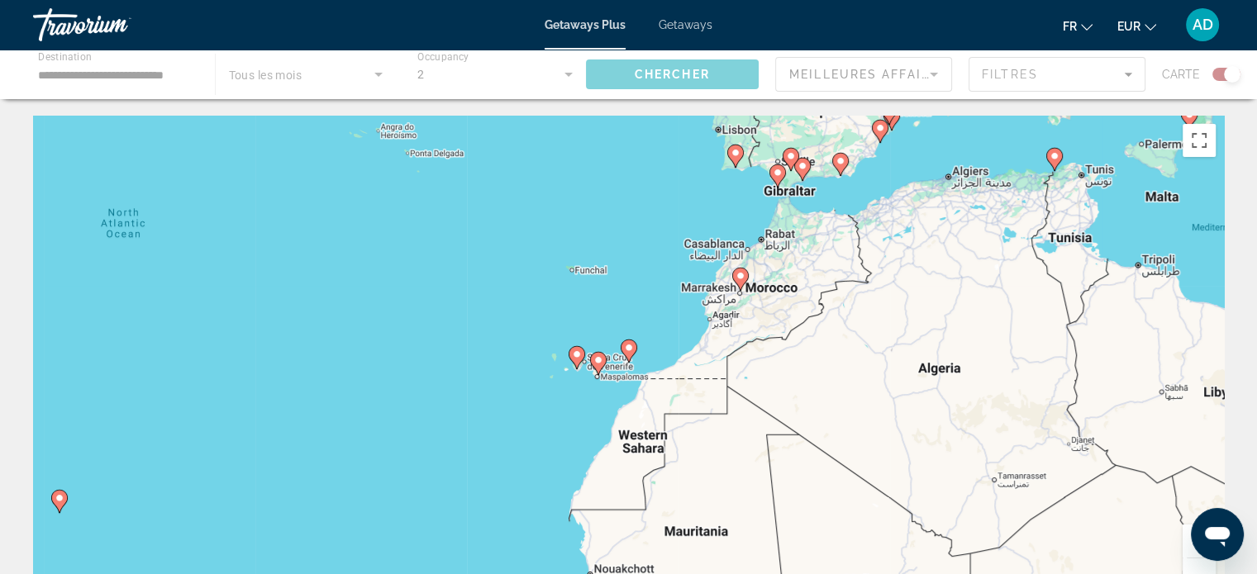
click at [737, 282] on icon "Main content" at bounding box center [739, 279] width 15 height 21
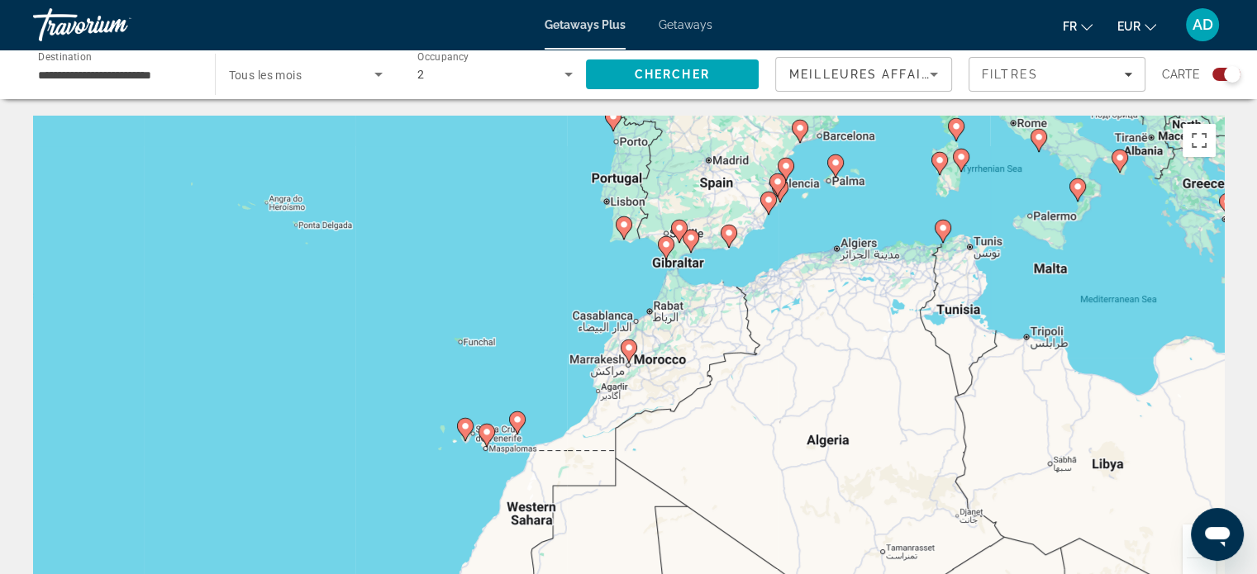
click at [630, 349] on image "Main content" at bounding box center [629, 348] width 10 height 10
type input "**********"
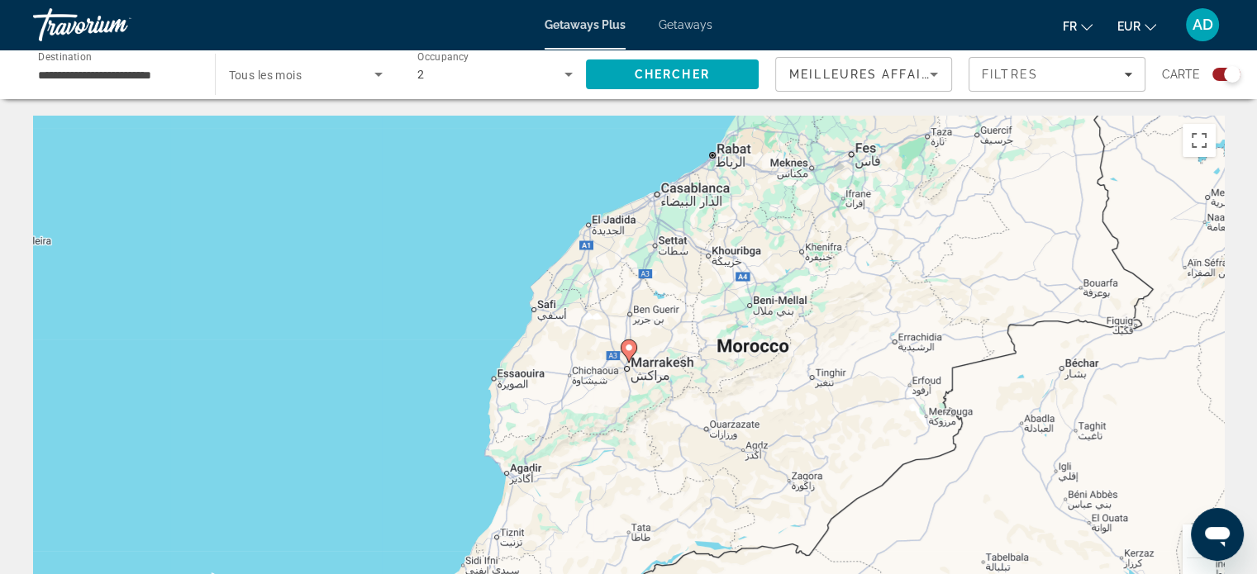
click at [630, 349] on image "Main content" at bounding box center [629, 348] width 10 height 10
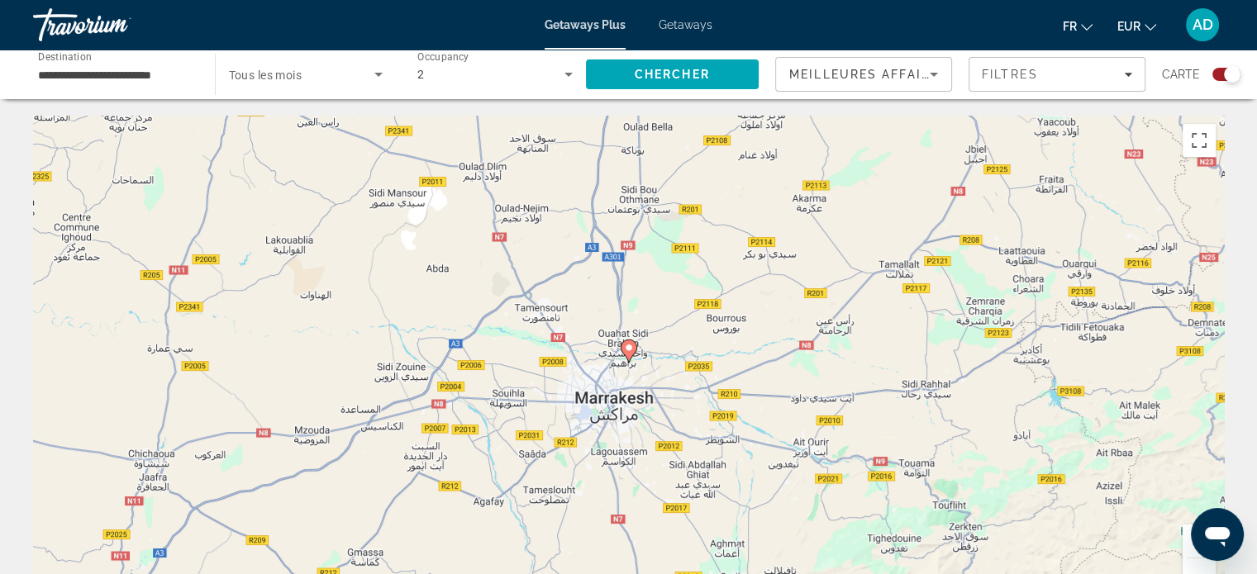
click at [630, 349] on image "Main content" at bounding box center [629, 348] width 10 height 10
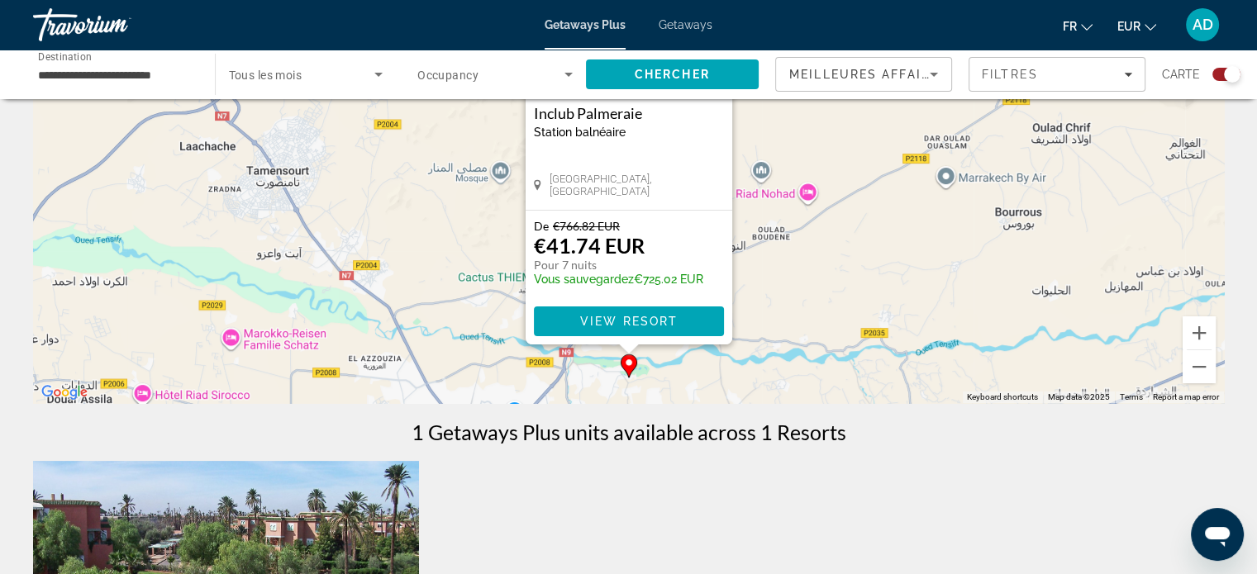
scroll to position [201, 0]
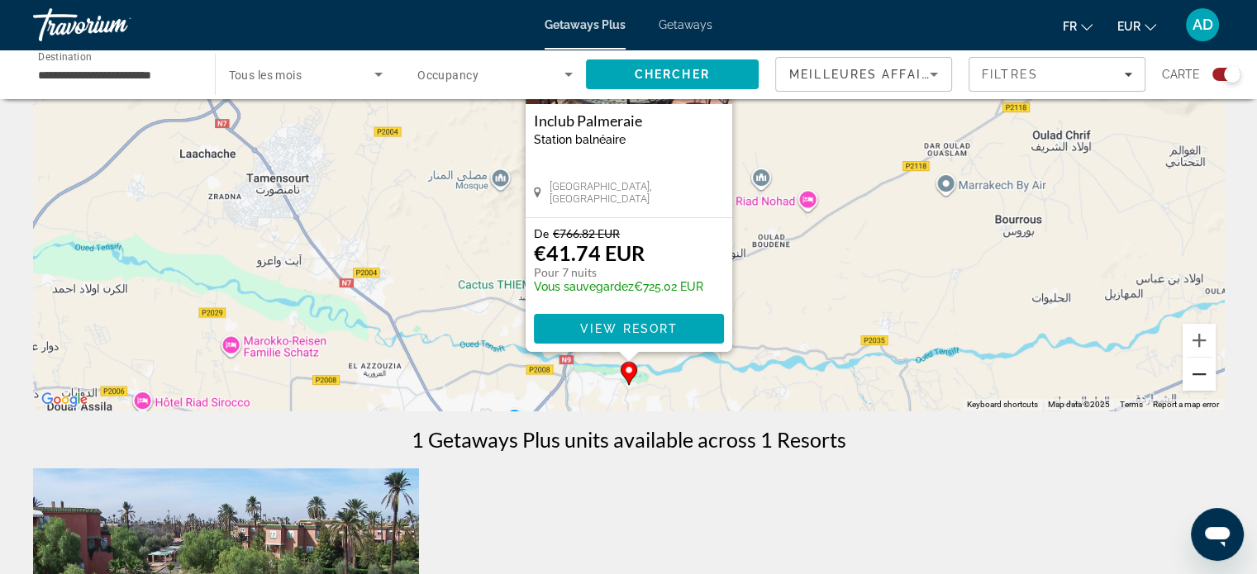
click at [1187, 378] on button "Zoom out" at bounding box center [1198, 374] width 33 height 33
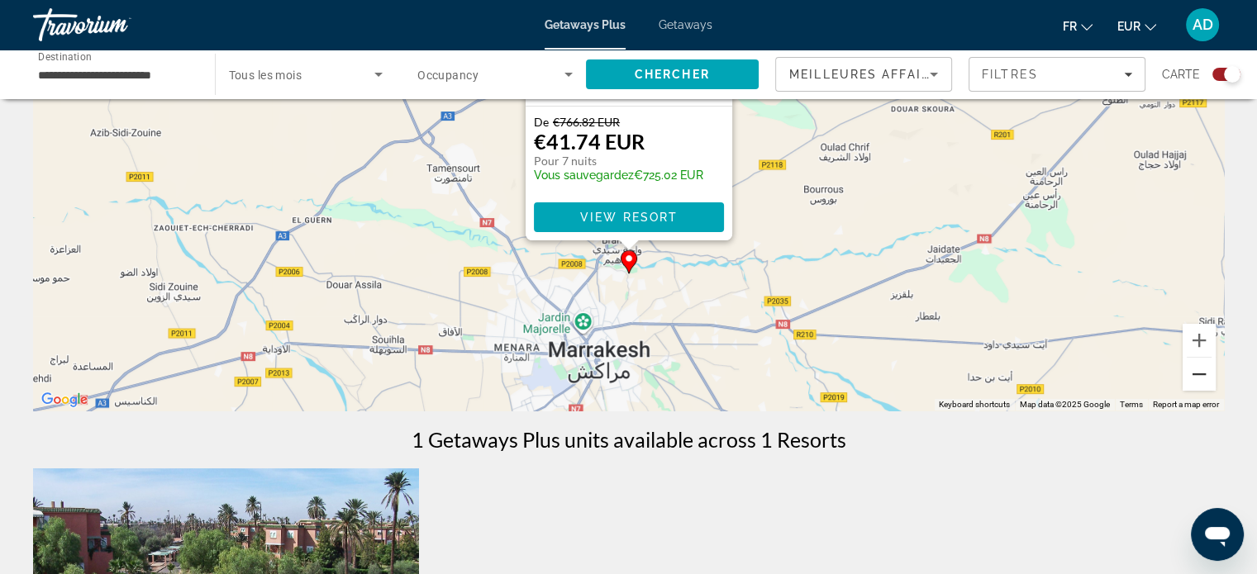
click at [1187, 378] on button "Zoom out" at bounding box center [1198, 374] width 33 height 33
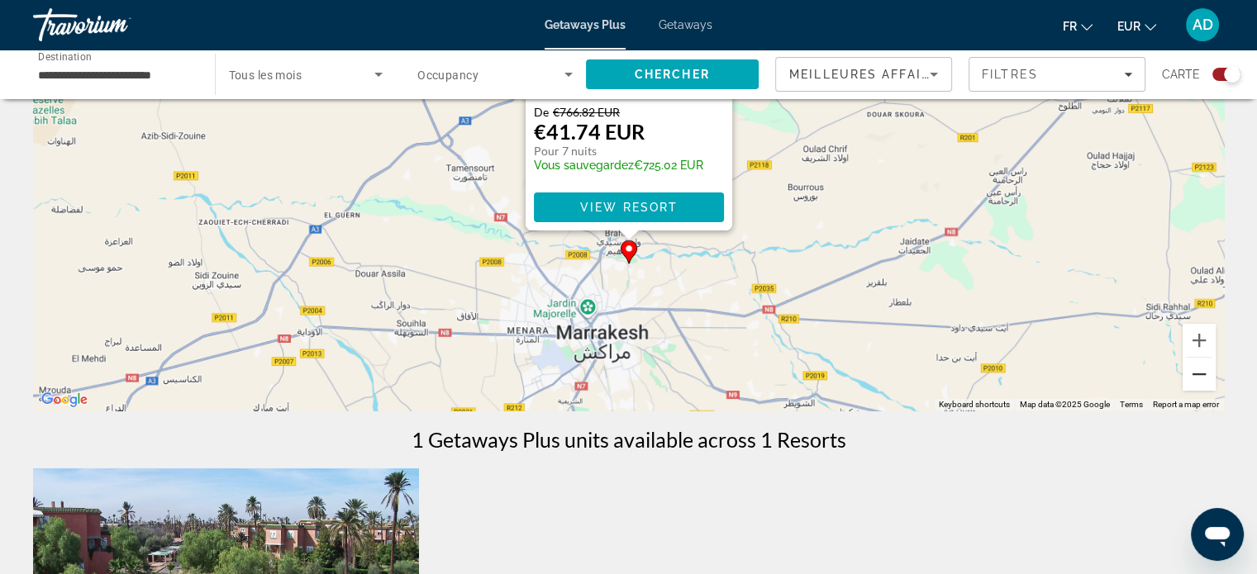
click at [1187, 378] on button "Zoom out" at bounding box center [1198, 374] width 33 height 33
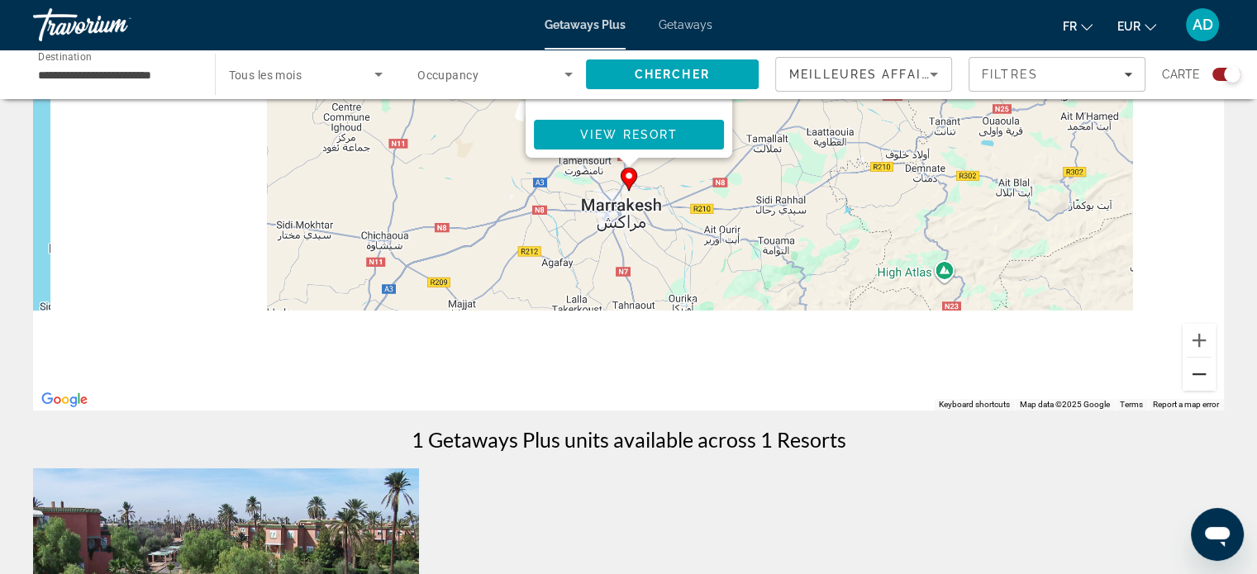
click at [1187, 378] on button "Zoom out" at bounding box center [1198, 374] width 33 height 33
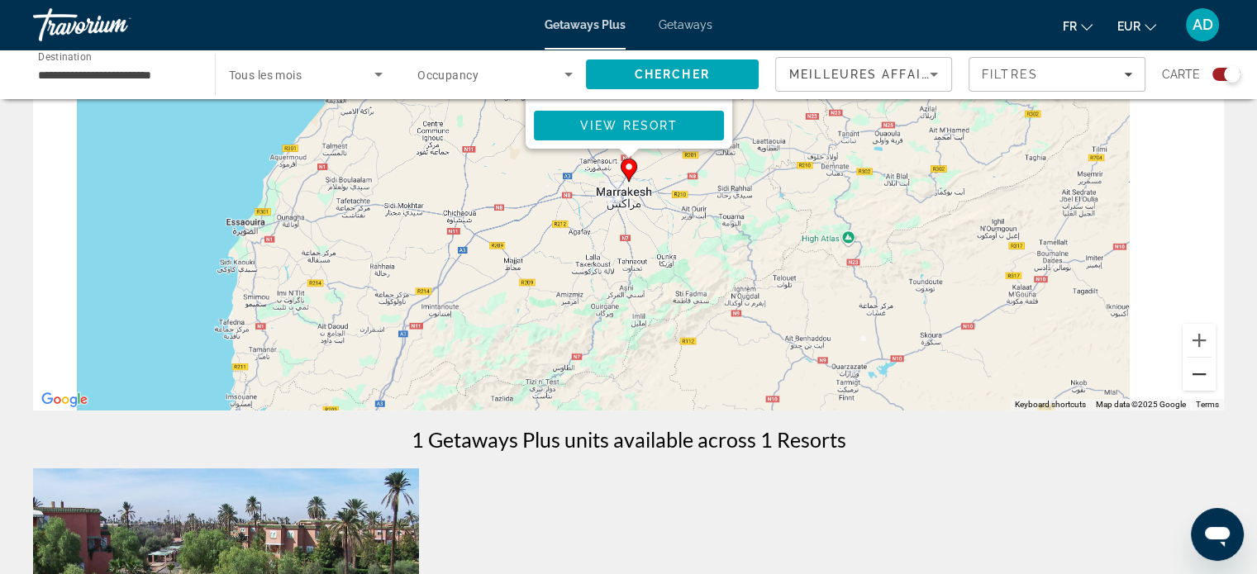
click at [1187, 378] on button "Zoom out" at bounding box center [1198, 374] width 33 height 33
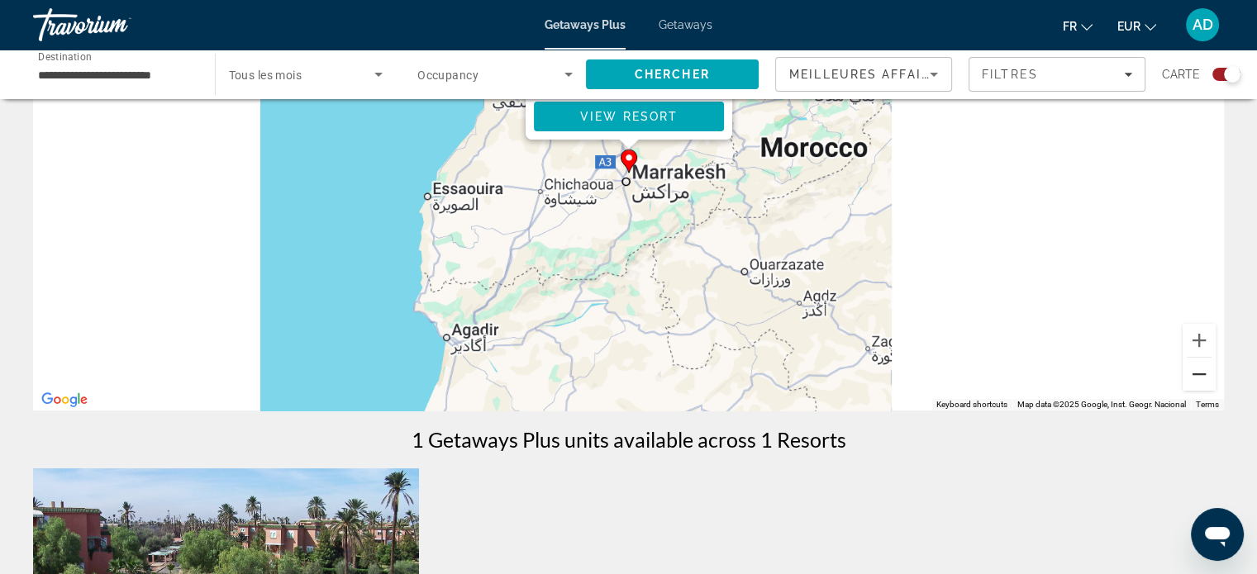
click at [1187, 378] on button "Zoom out" at bounding box center [1198, 374] width 33 height 33
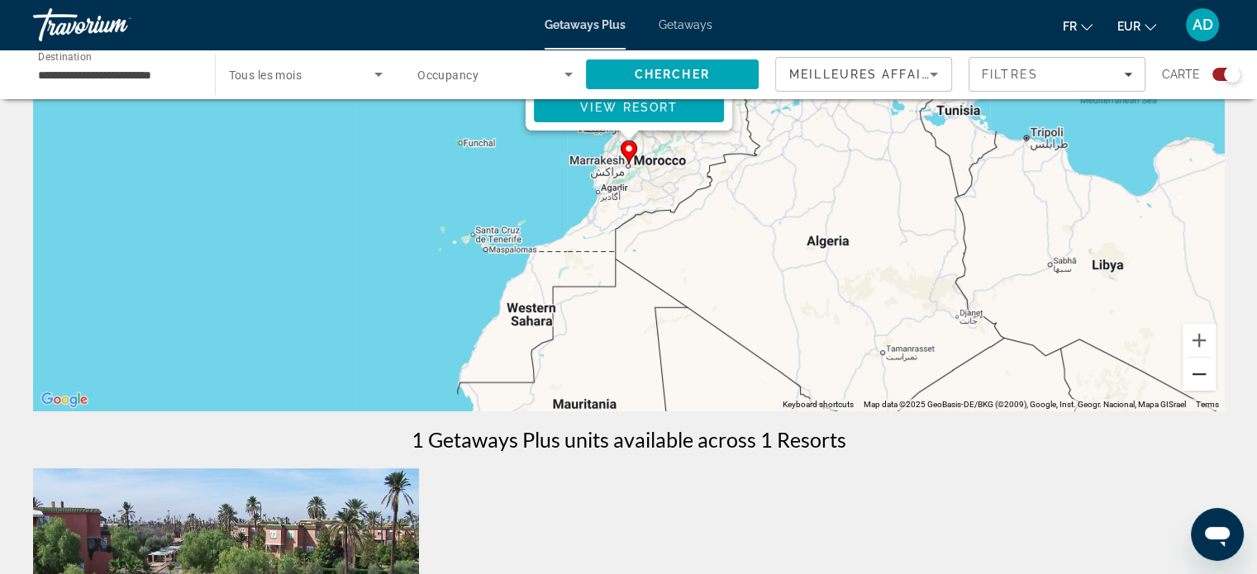
drag, startPoint x: 1202, startPoint y: 383, endPoint x: 1260, endPoint y: 345, distance: 69.2
click at [1257, 345] on html "**********" at bounding box center [628, 86] width 1257 height 574
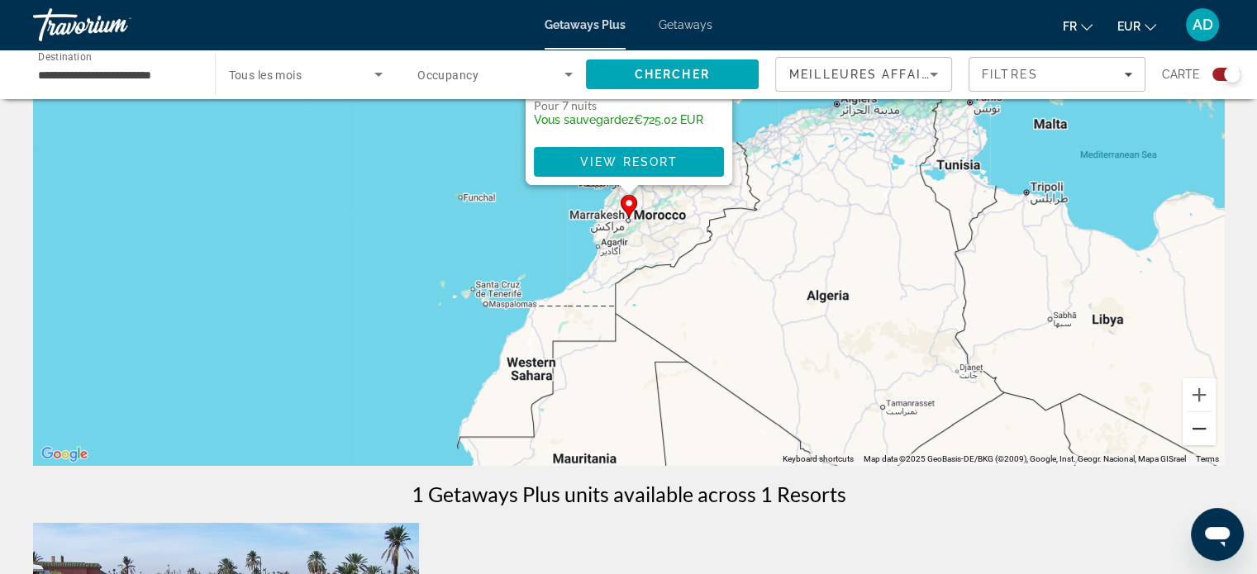
scroll to position [152, 0]
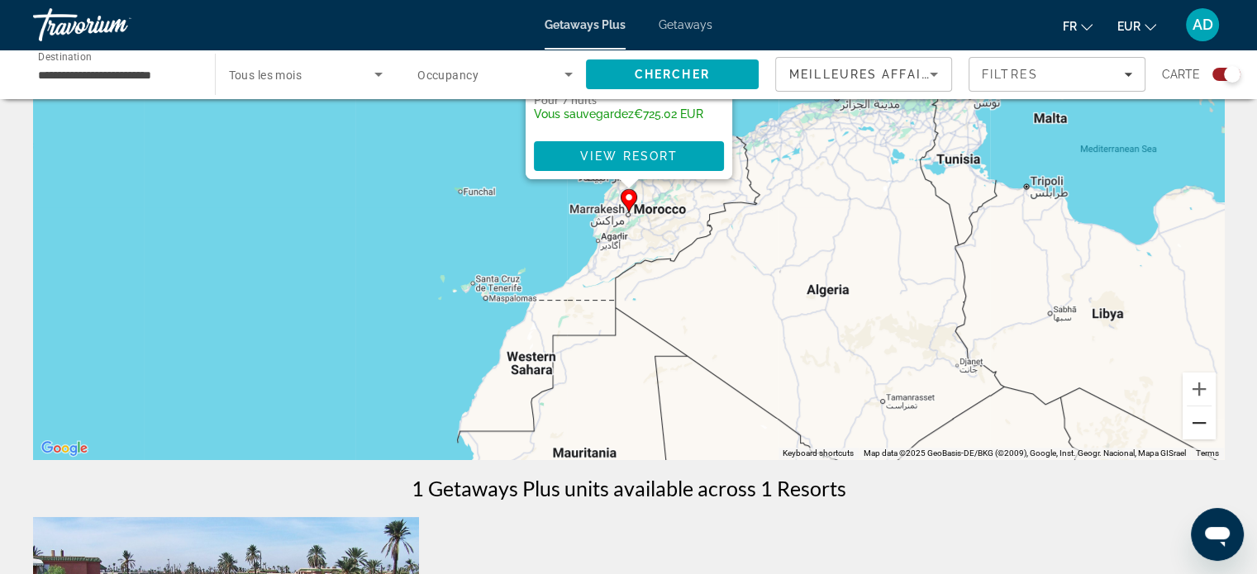
click at [1207, 433] on button "Zoom out" at bounding box center [1198, 423] width 33 height 33
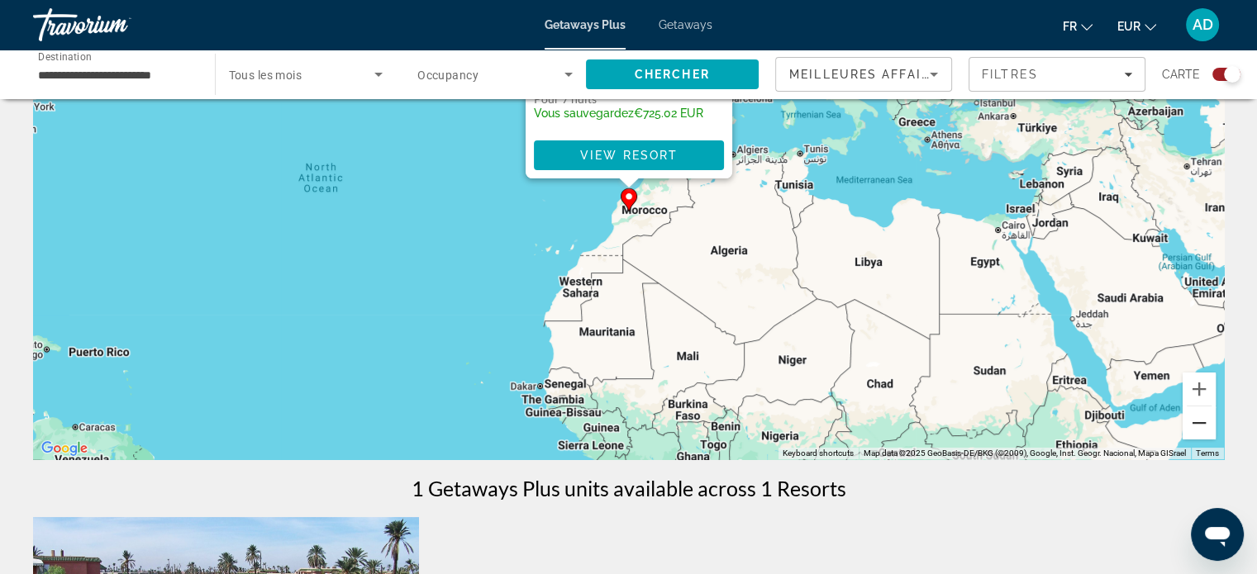
click at [1203, 426] on button "Zoom out" at bounding box center [1198, 423] width 33 height 33
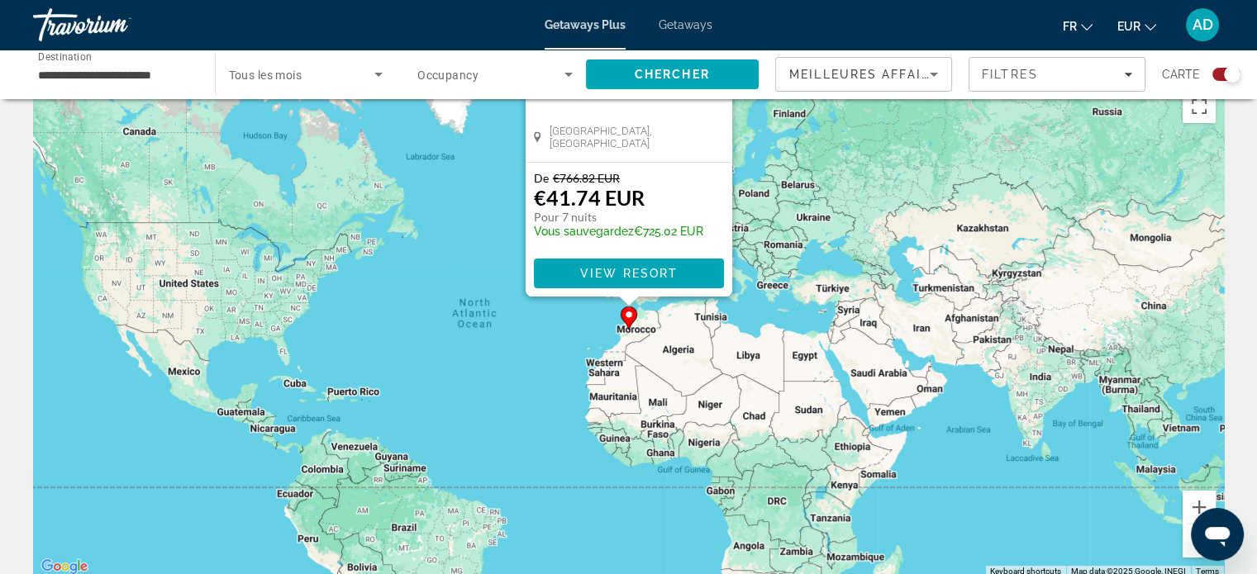
scroll to position [0, 0]
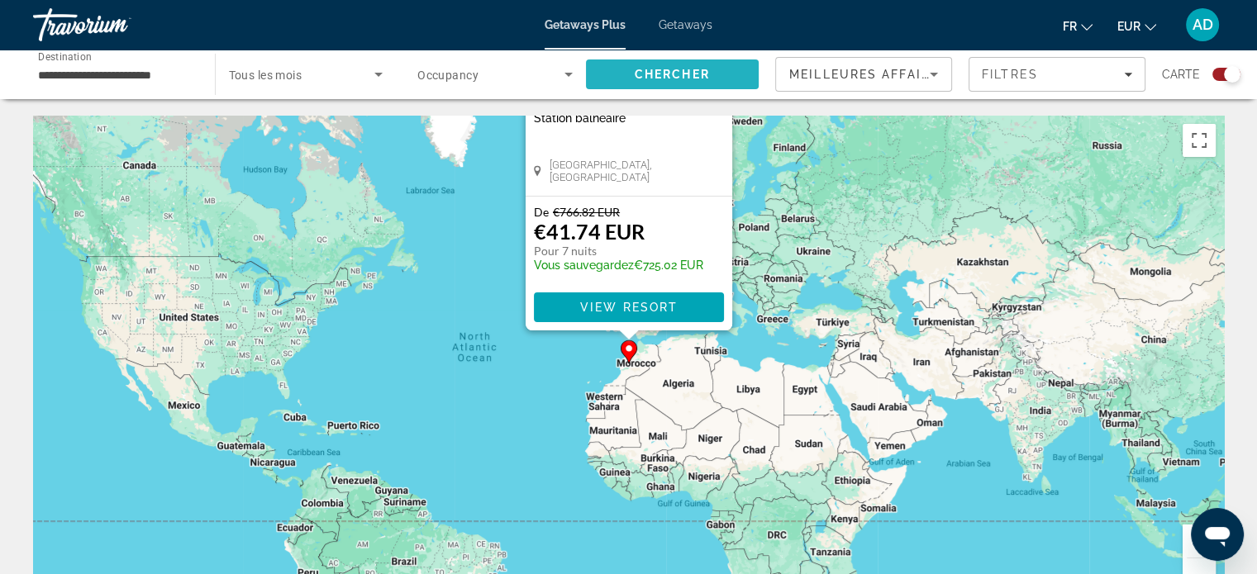
click at [665, 72] on span "Chercher" at bounding box center [672, 74] width 75 height 13
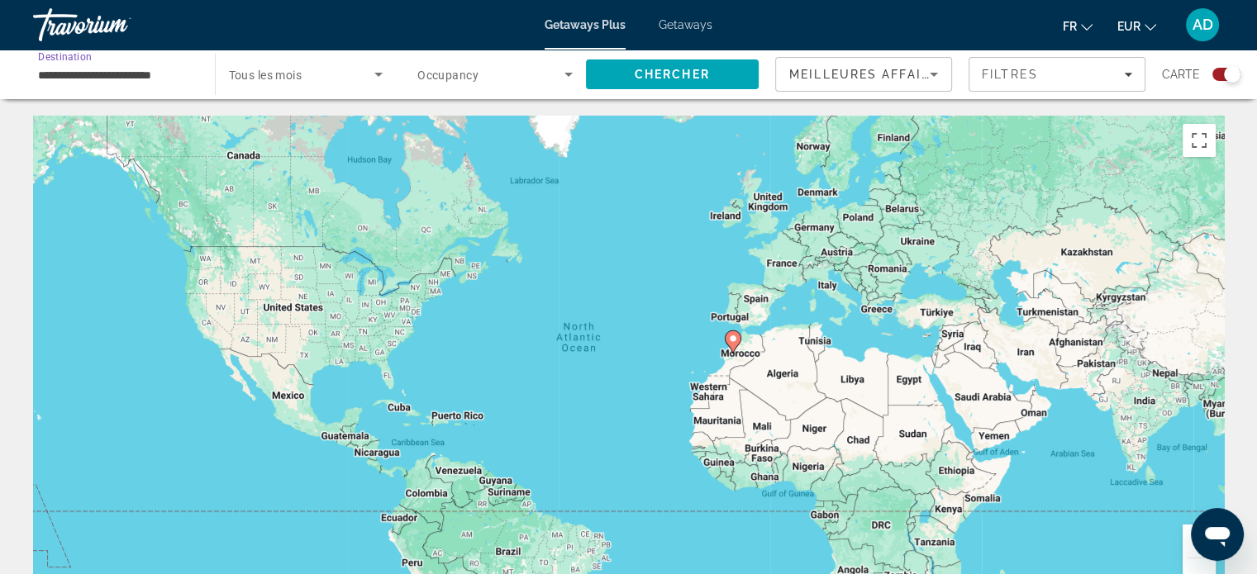
click at [161, 71] on input "**********" at bounding box center [115, 75] width 155 height 20
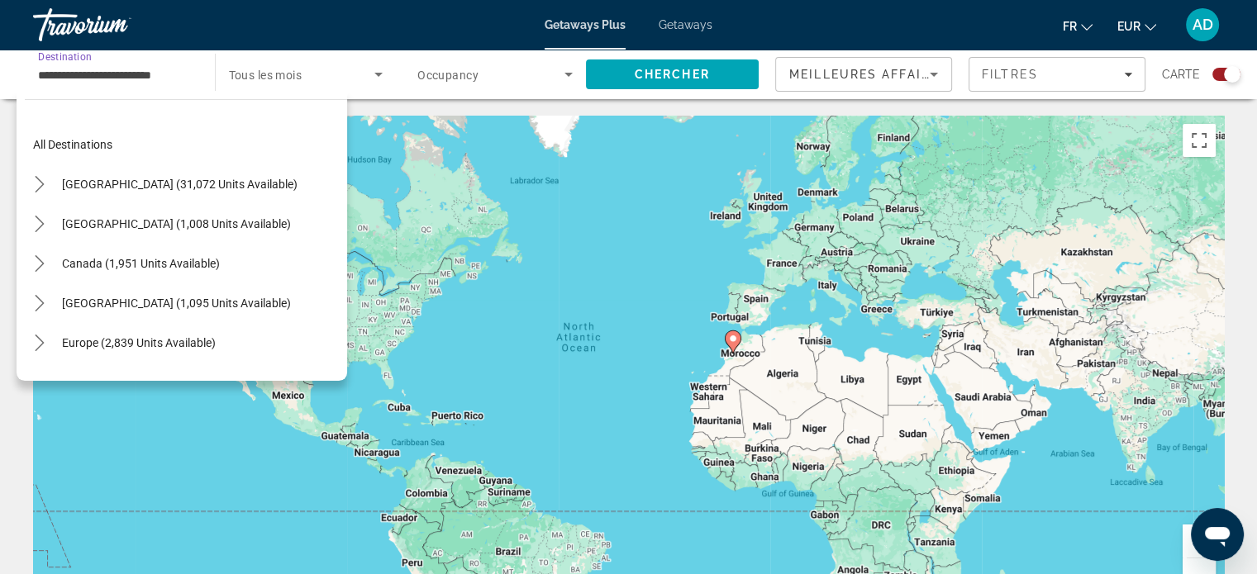
scroll to position [376, 0]
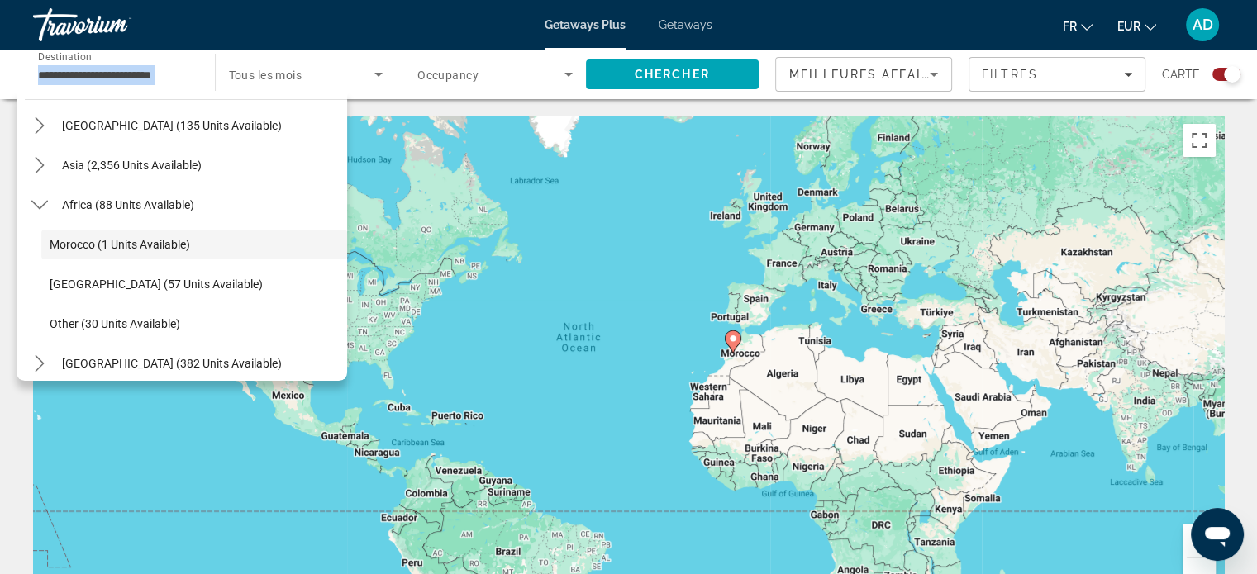
drag, startPoint x: 184, startPoint y: 88, endPoint x: 206, endPoint y: 69, distance: 28.1
click at [206, 69] on div "**********" at bounding box center [206, 75] width 379 height 50
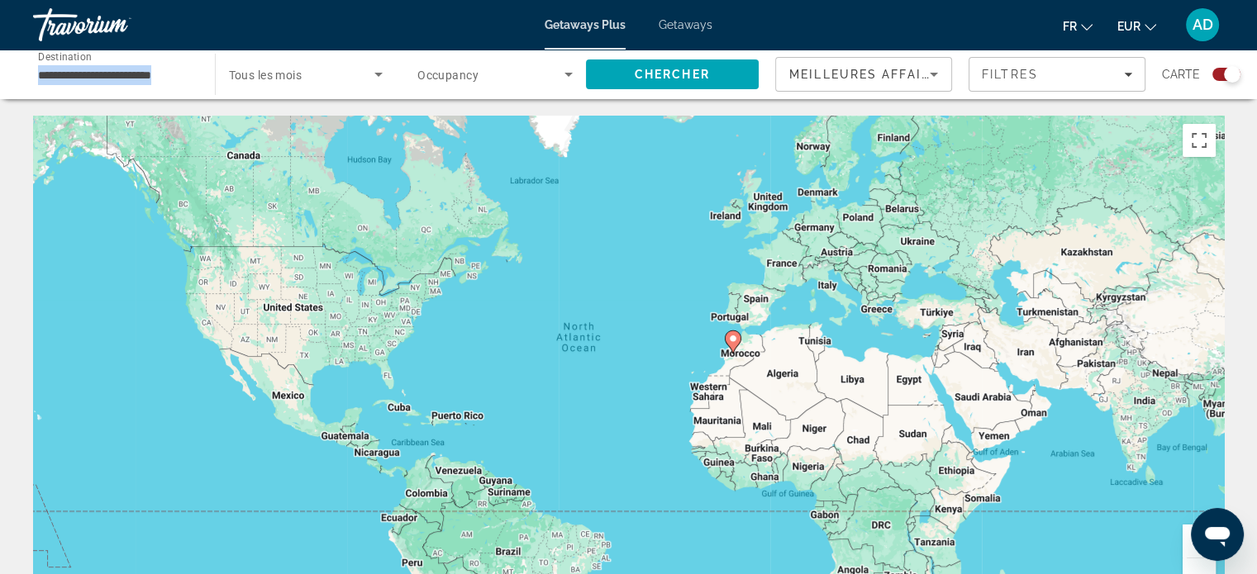
click at [207, 69] on div "Start Month Tous les mois" at bounding box center [302, 75] width 190 height 50
click at [296, 72] on span "Tous les mois" at bounding box center [266, 75] width 74 height 13
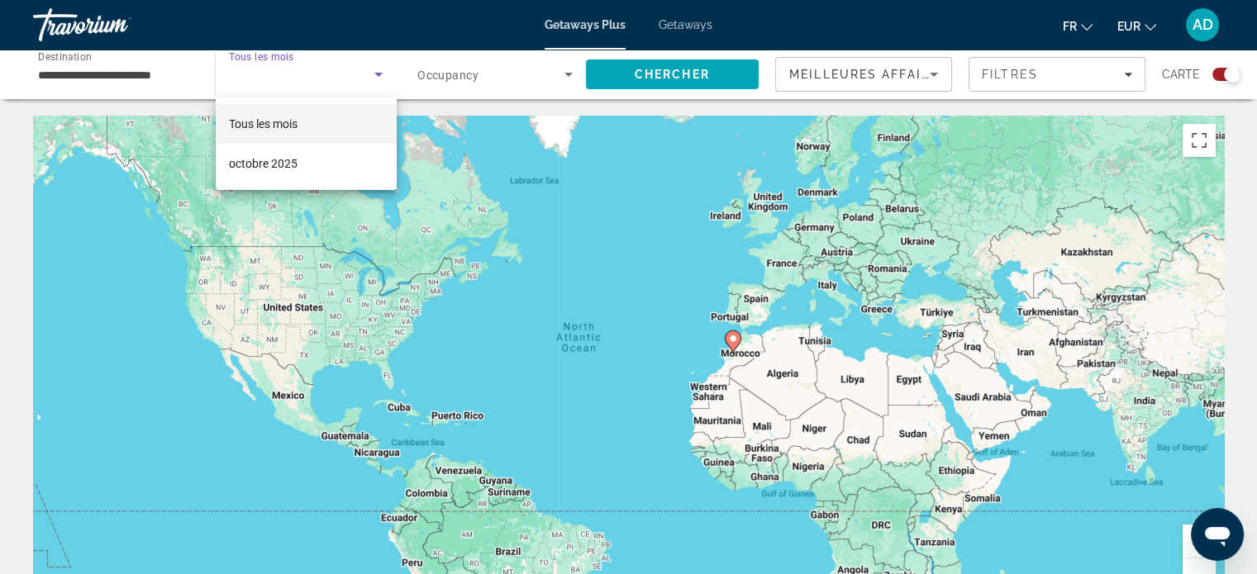
click at [296, 72] on div at bounding box center [628, 287] width 1257 height 574
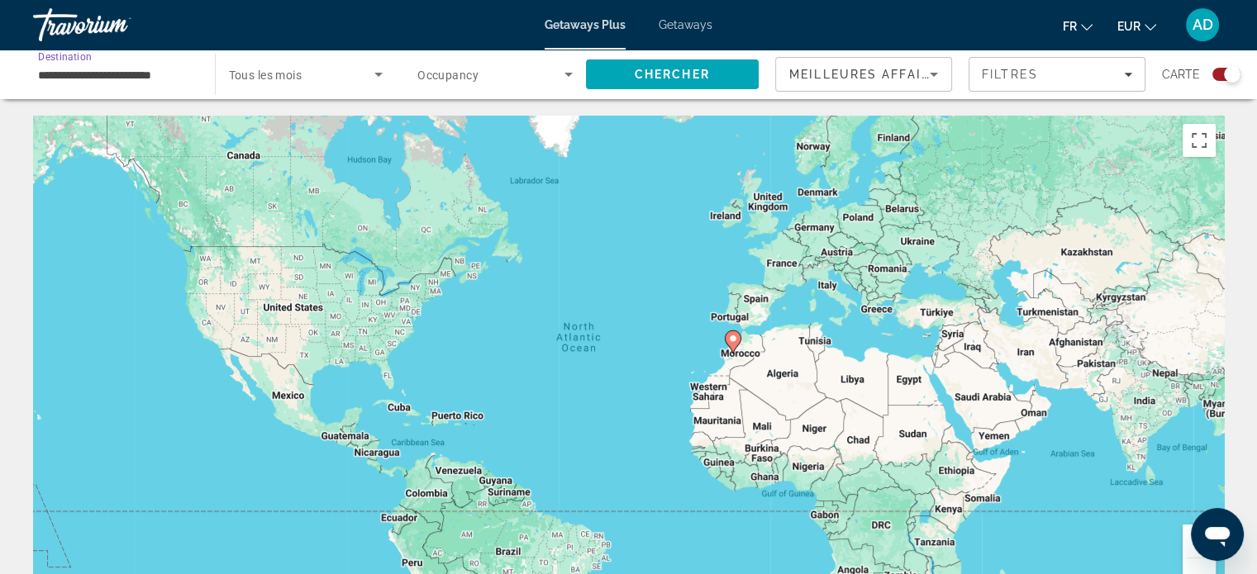
click at [174, 72] on input "**********" at bounding box center [115, 75] width 155 height 20
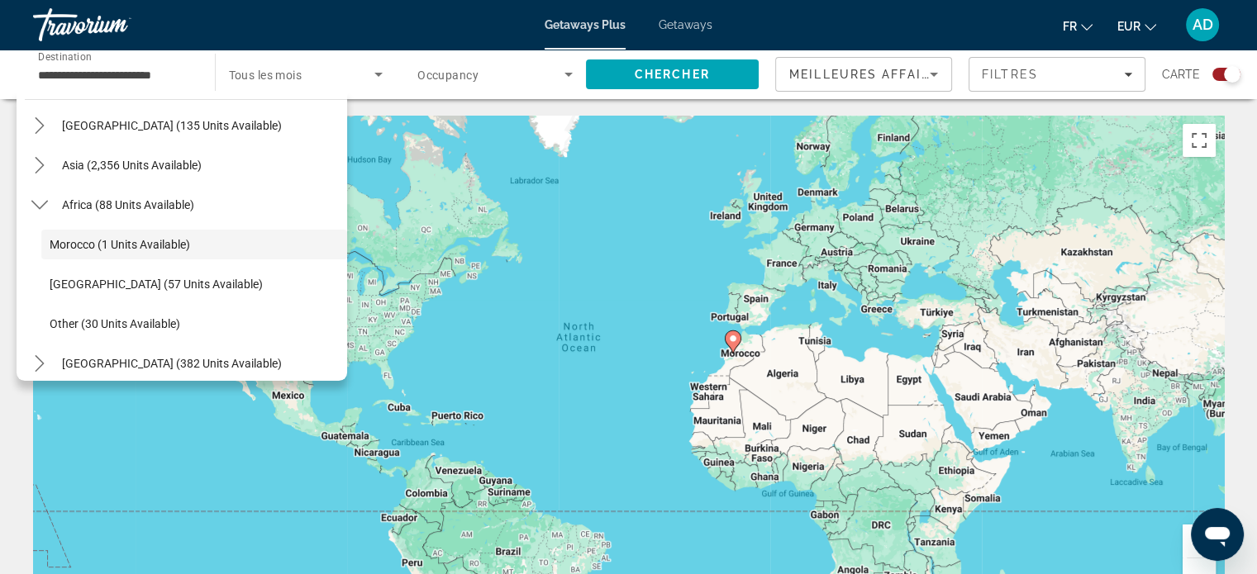
scroll to position [0, 0]
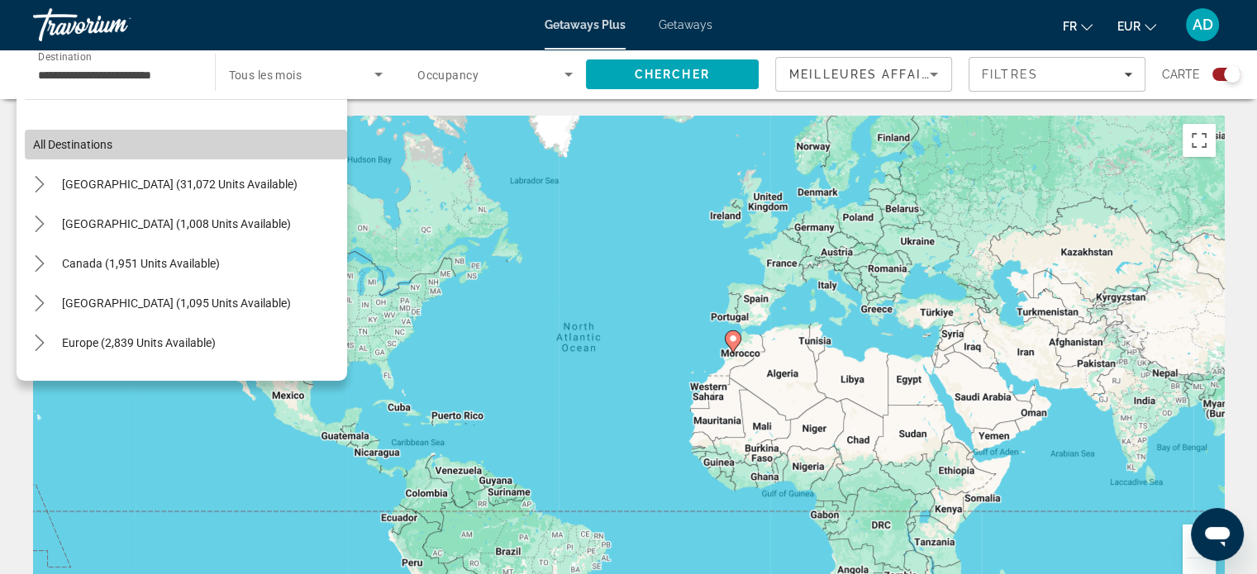
click at [228, 136] on span "Select destination: All destinations" at bounding box center [186, 145] width 322 height 40
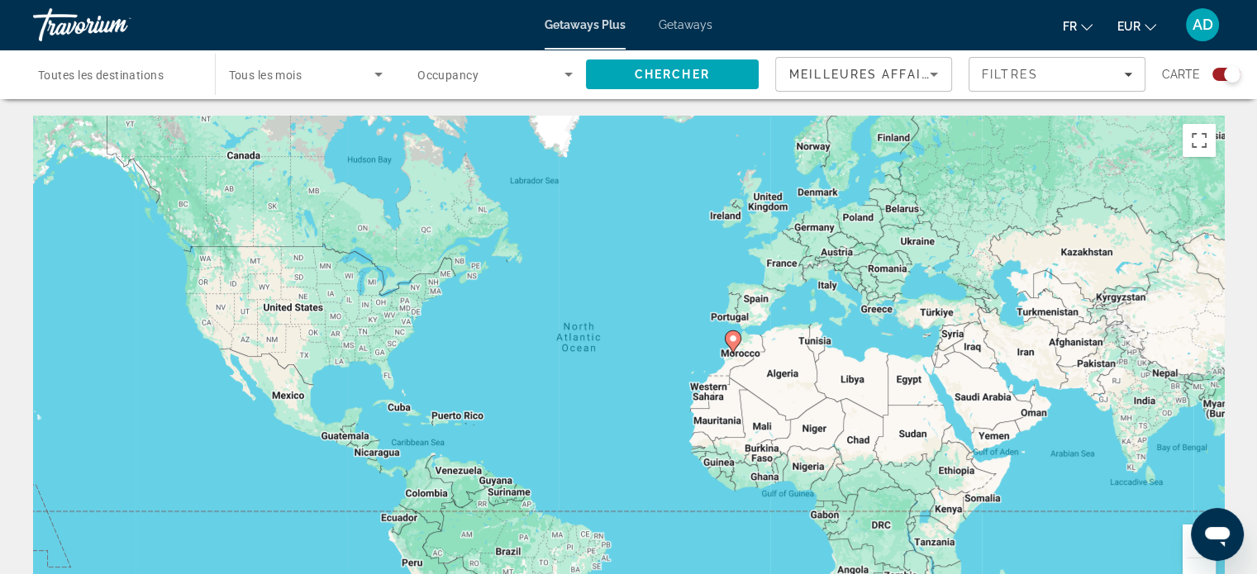
click at [144, 78] on span "Toutes les destinations" at bounding box center [101, 75] width 126 height 13
click at [144, 78] on input "Destination Toutes les destinations" at bounding box center [115, 75] width 155 height 20
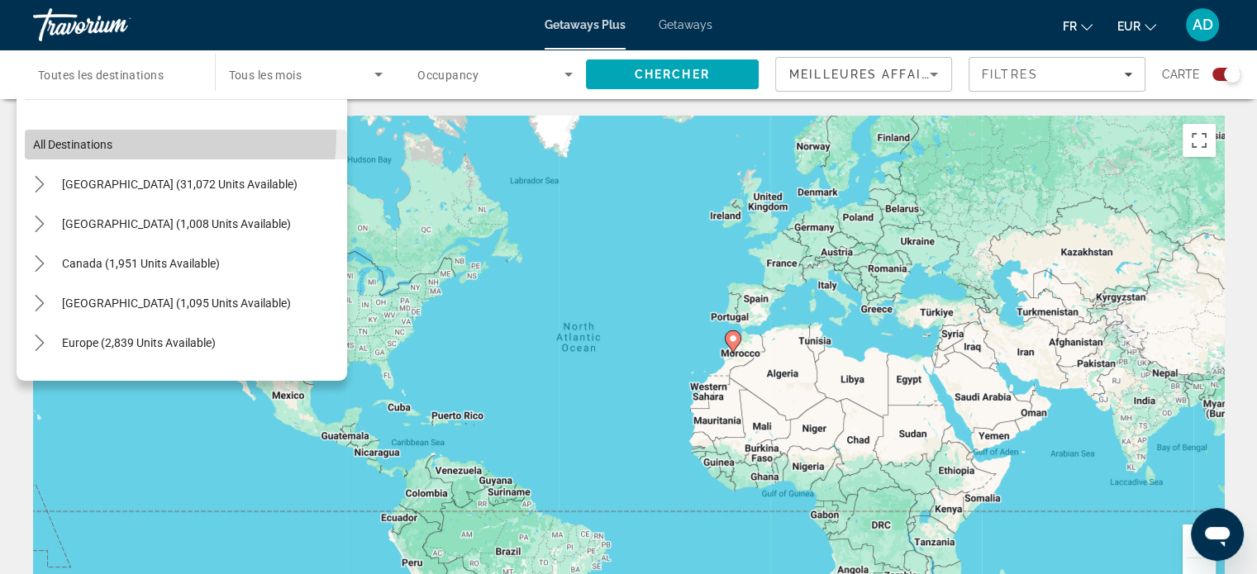
click at [128, 135] on span "Select destination: All destinations" at bounding box center [186, 145] width 322 height 40
type input "**********"
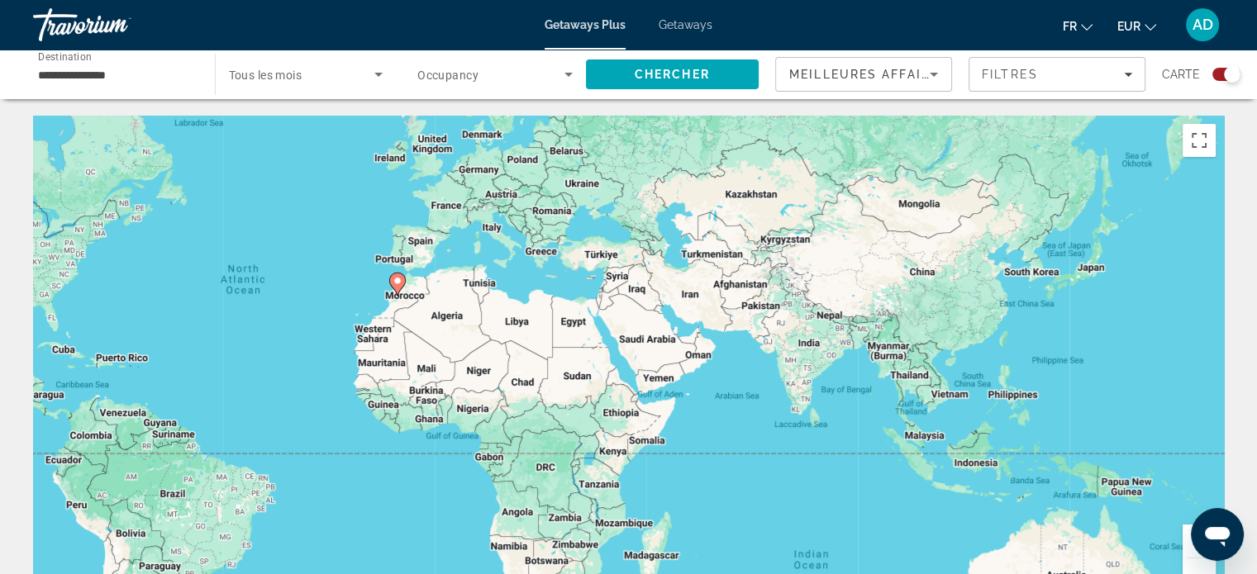
drag, startPoint x: 722, startPoint y: 227, endPoint x: 384, endPoint y: 169, distance: 342.9
click at [384, 169] on div "To activate drag with keyboard, press Alt + Enter. Once in keyboard drag state,…" at bounding box center [628, 364] width 1191 height 496
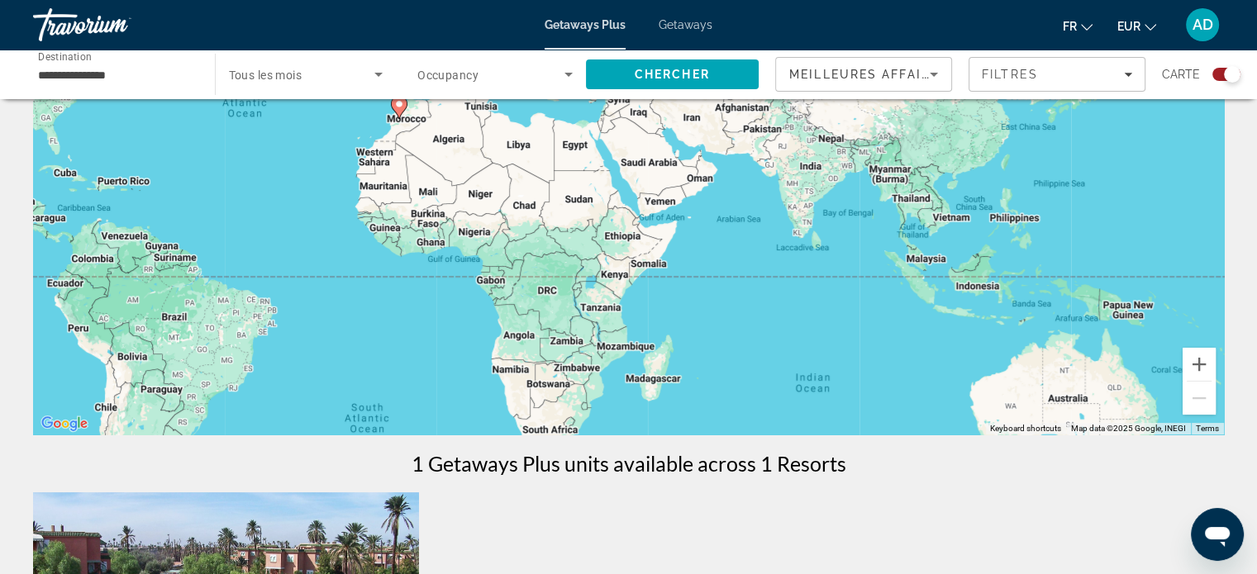
scroll to position [162, 0]
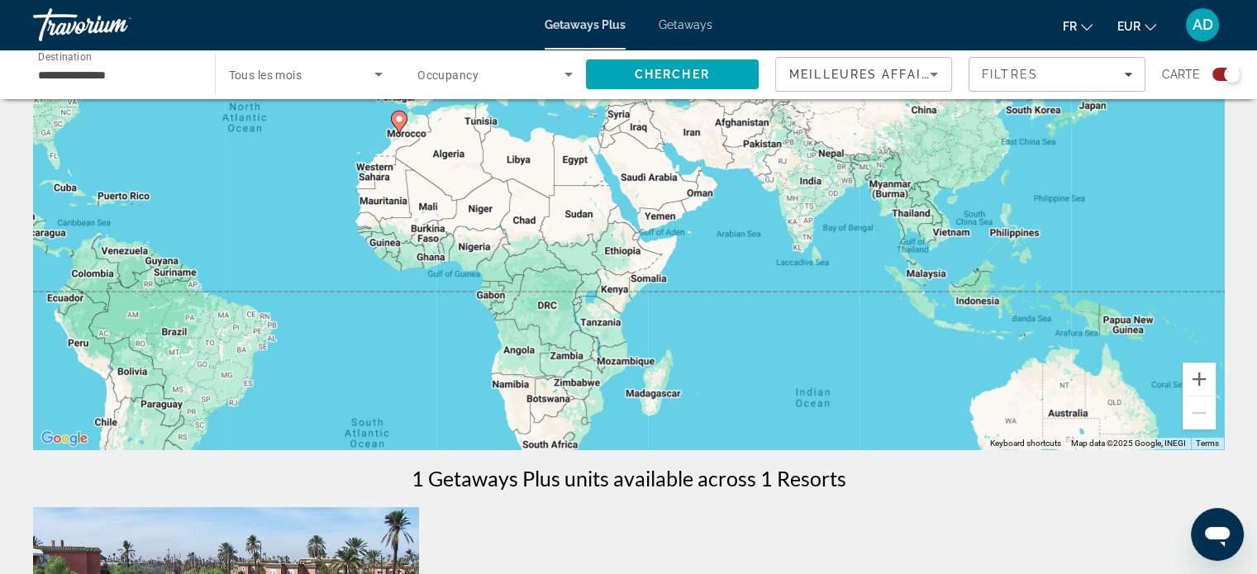
click at [102, 28] on div "Travorium" at bounding box center [115, 24] width 165 height 43
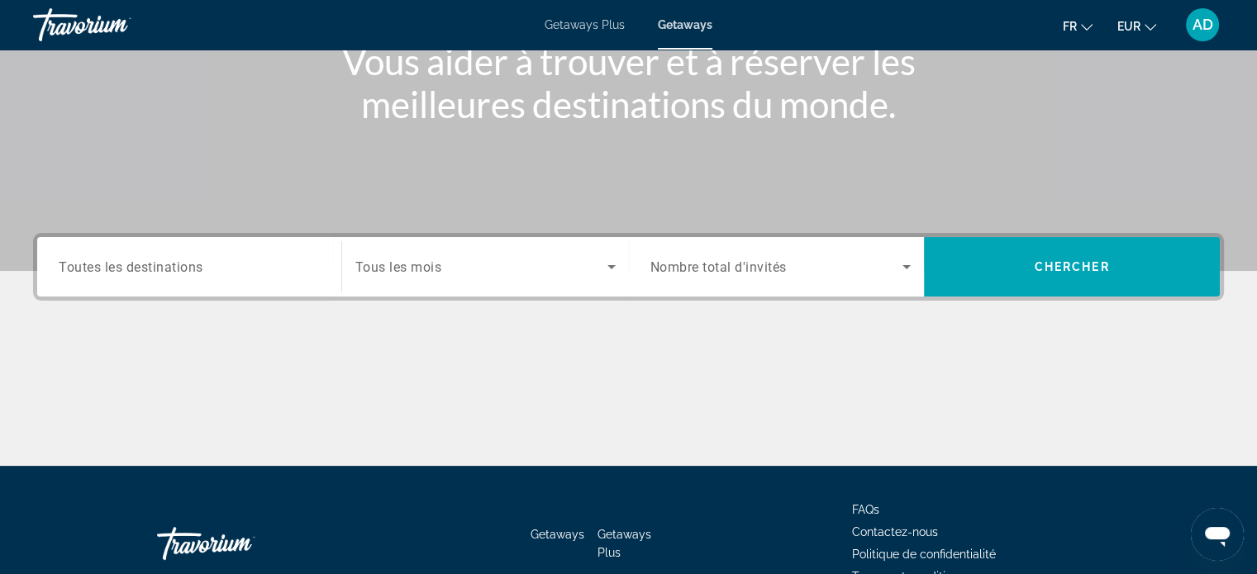
scroll to position [221, 0]
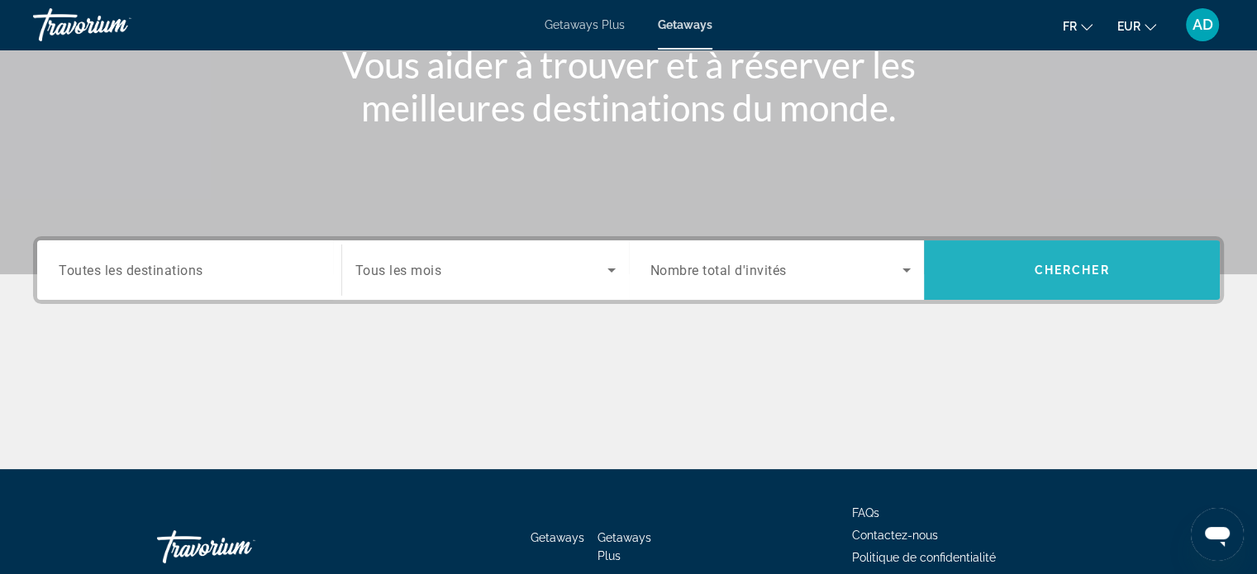
click at [1035, 242] on span "Search" at bounding box center [1072, 269] width 296 height 59
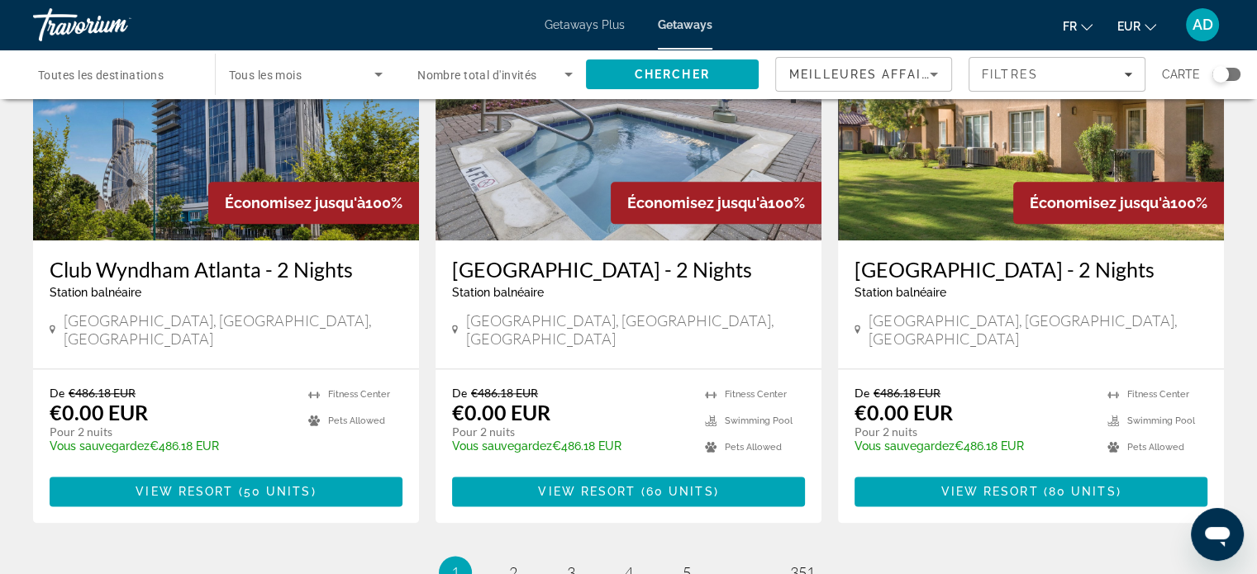
scroll to position [1990, 0]
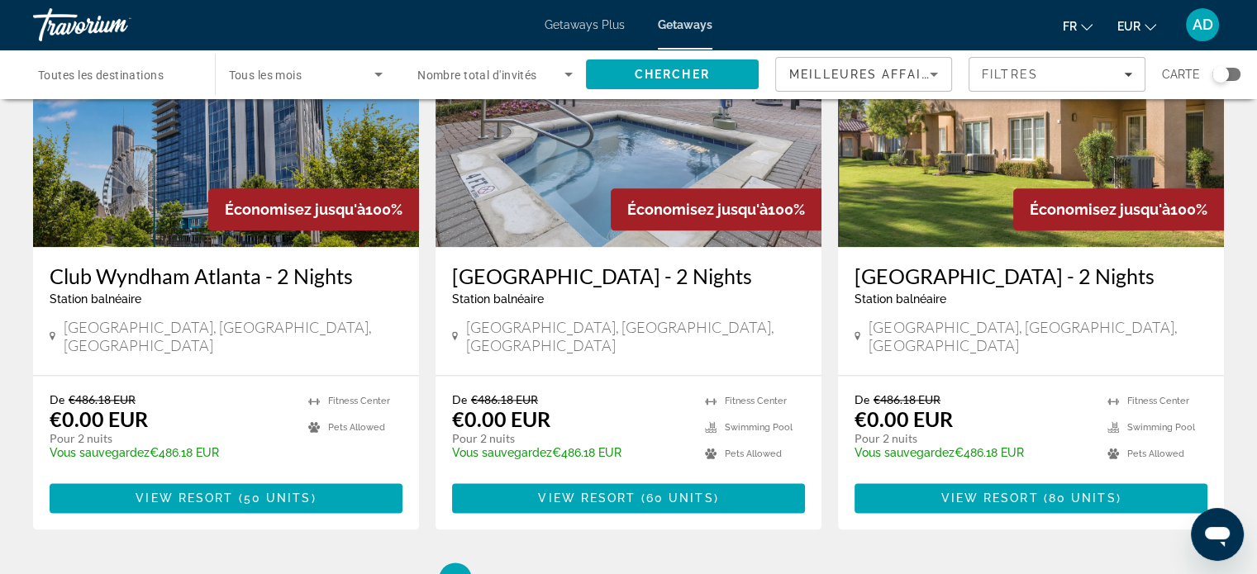
click at [526, 563] on li "page 2" at bounding box center [513, 579] width 33 height 33
click at [526, 565] on link "page 2" at bounding box center [512, 579] width 29 height 29
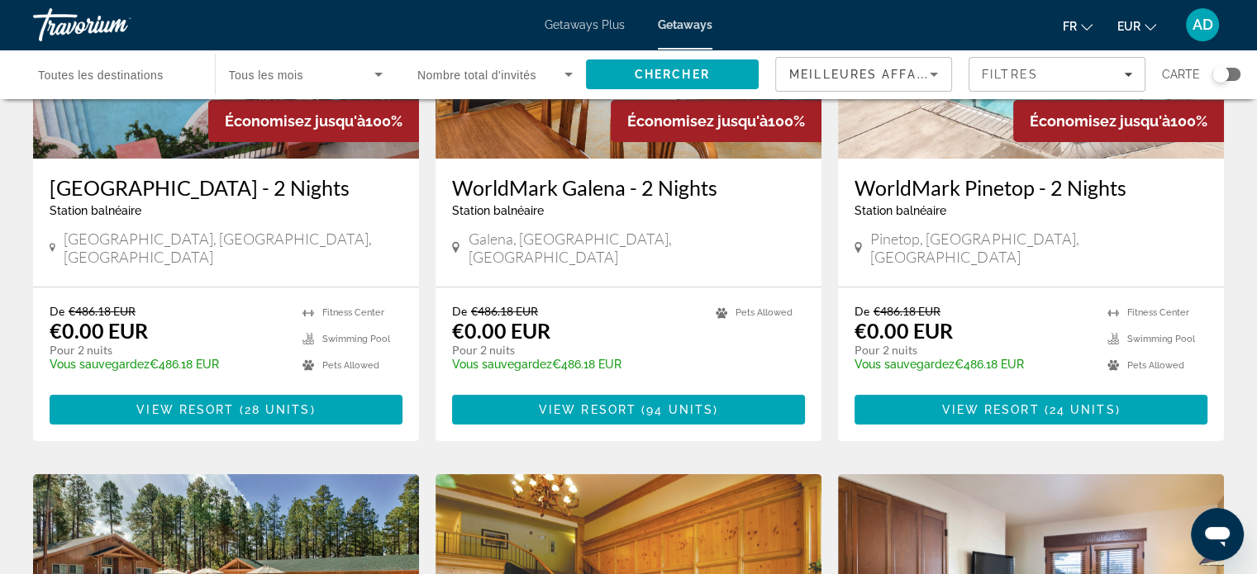
scroll to position [686, 0]
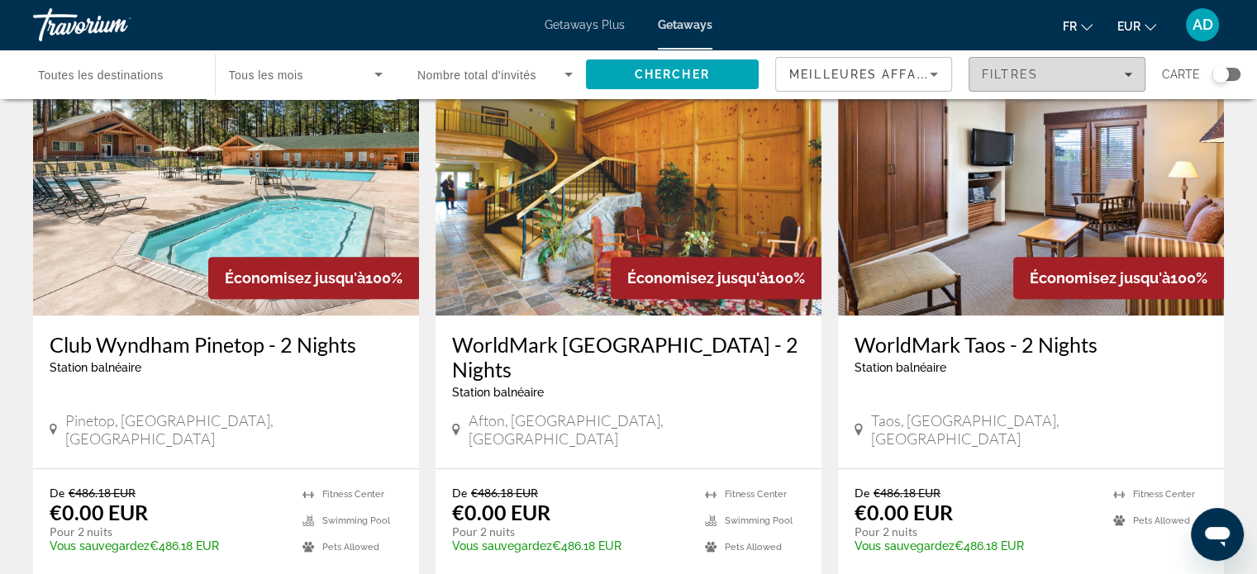
click at [1020, 84] on span "Filters" at bounding box center [1056, 75] width 175 height 40
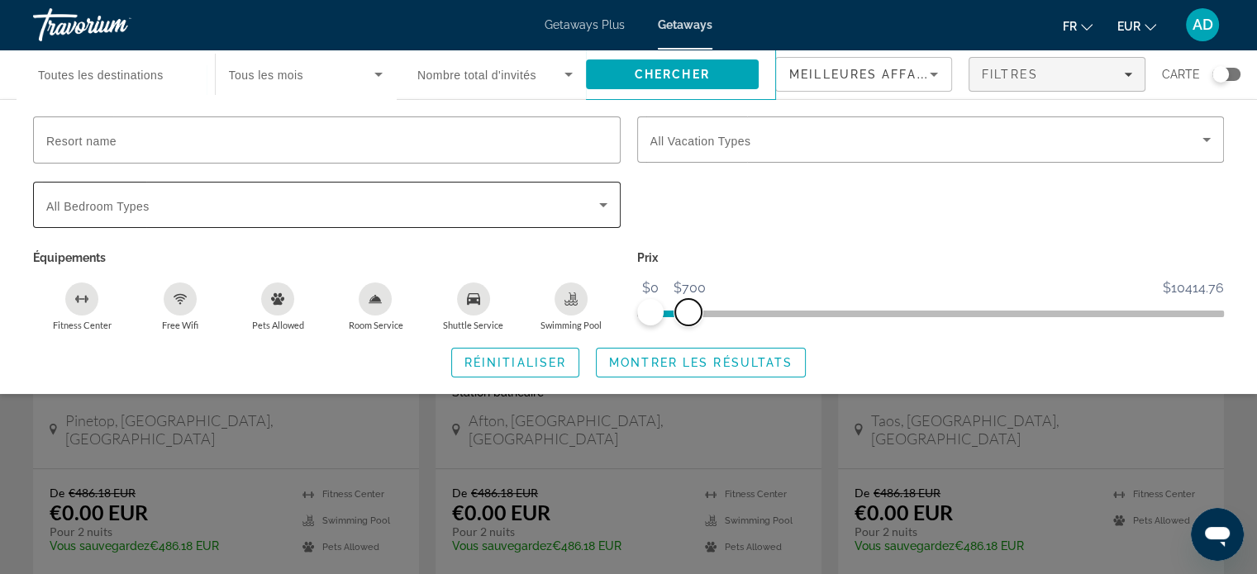
drag, startPoint x: 1216, startPoint y: 312, endPoint x: 466, endPoint y: 211, distance: 757.2
click at [466, 211] on div "Resort name Vacation Types All Vacation Types Bedroom Types All Bedroom Types É…" at bounding box center [628, 224] width 1207 height 215
click at [668, 82] on span "Search" at bounding box center [673, 75] width 174 height 40
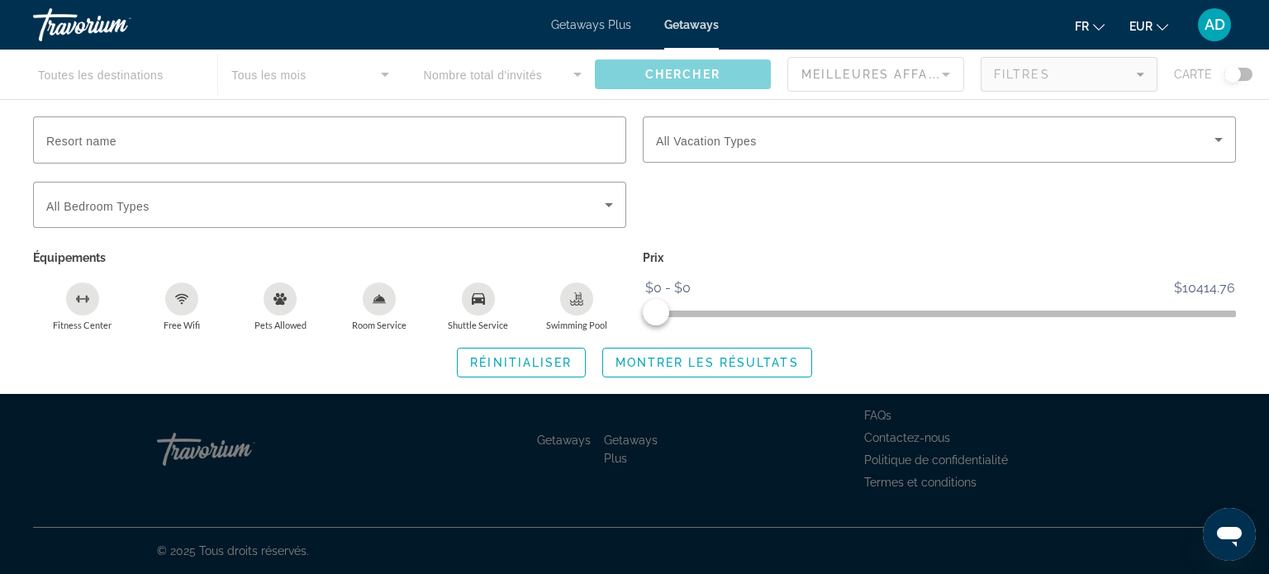
click at [664, 87] on div "Main content" at bounding box center [634, 75] width 1269 height 50
click at [704, 69] on div "Main content" at bounding box center [634, 75] width 1269 height 50
click at [671, 363] on span "Montrer les résultats" at bounding box center [707, 362] width 183 height 13
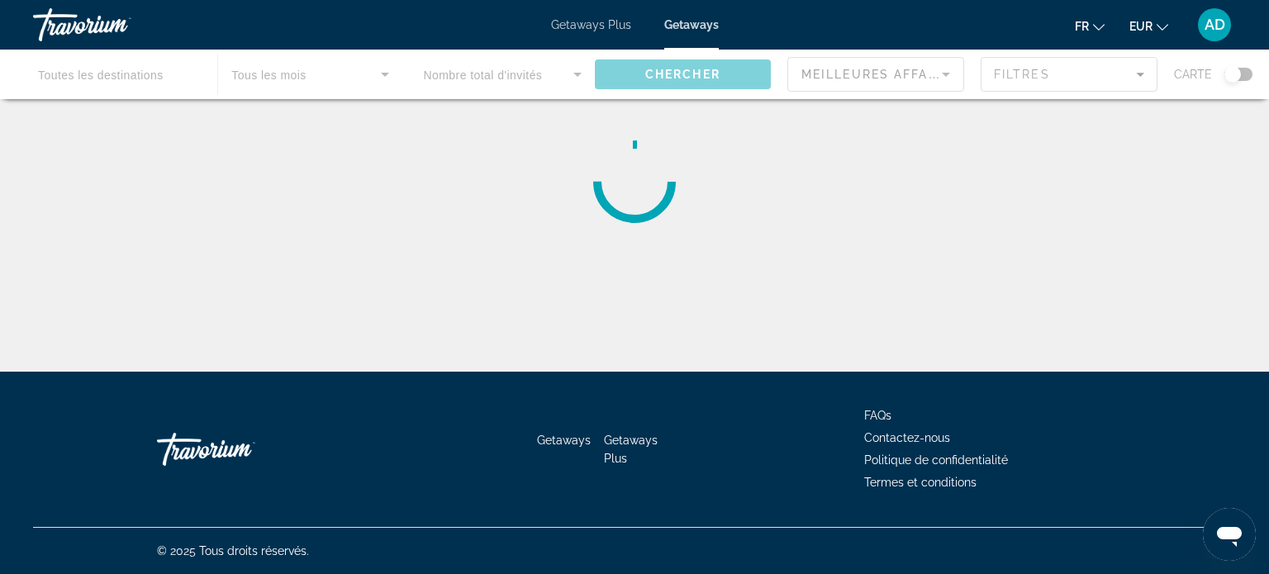
click at [671, 363] on div "Destination Toutes les destinations Start Month Tous les mois Occupancy Nombre …" at bounding box center [634, 302] width 1269 height 372
